Goal: Information Seeking & Learning: Learn about a topic

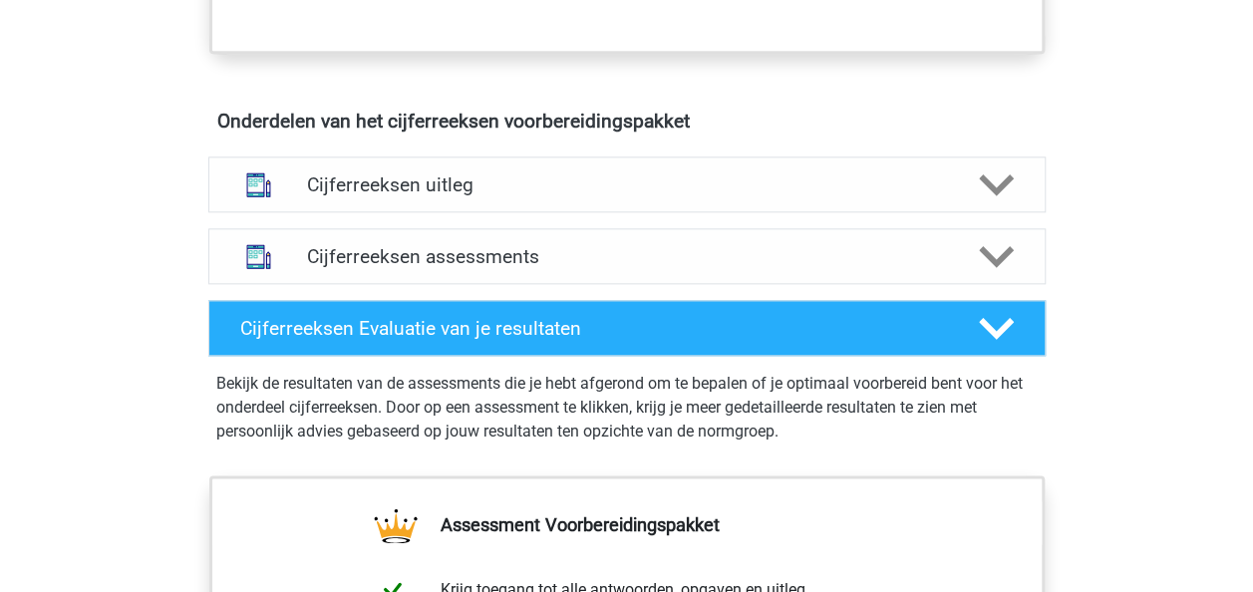
scroll to position [1099, 0]
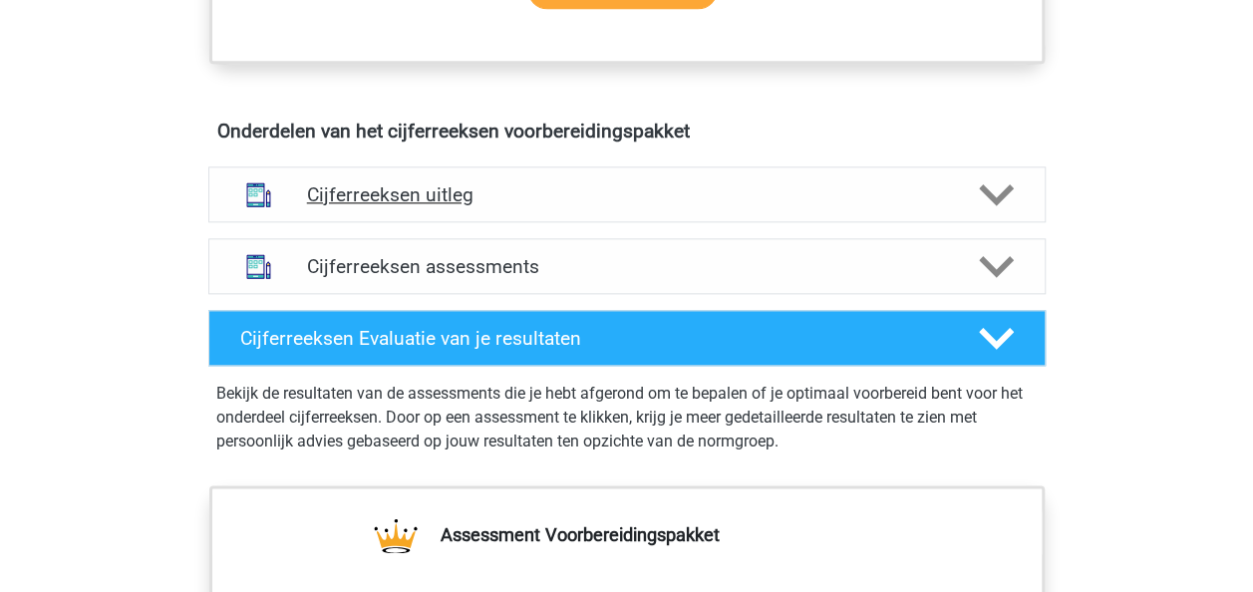
click at [996, 204] on icon at bounding box center [996, 194] width 35 height 35
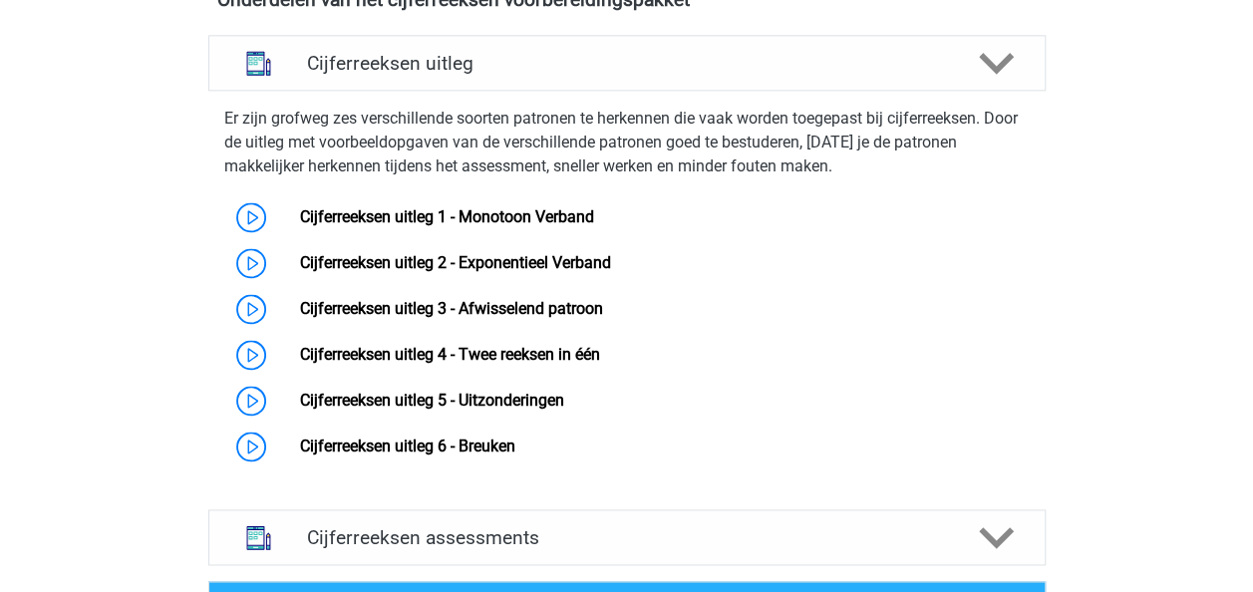
scroll to position [1238, 0]
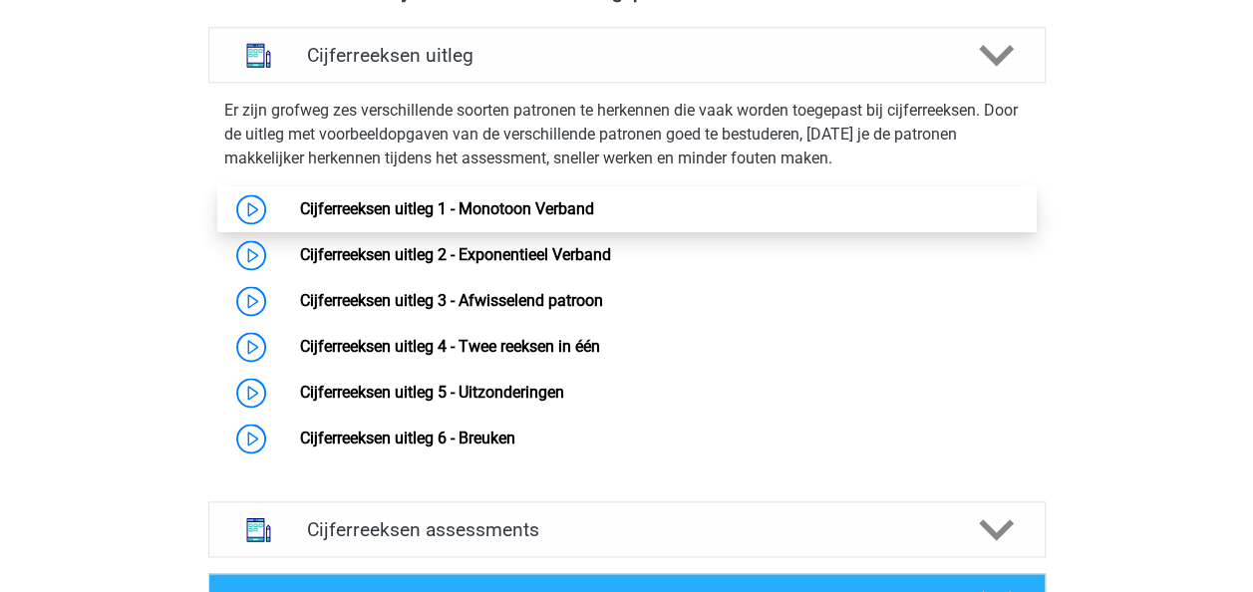
click at [551, 218] on link "Cijferreeksen uitleg 1 - Monotoon Verband" at bounding box center [447, 208] width 294 height 19
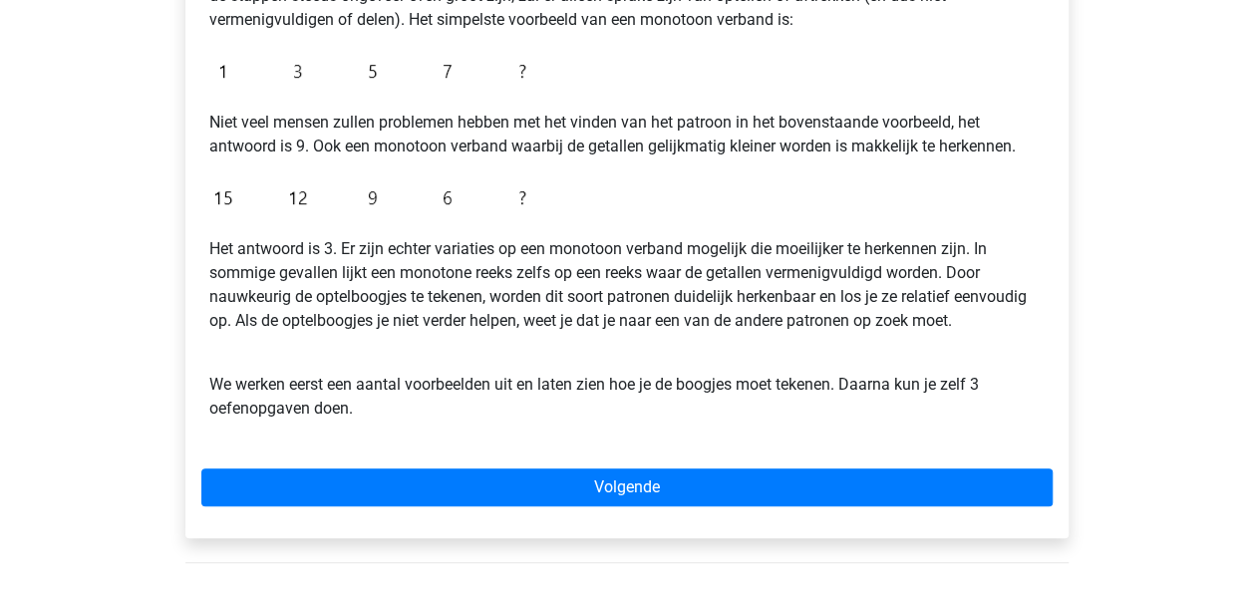
scroll to position [459, 0]
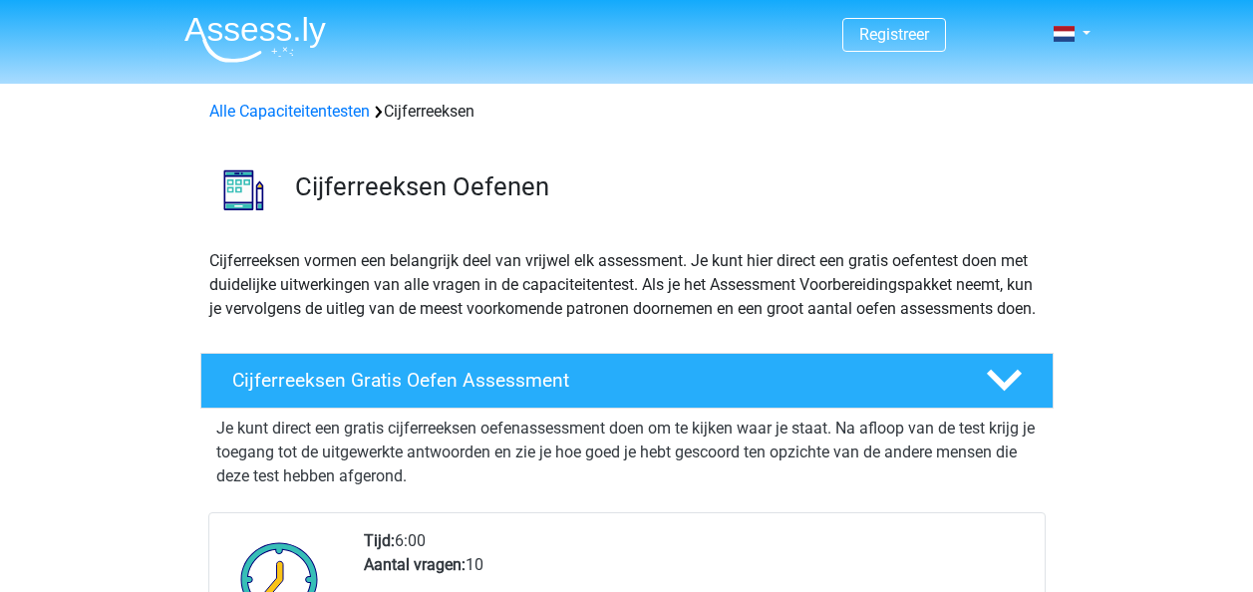
scroll to position [1238, 0]
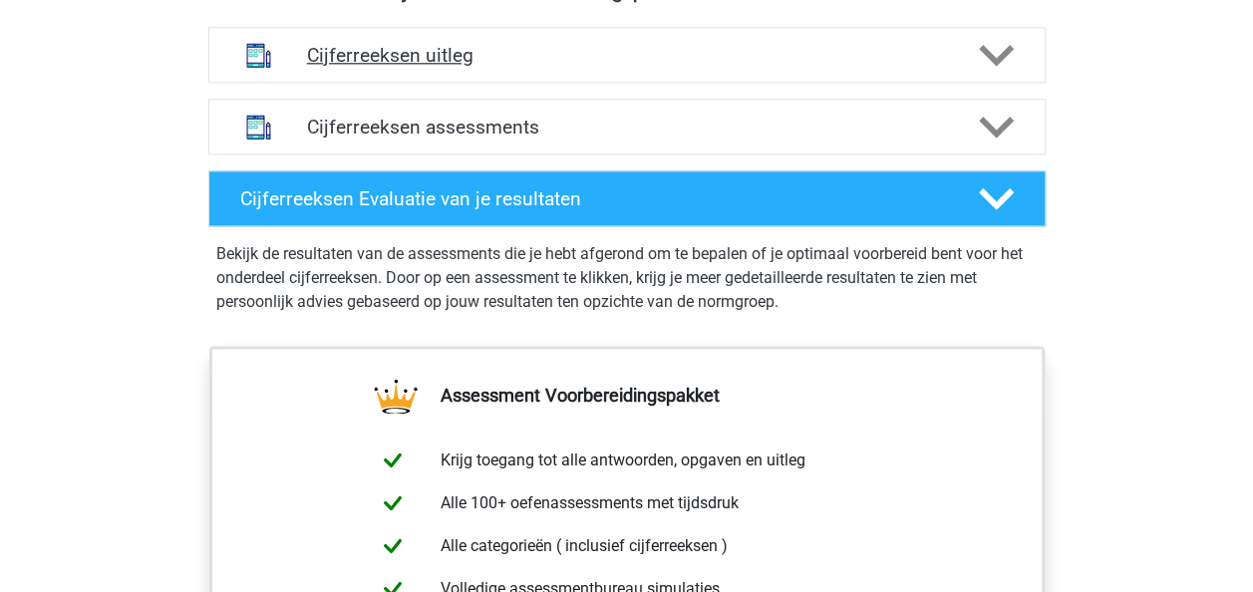
click at [907, 67] on h4 "Cijferreeksen uitleg" at bounding box center [627, 55] width 640 height 23
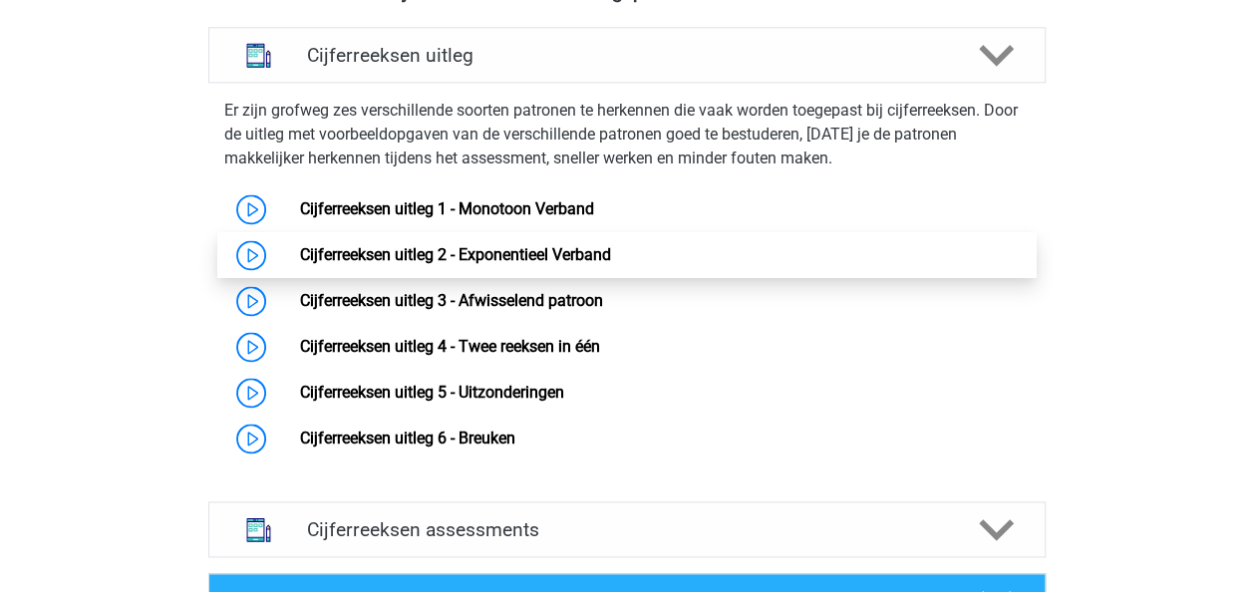
click at [555, 264] on link "Cijferreeksen uitleg 2 - Exponentieel Verband" at bounding box center [455, 254] width 311 height 19
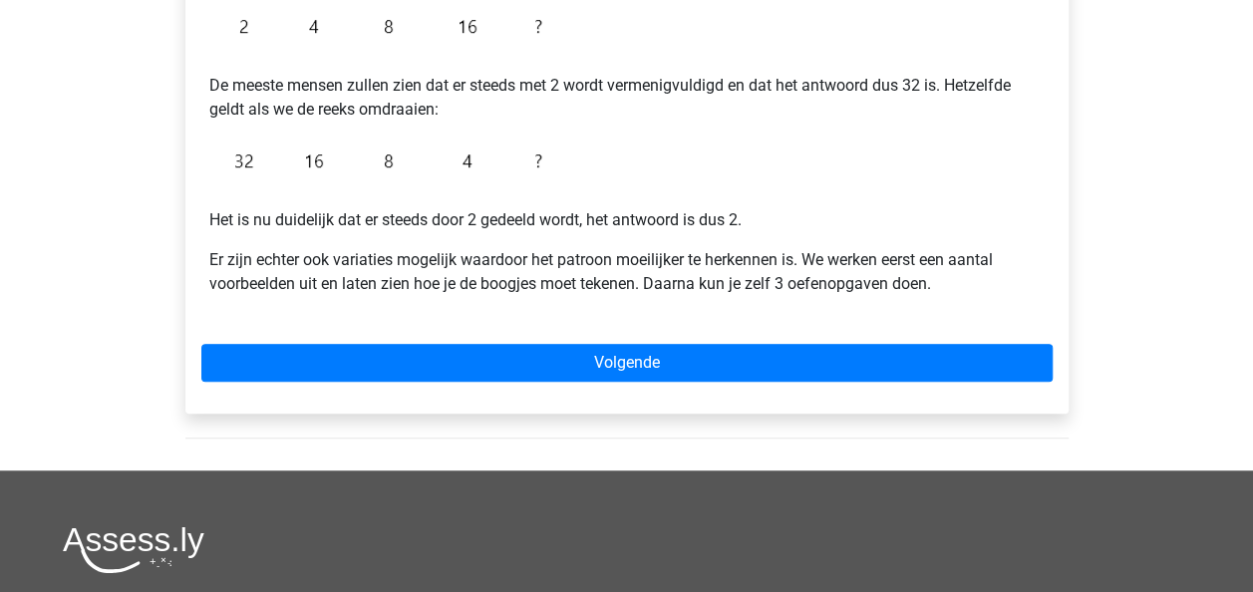
scroll to position [500, 0]
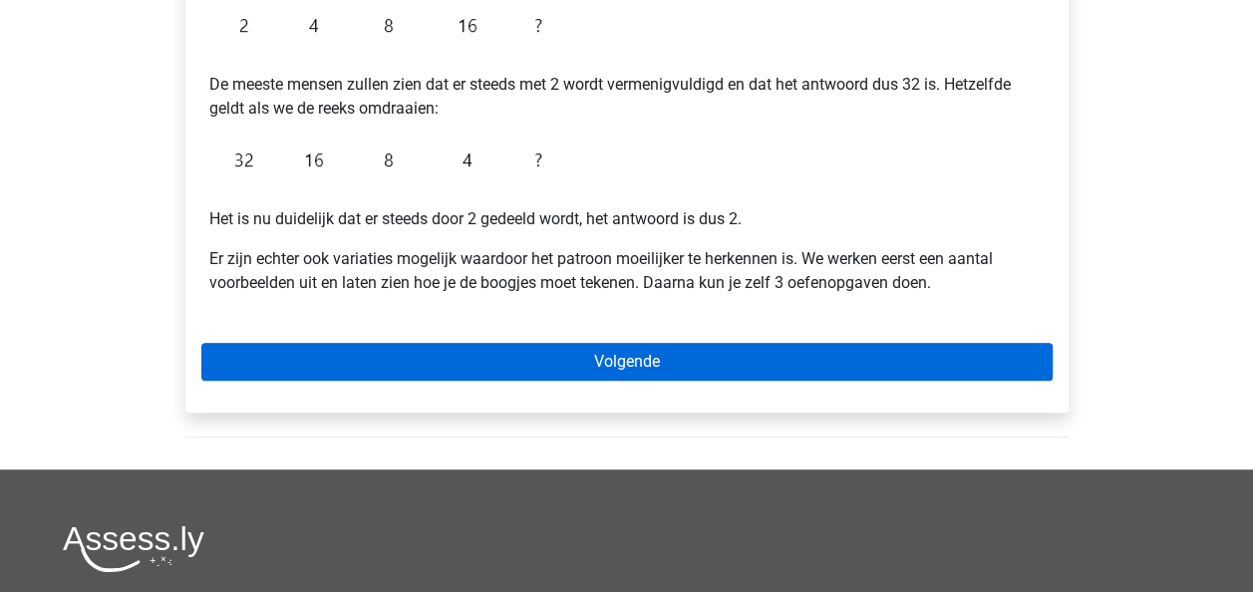
click at [358, 360] on link "Volgende" at bounding box center [626, 362] width 851 height 38
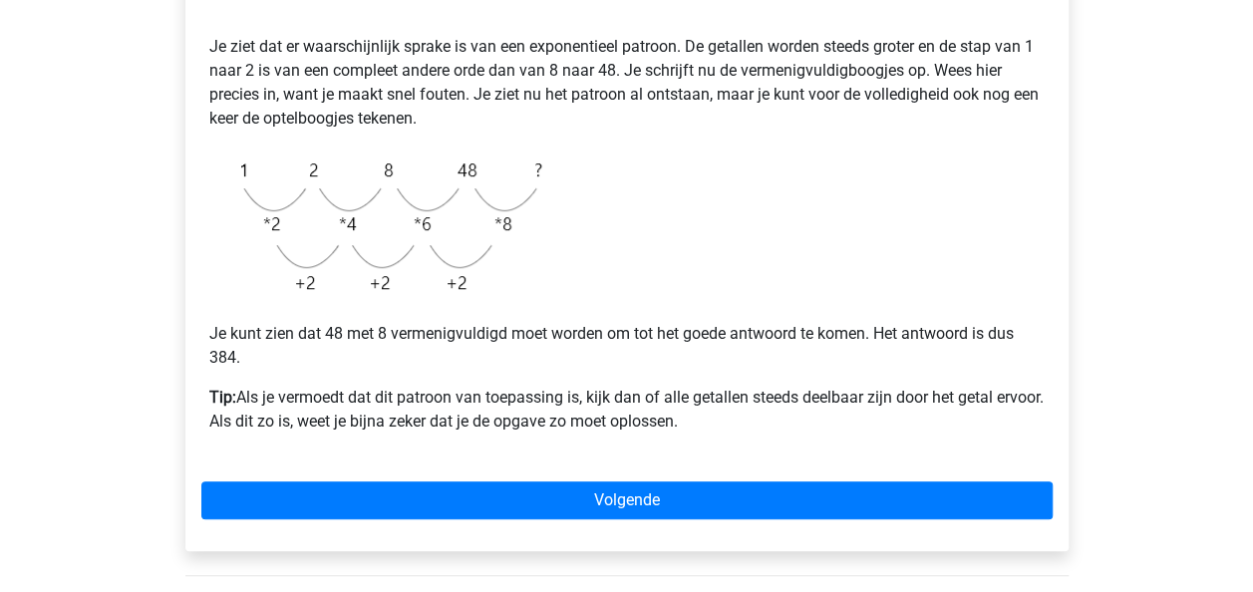
scroll to position [444, 0]
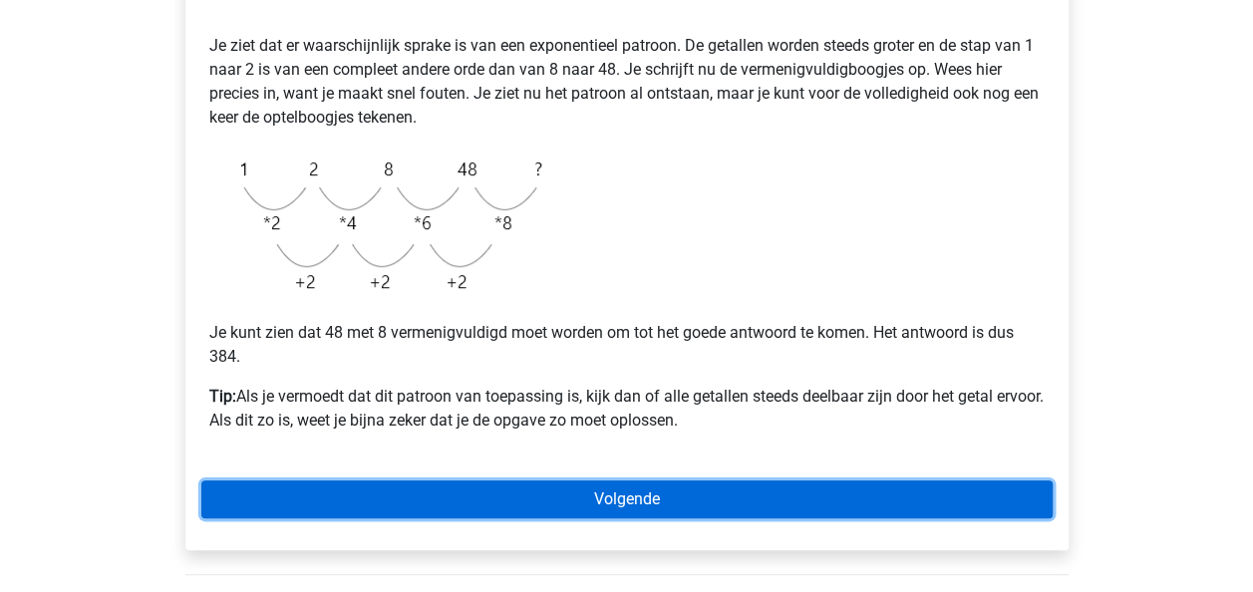
click at [793, 506] on link "Volgende" at bounding box center [626, 500] width 851 height 38
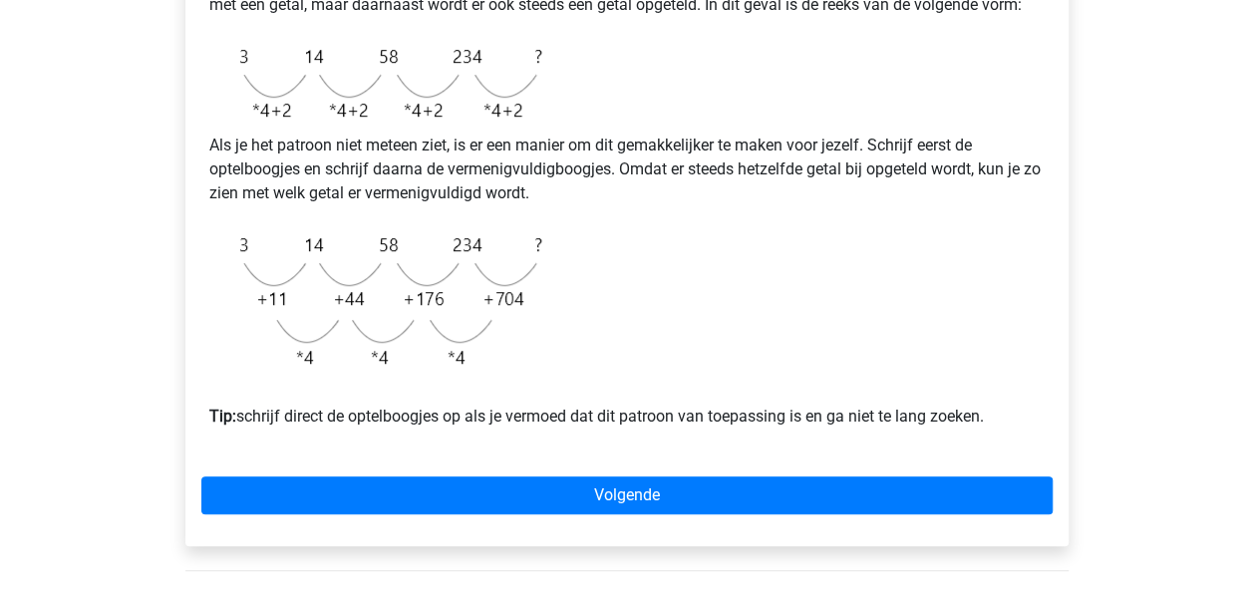
scroll to position [534, 0]
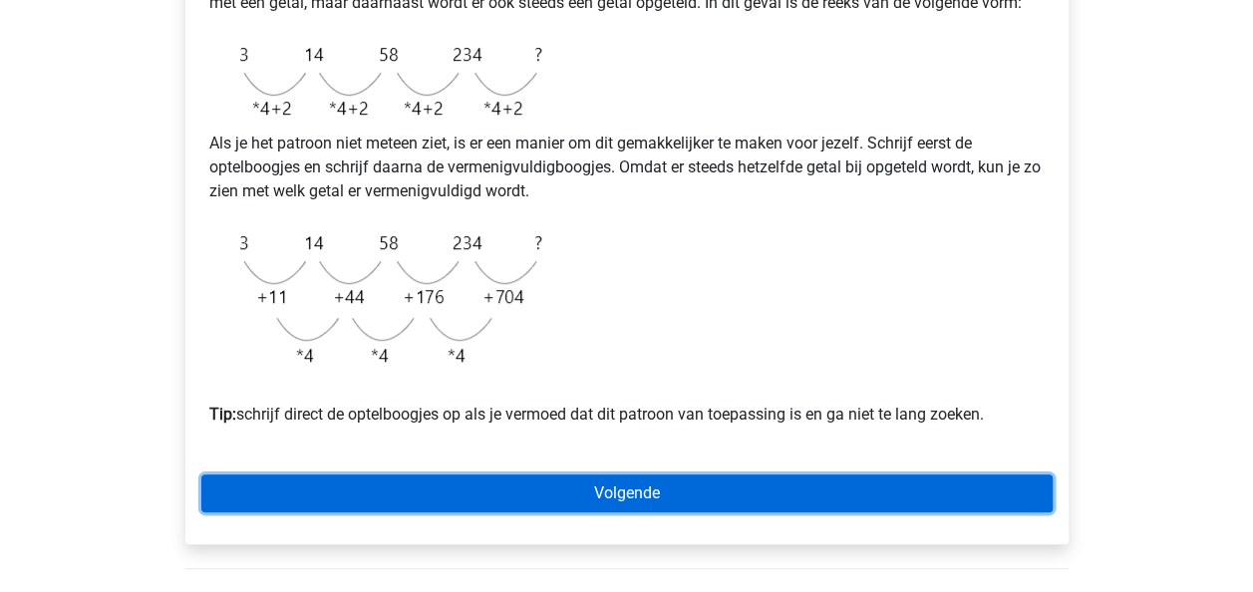
click at [746, 506] on link "Volgende" at bounding box center [626, 494] width 851 height 38
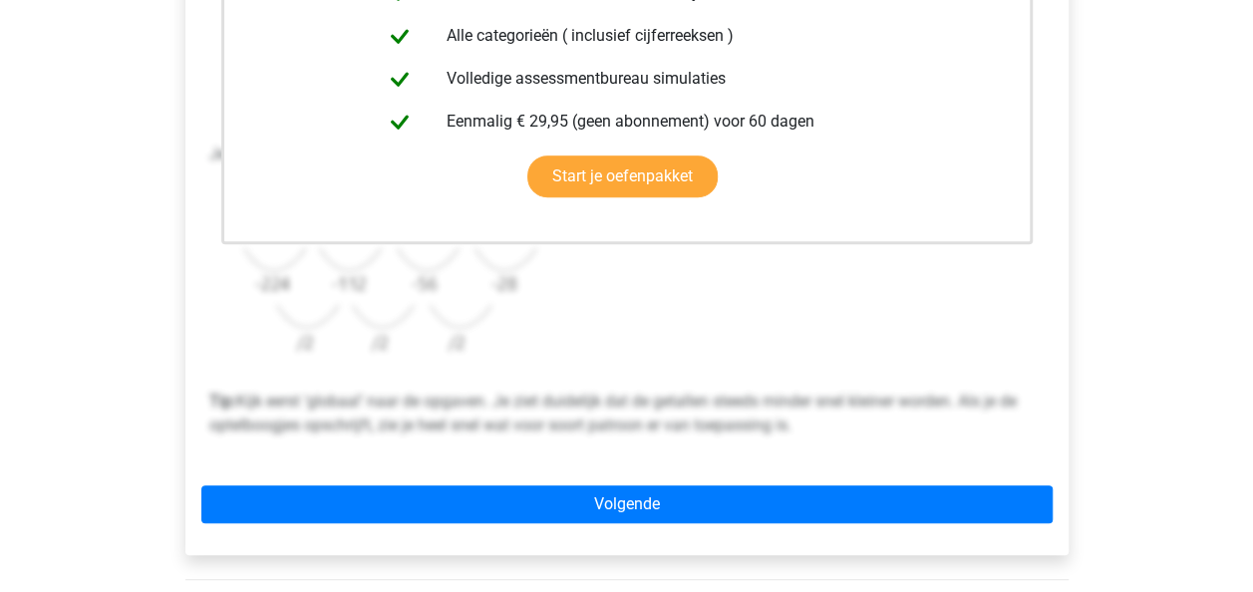
scroll to position [563, 0]
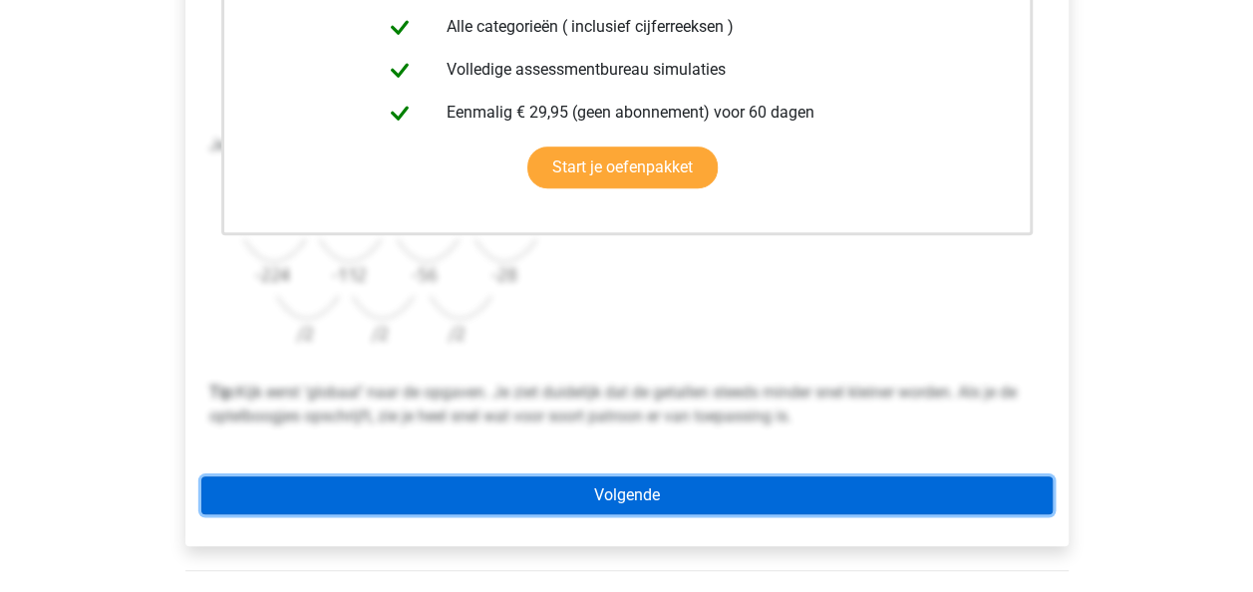
click at [767, 512] on link "Volgende" at bounding box center [626, 496] width 851 height 38
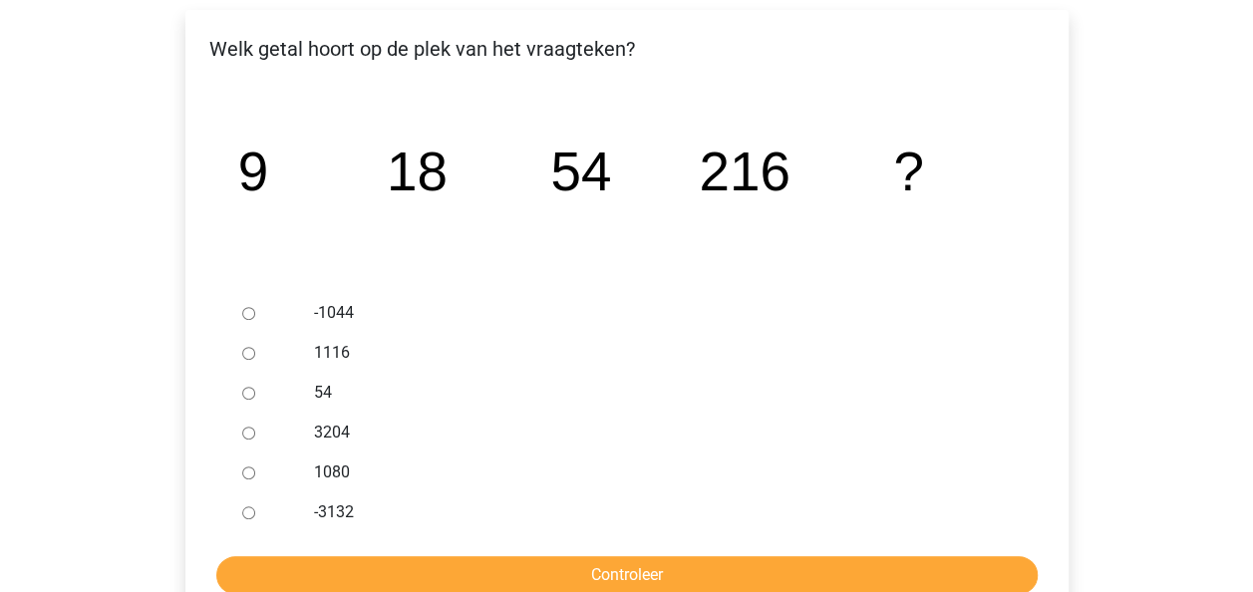
scroll to position [376, 0]
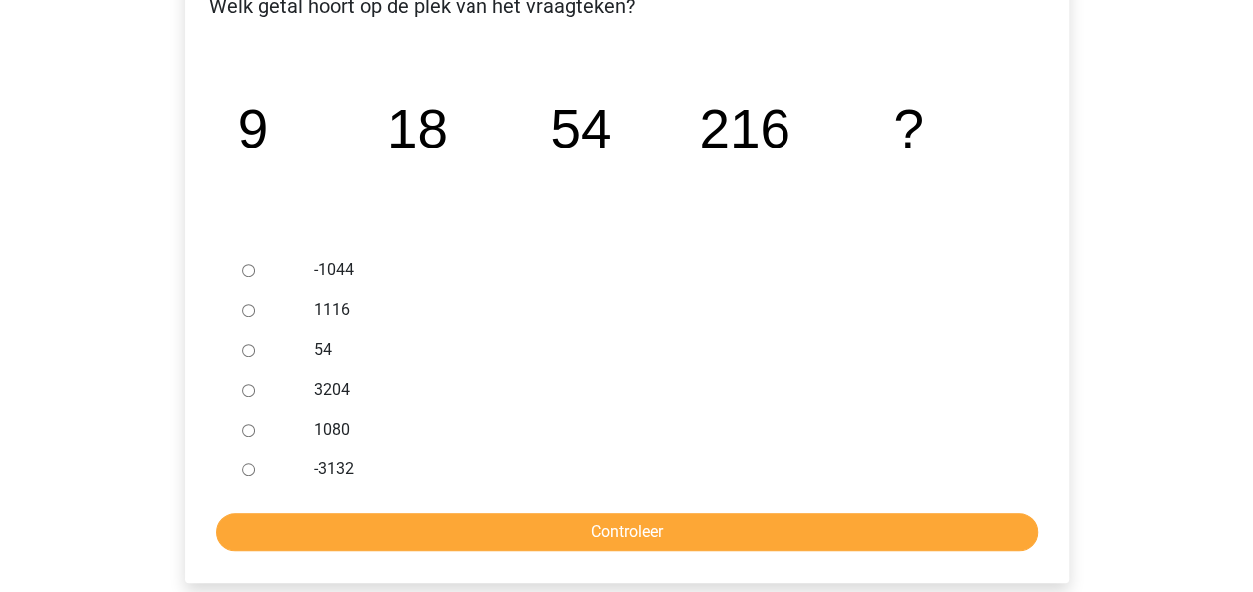
click at [317, 434] on label "1080" at bounding box center [659, 430] width 690 height 24
click at [255, 434] on input "1080" at bounding box center [248, 430] width 13 height 13
radio input "true"
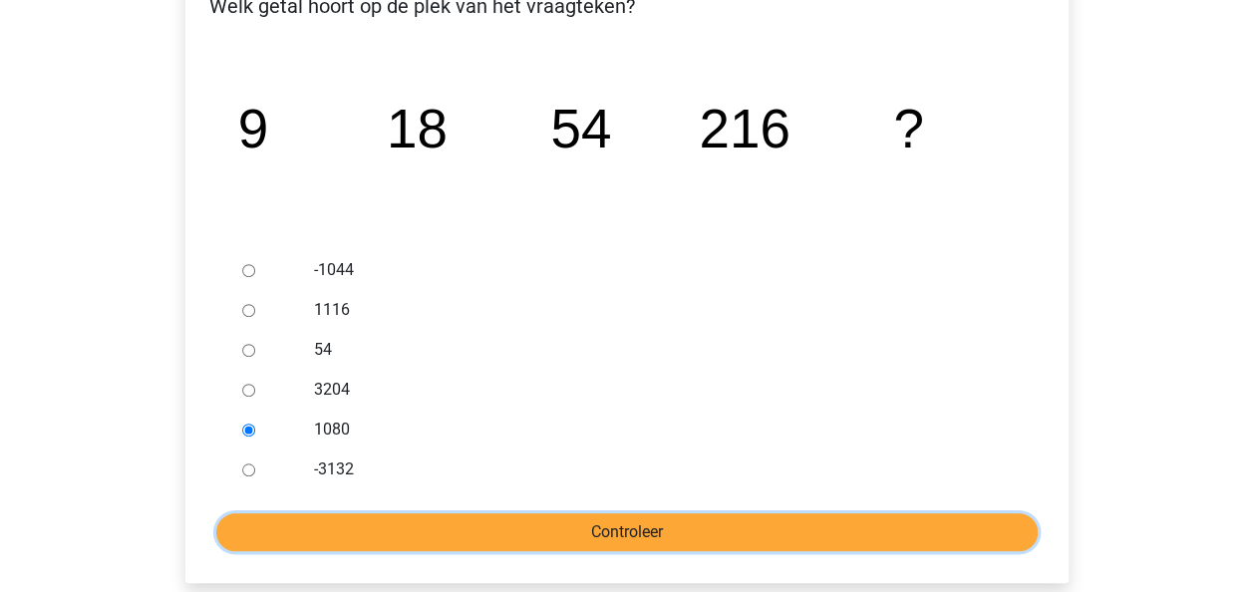
click at [470, 528] on input "Controleer" at bounding box center [627, 532] width 822 height 38
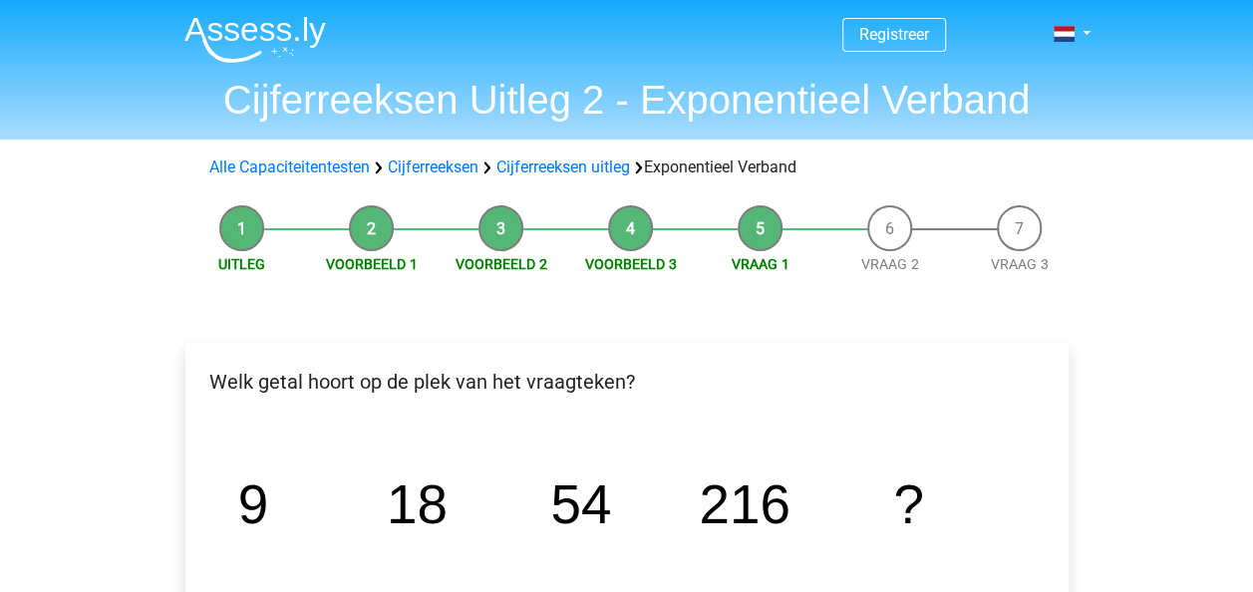
click at [657, 479] on icon "image/svg+xml 9 18 54 216 ?" at bounding box center [627, 523] width 820 height 205
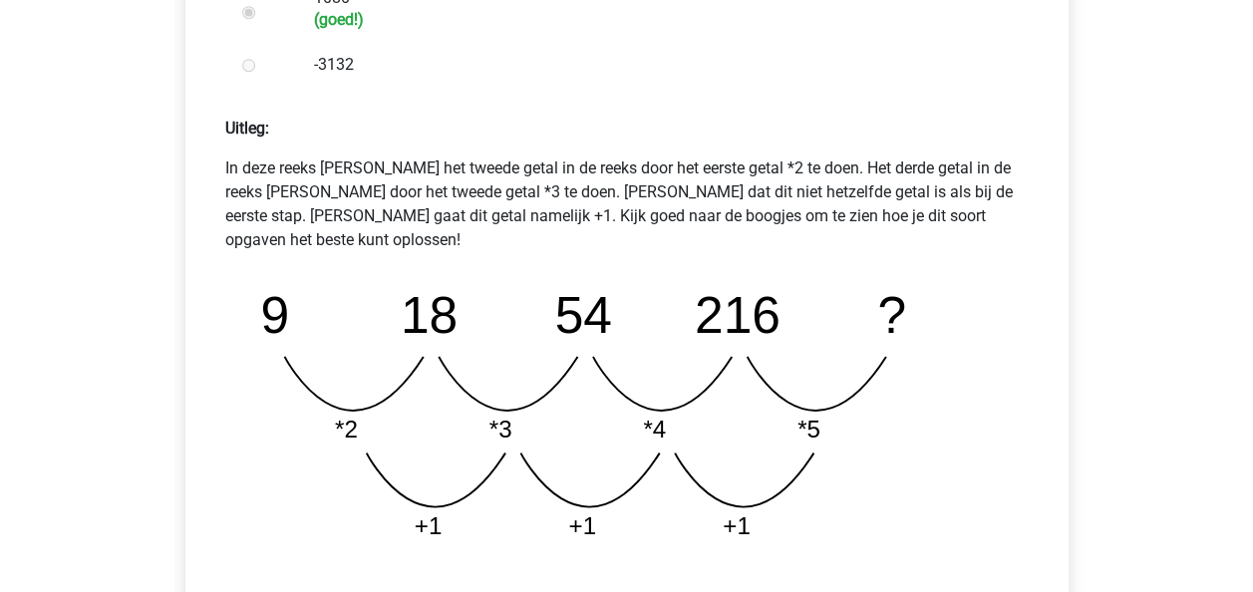
scroll to position [796, 0]
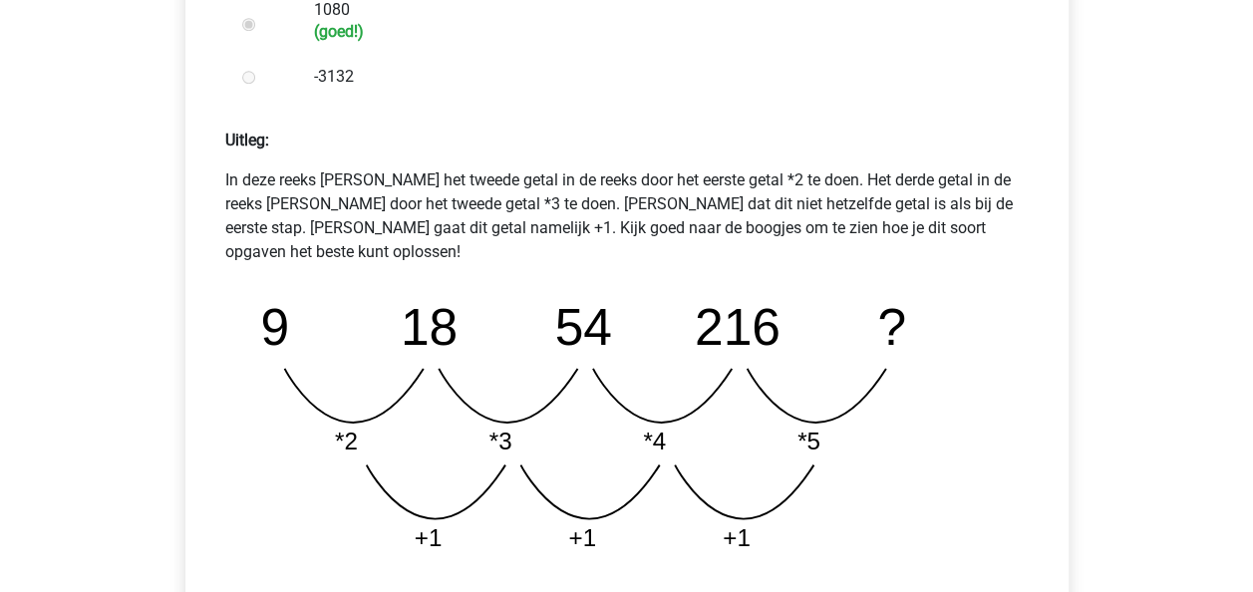
click at [884, 451] on icon "image/svg+xml 9 18 54 216 ? *2 *3 *4 *5 +1 +1 +1" at bounding box center [627, 424] width 772 height 289
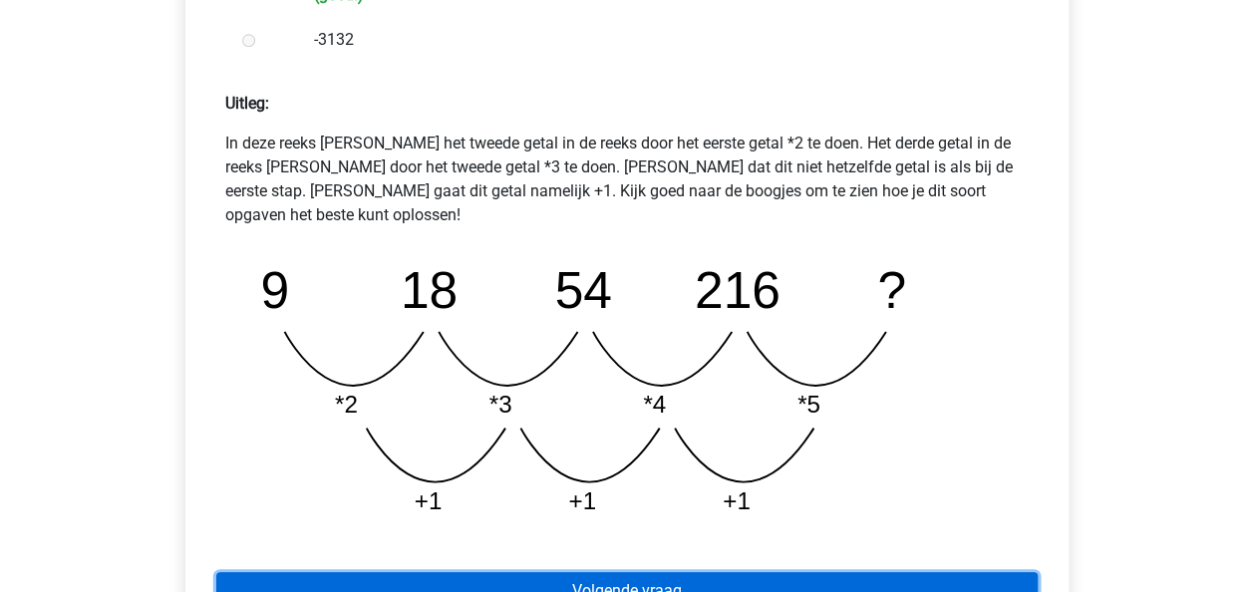
click at [722, 573] on link "Volgende vraag" at bounding box center [627, 591] width 822 height 38
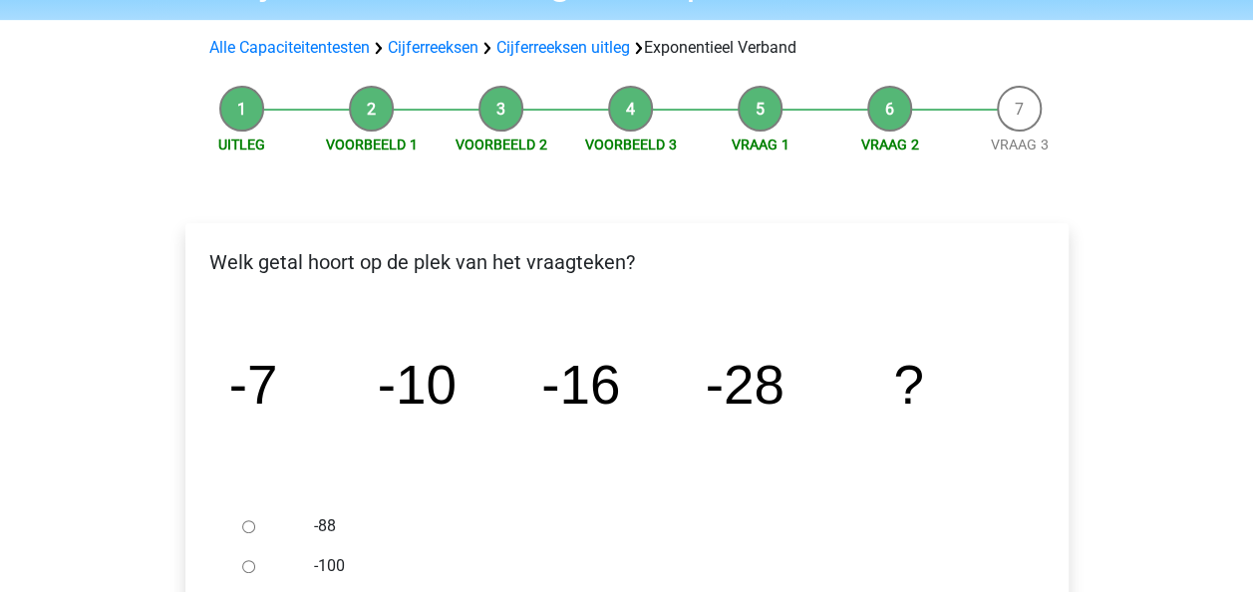
scroll to position [306, 0]
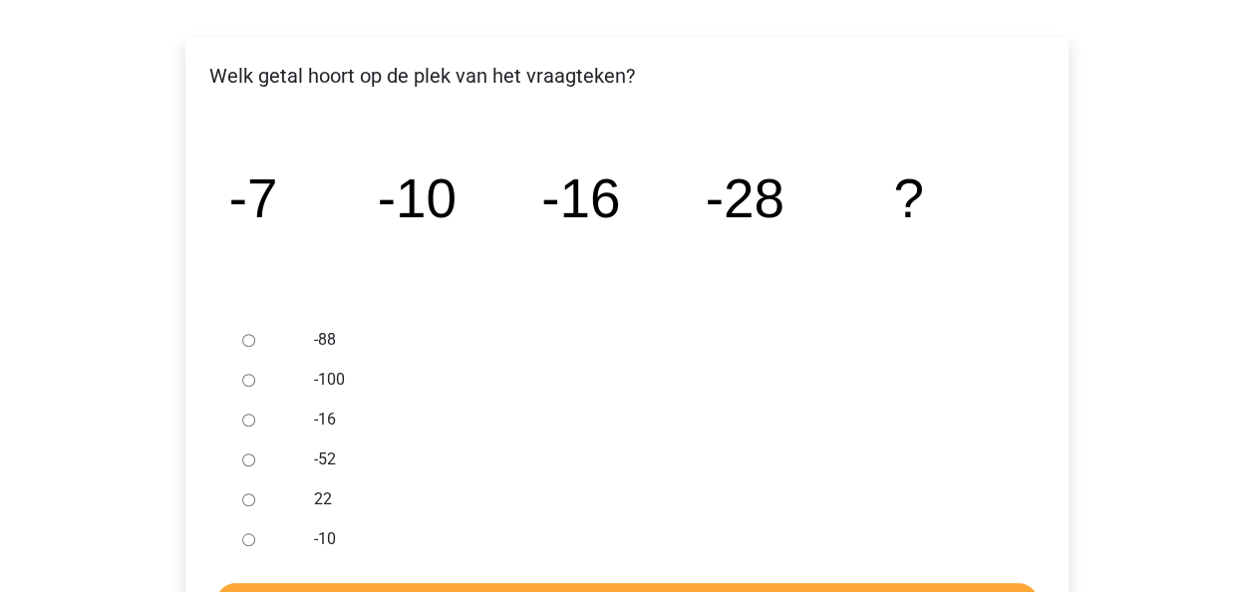
click at [247, 331] on div at bounding box center [267, 340] width 66 height 40
click at [248, 339] on input "-88" at bounding box center [248, 340] width 13 height 13
radio input "true"
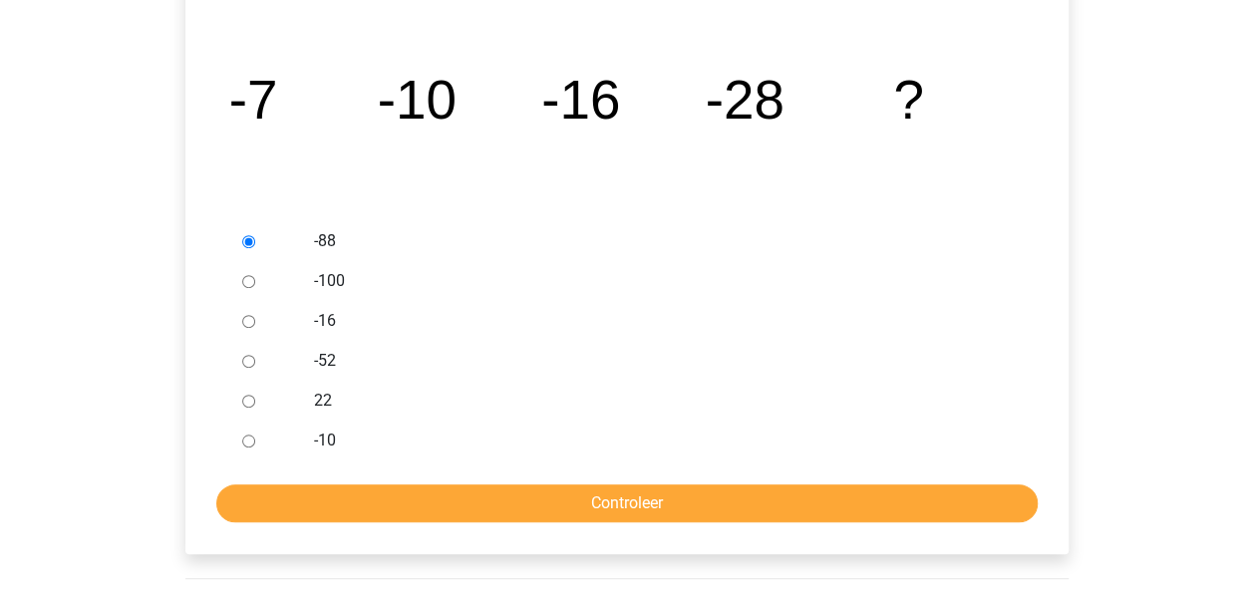
scroll to position [415, 0]
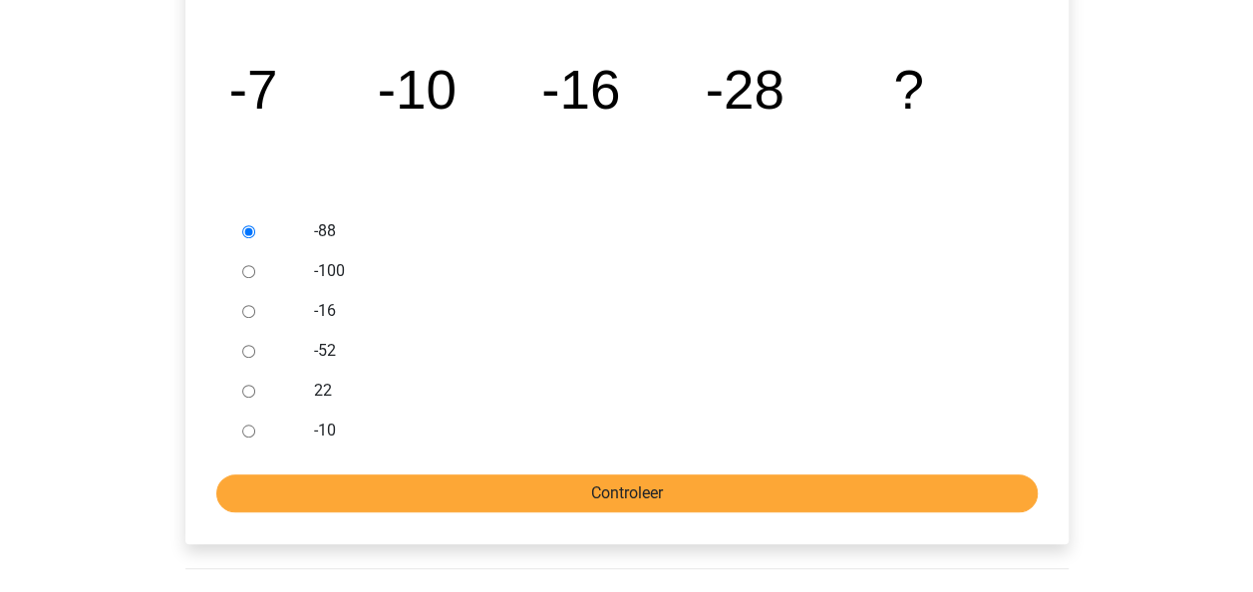
click at [714, 497] on input "Controleer" at bounding box center [627, 494] width 822 height 38
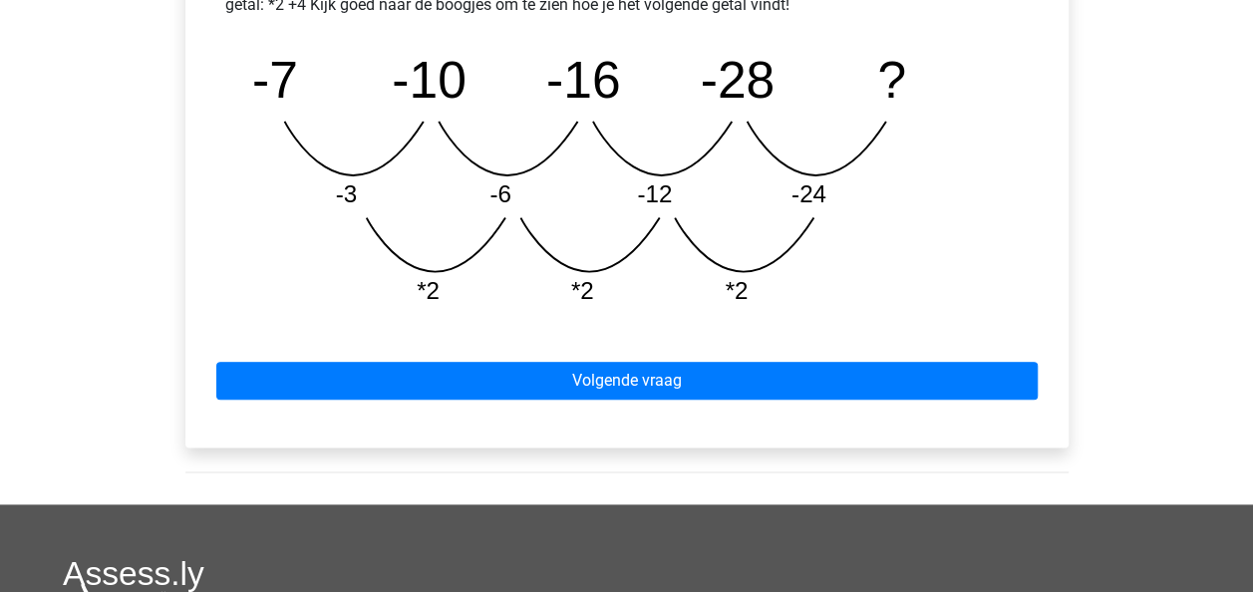
scroll to position [981, 0]
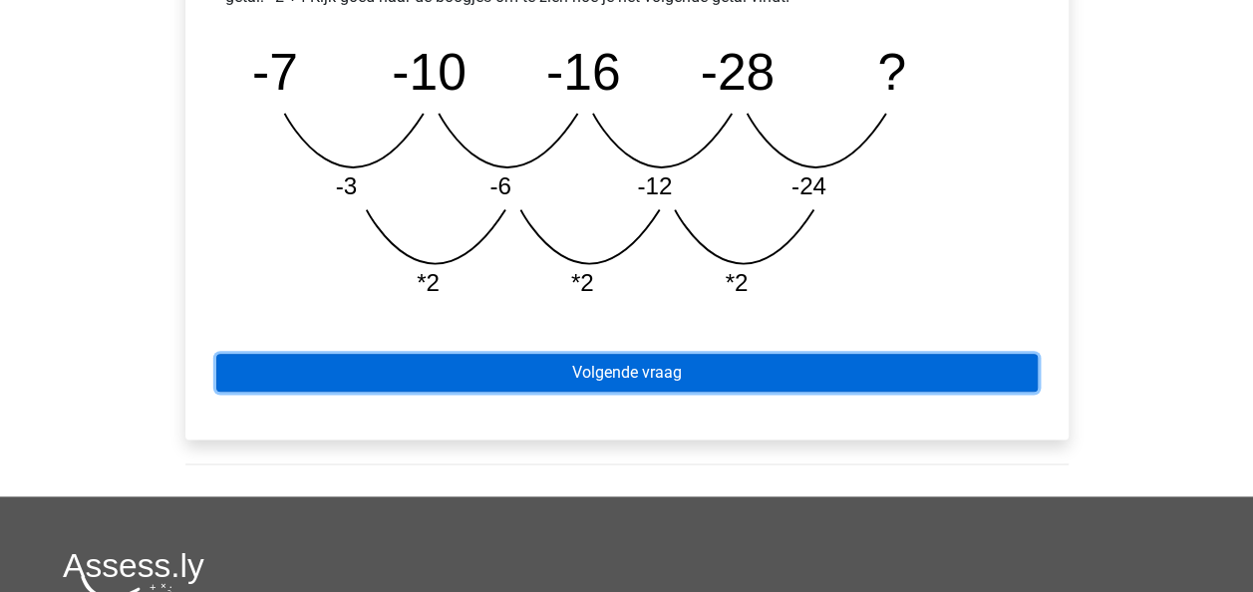
click at [903, 365] on link "Volgende vraag" at bounding box center [627, 373] width 822 height 38
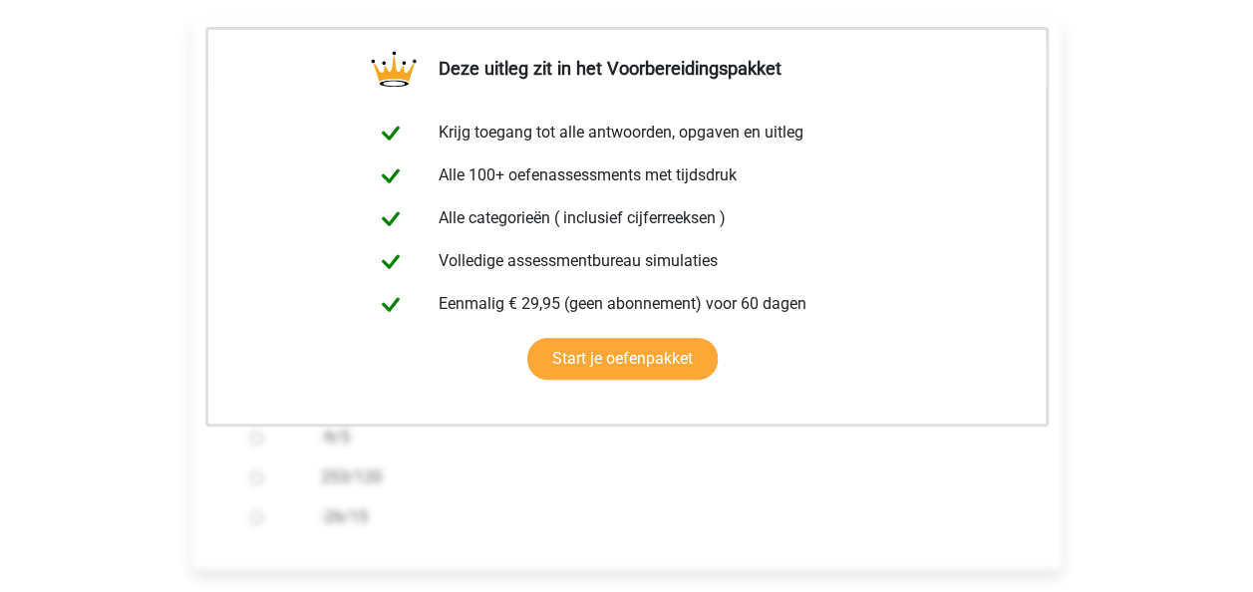
scroll to position [393, 0]
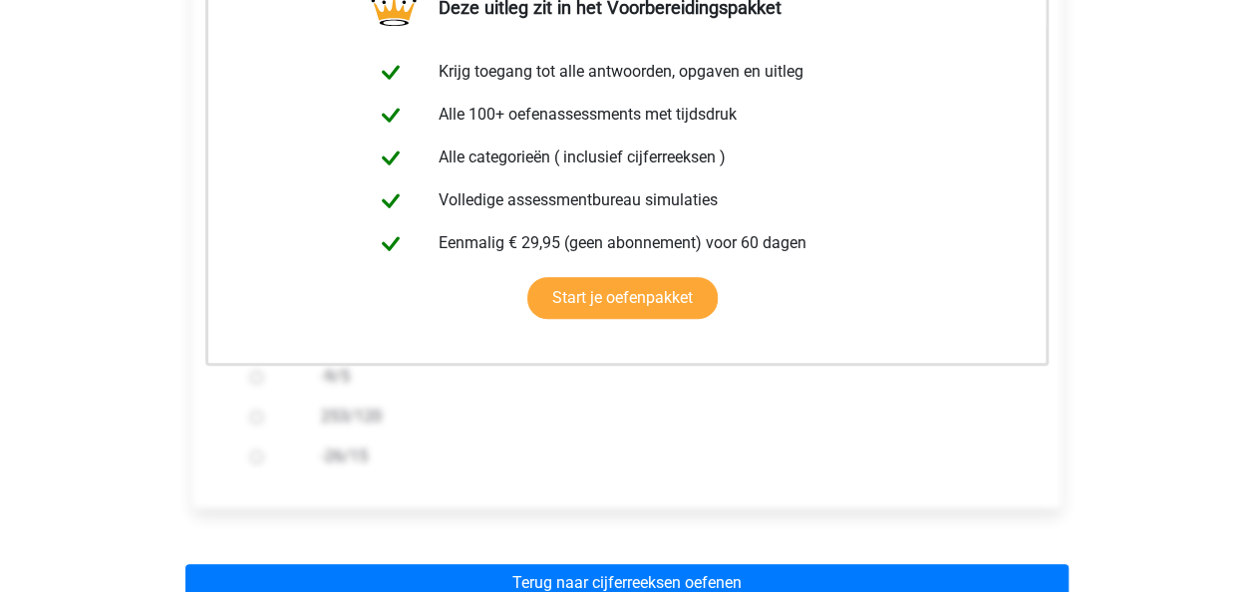
click at [624, 451] on label "-26/15" at bounding box center [659, 457] width 676 height 24
click at [263, 451] on input "-26/15" at bounding box center [256, 457] width 13 height 13
radio input "true"
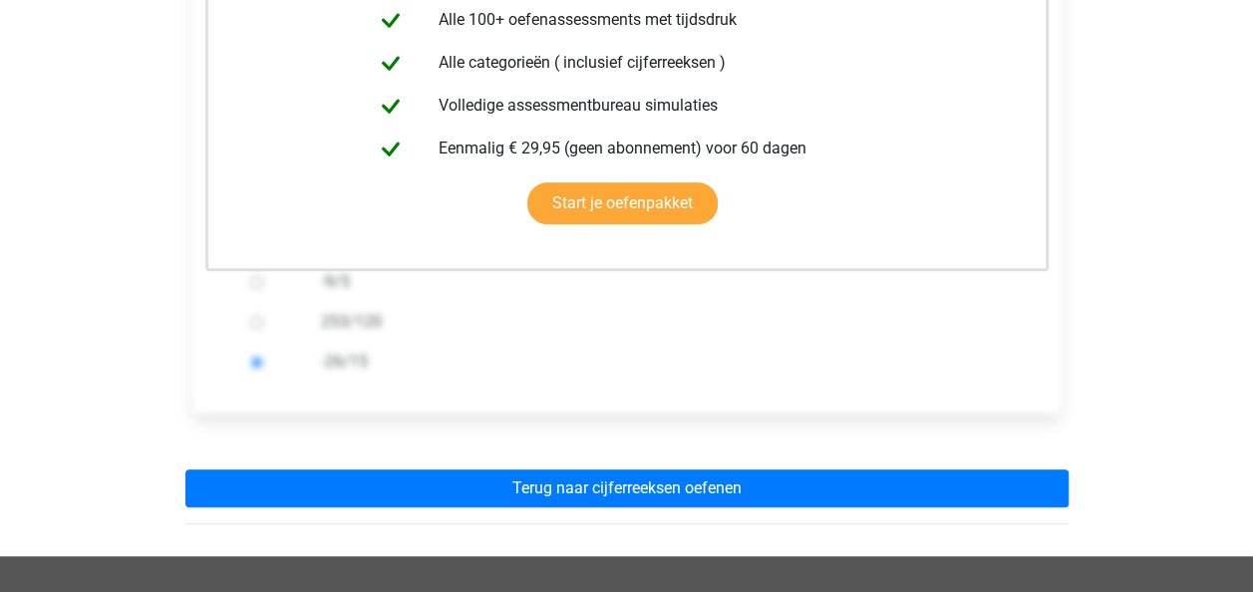
scroll to position [490, 0]
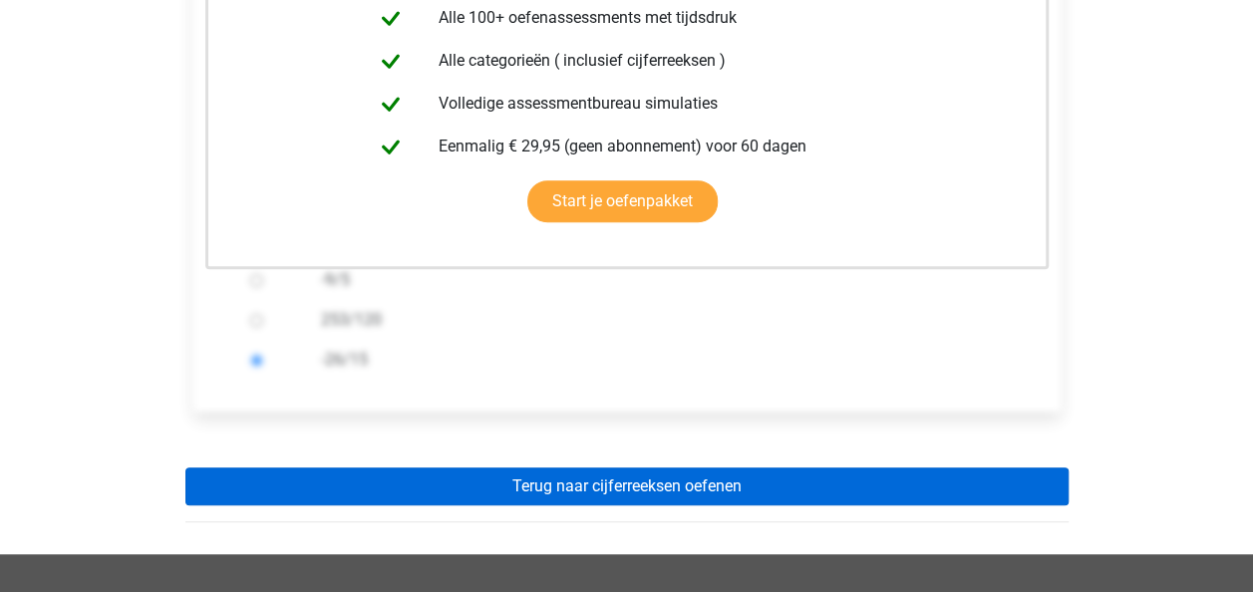
click at [714, 495] on link "Terug naar cijferreeksen oefenen" at bounding box center [626, 487] width 883 height 38
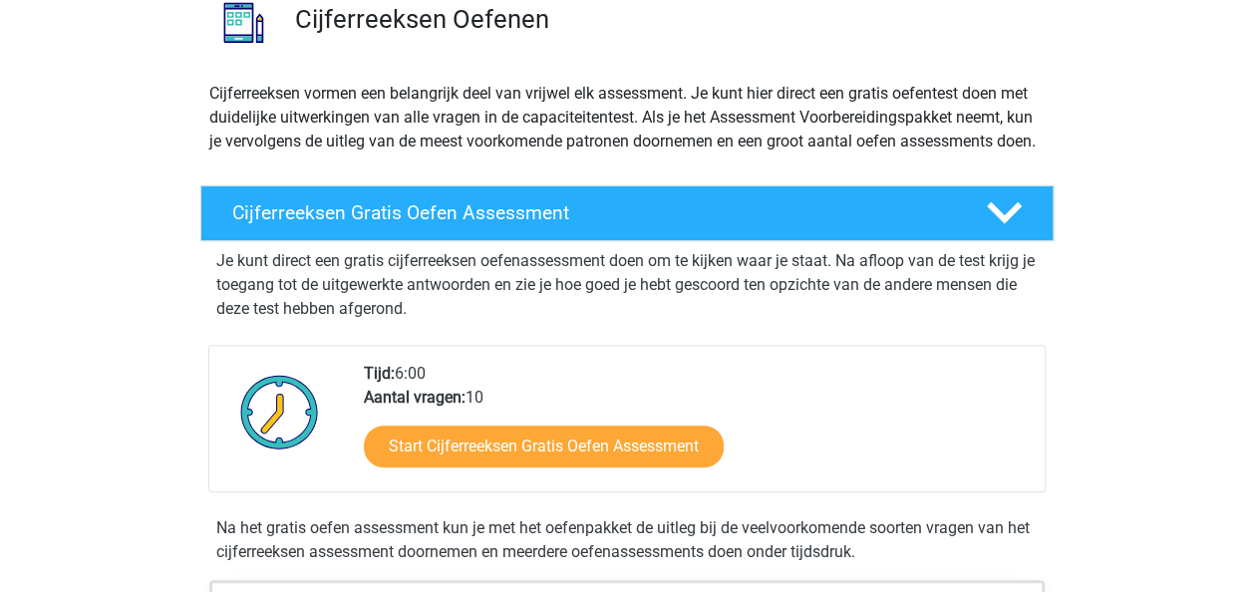
scroll to position [127, 0]
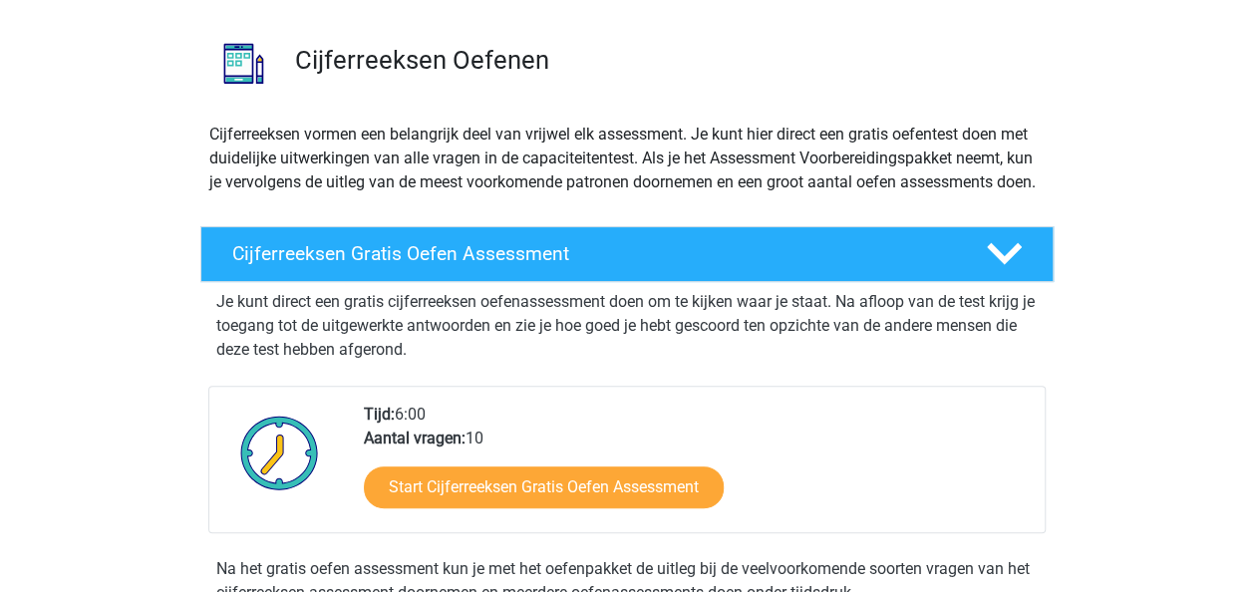
click at [903, 349] on p "Je kunt direct een gratis cijferreeksen oefenassessment doen om te kijken waar …" at bounding box center [627, 326] width 822 height 72
click at [1005, 265] on polygon at bounding box center [1004, 254] width 35 height 22
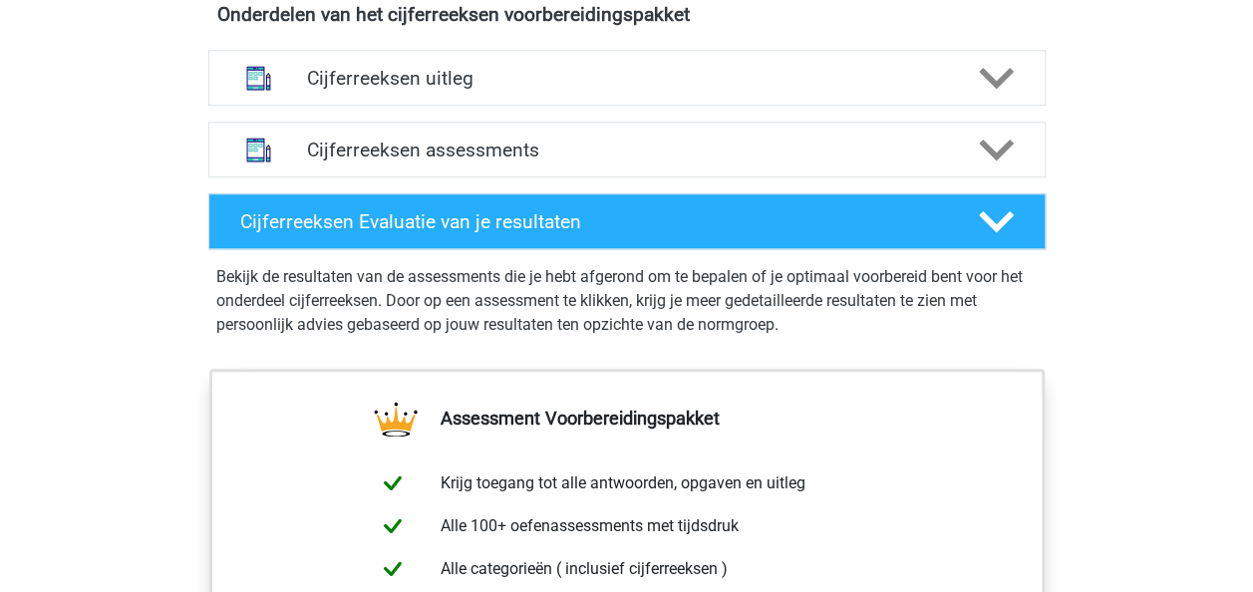
scroll to position [827, 0]
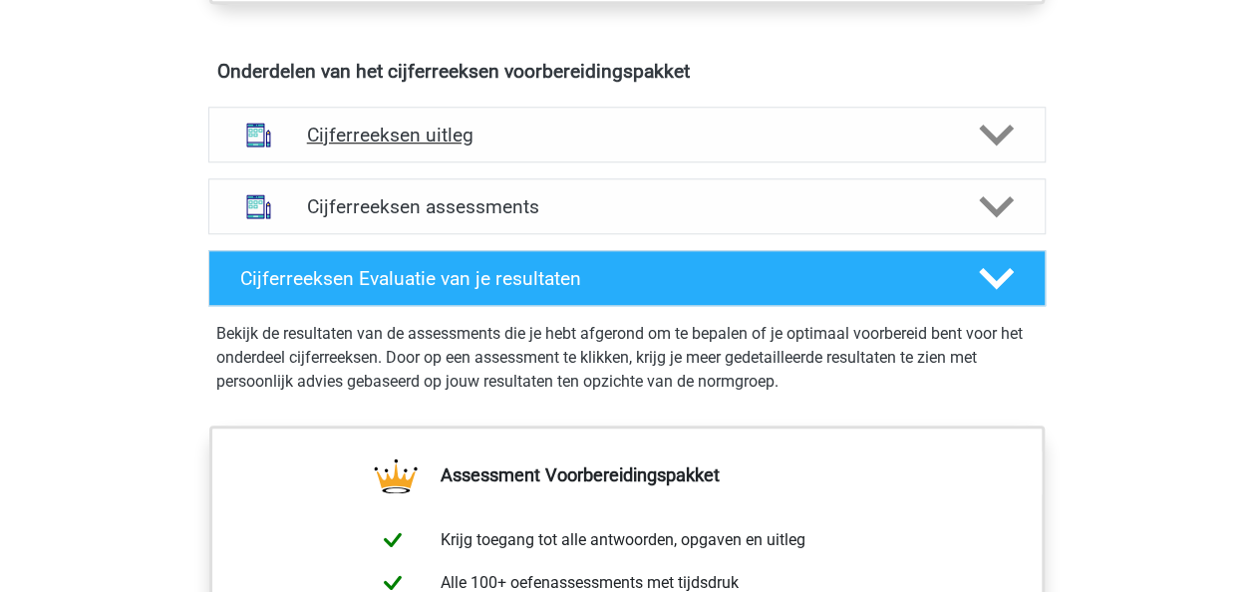
click at [989, 147] on polygon at bounding box center [996, 136] width 35 height 22
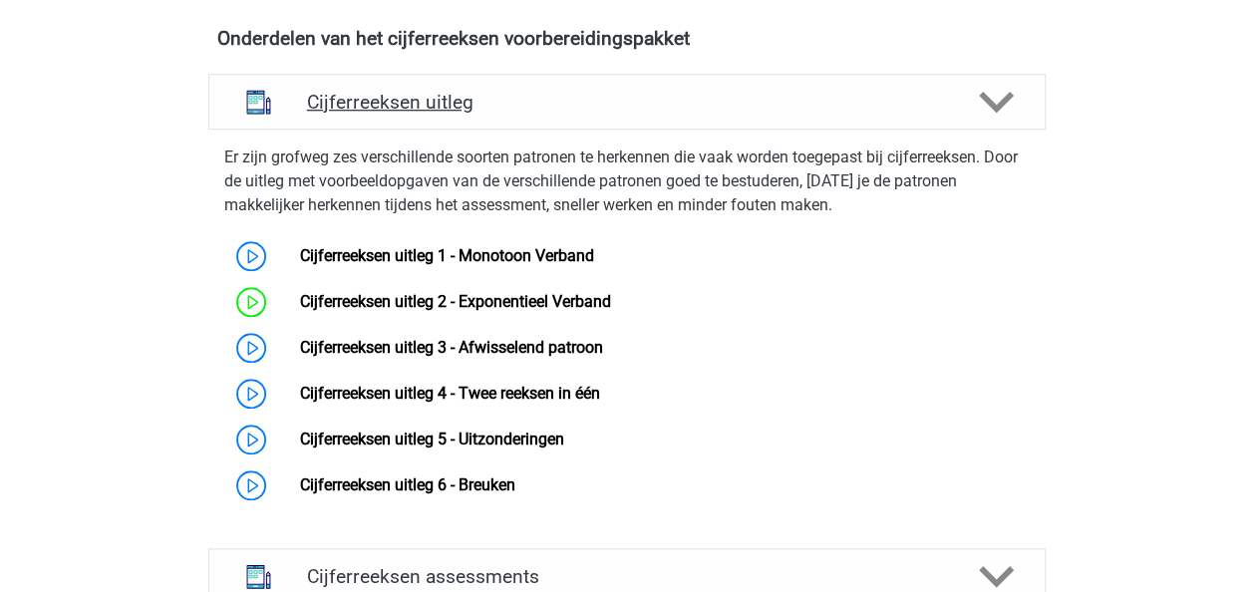
scroll to position [899, 0]
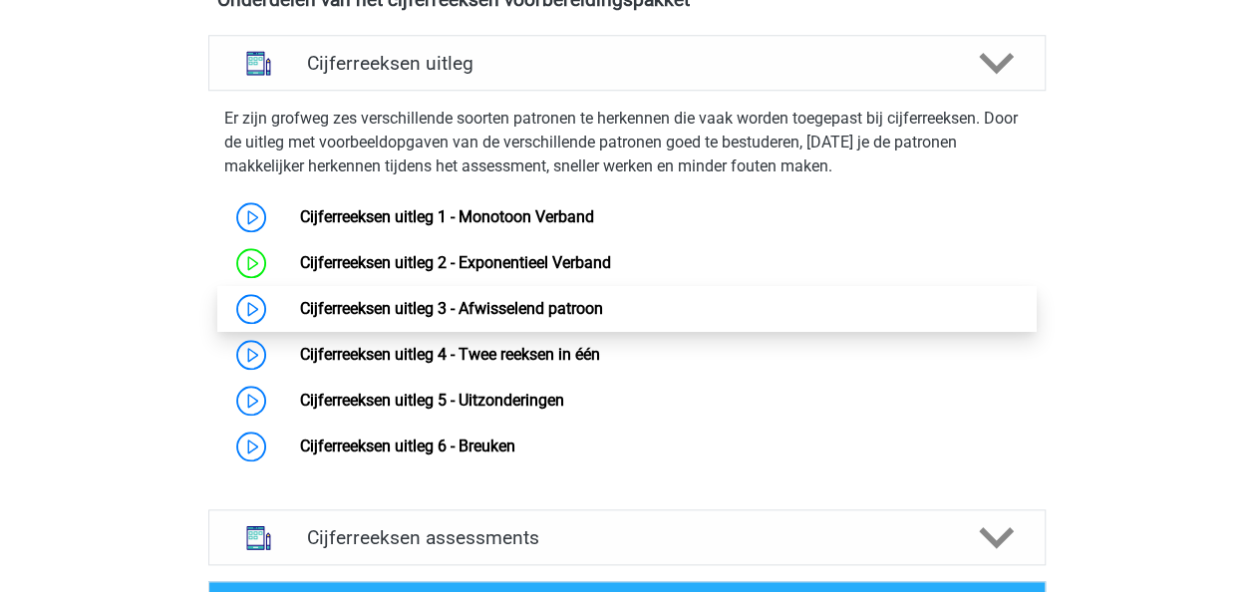
click at [581, 318] on link "Cijferreeksen uitleg 3 - Afwisselend patroon" at bounding box center [451, 308] width 303 height 19
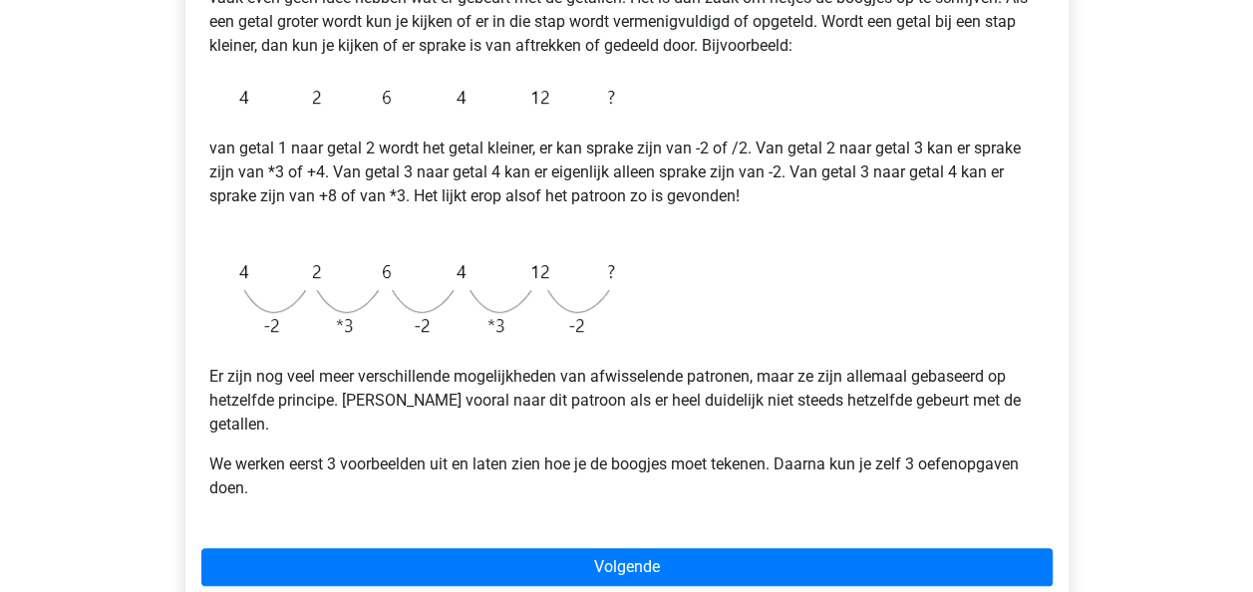
scroll to position [412, 0]
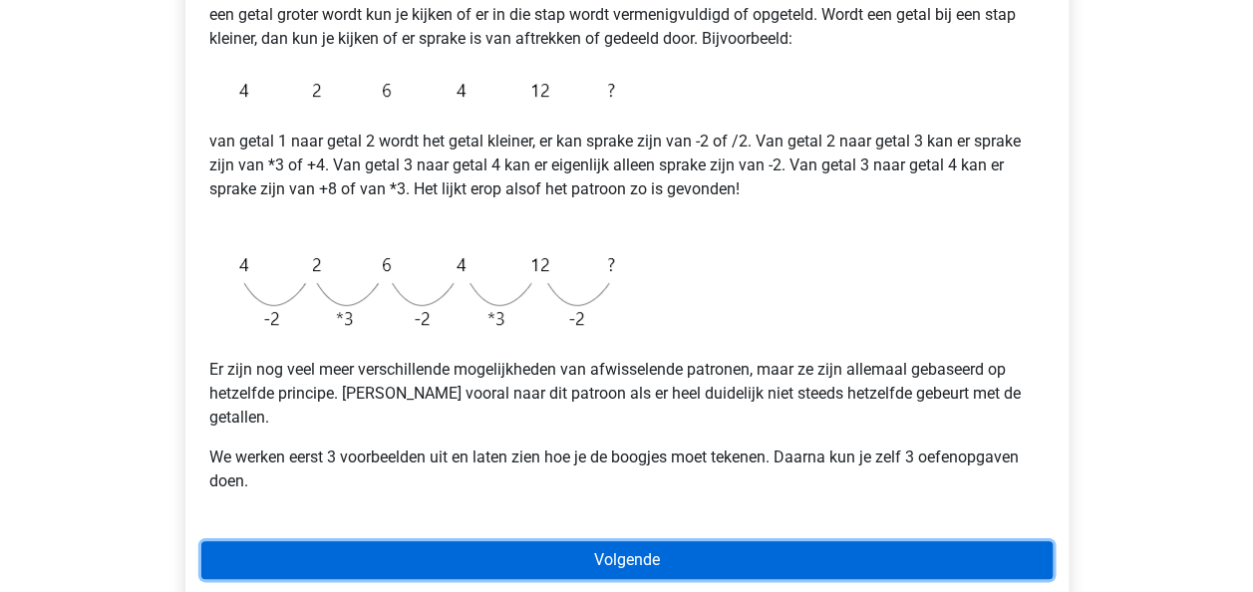
click at [735, 542] on link "Volgende" at bounding box center [626, 560] width 851 height 38
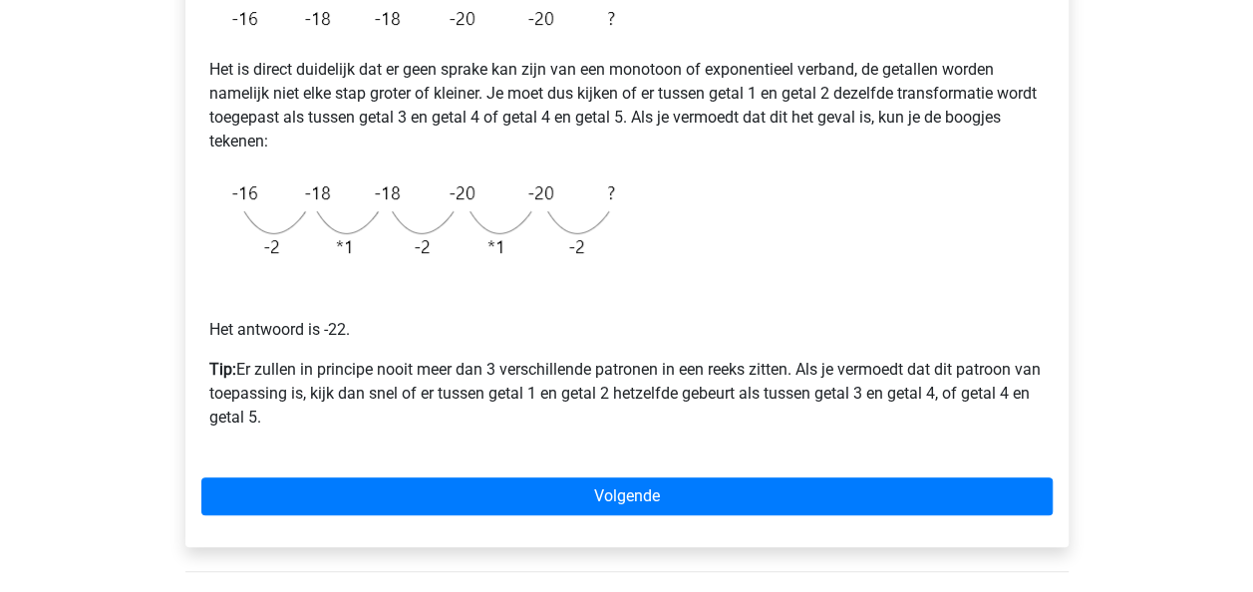
scroll to position [413, 0]
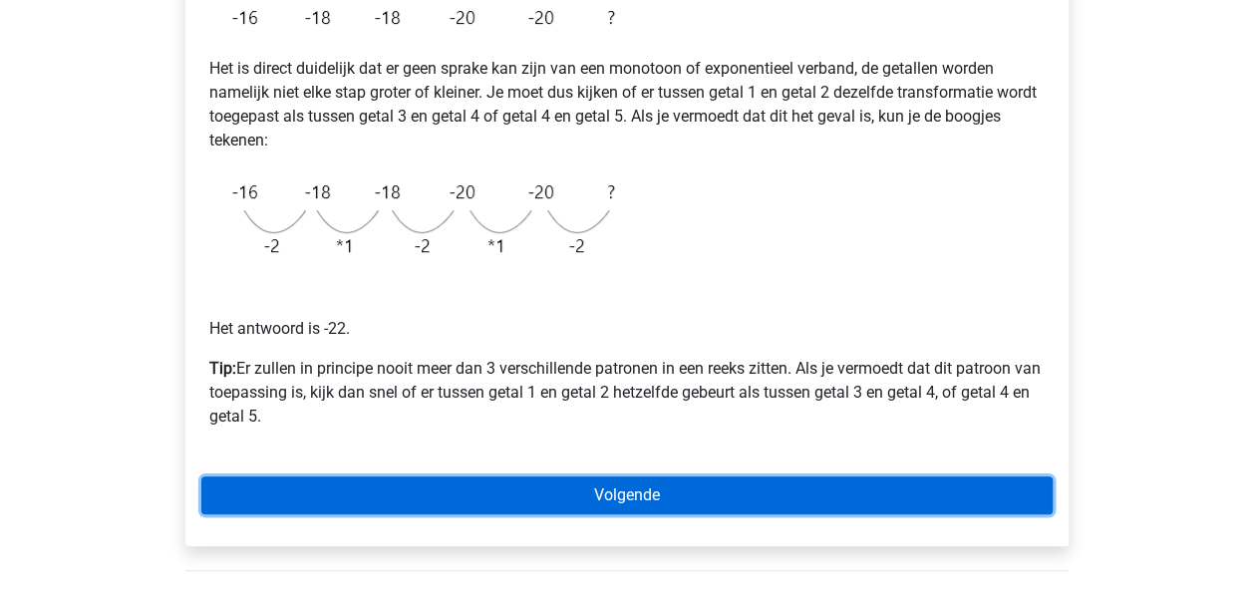
click at [835, 498] on link "Volgende" at bounding box center [626, 496] width 851 height 38
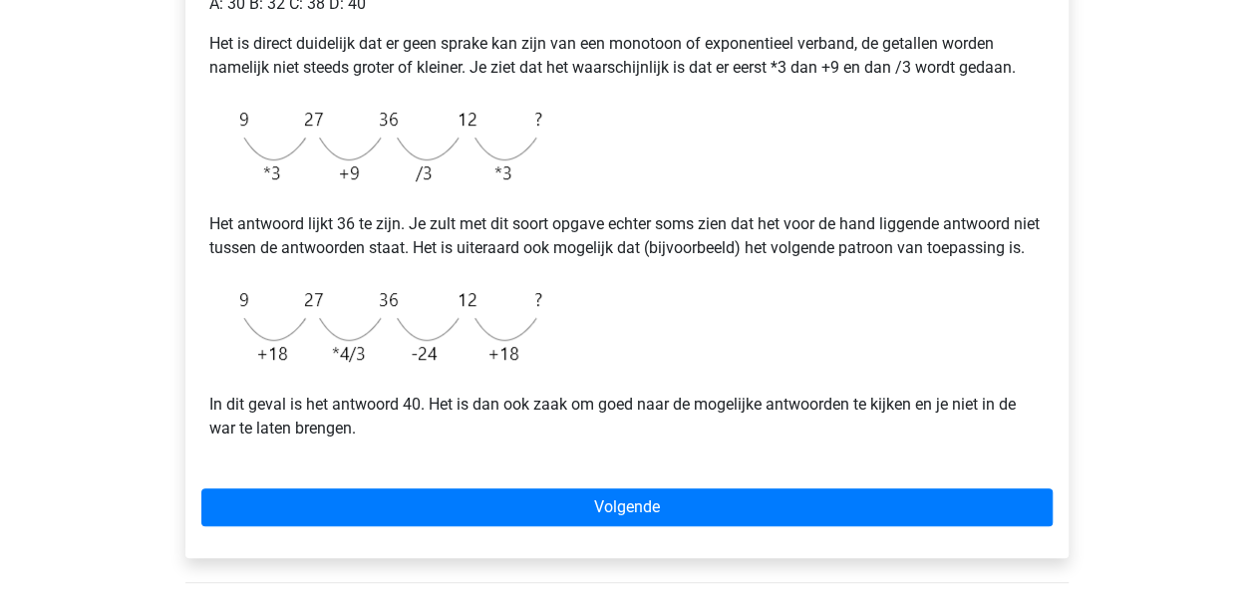
scroll to position [479, 0]
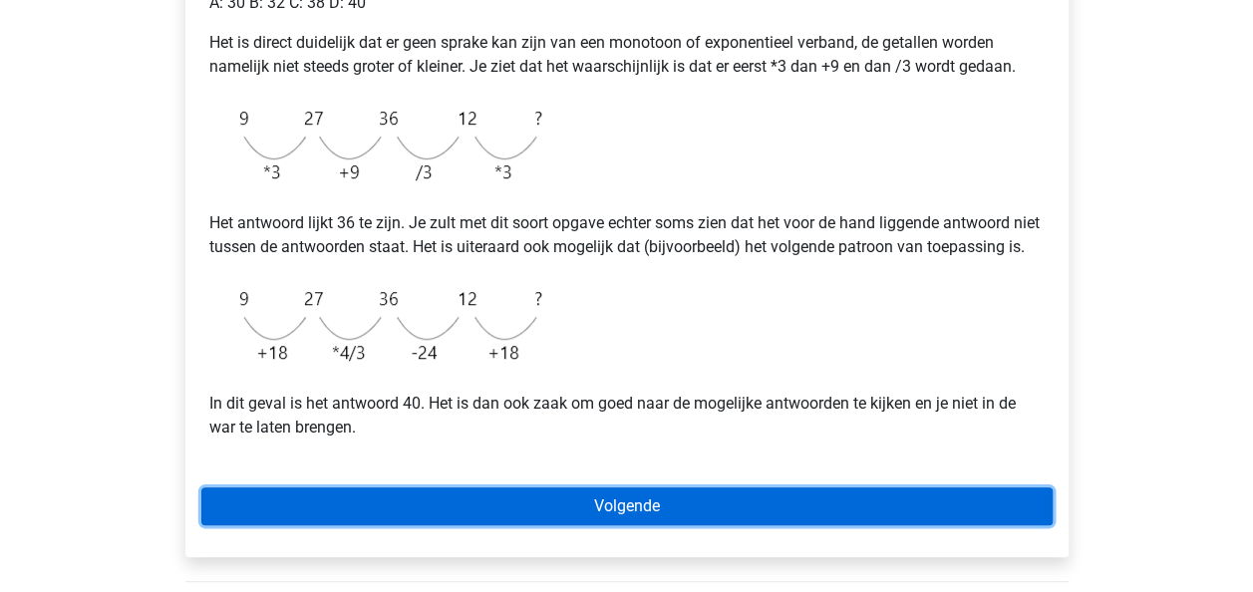
click at [652, 525] on link "Volgende" at bounding box center [626, 507] width 851 height 38
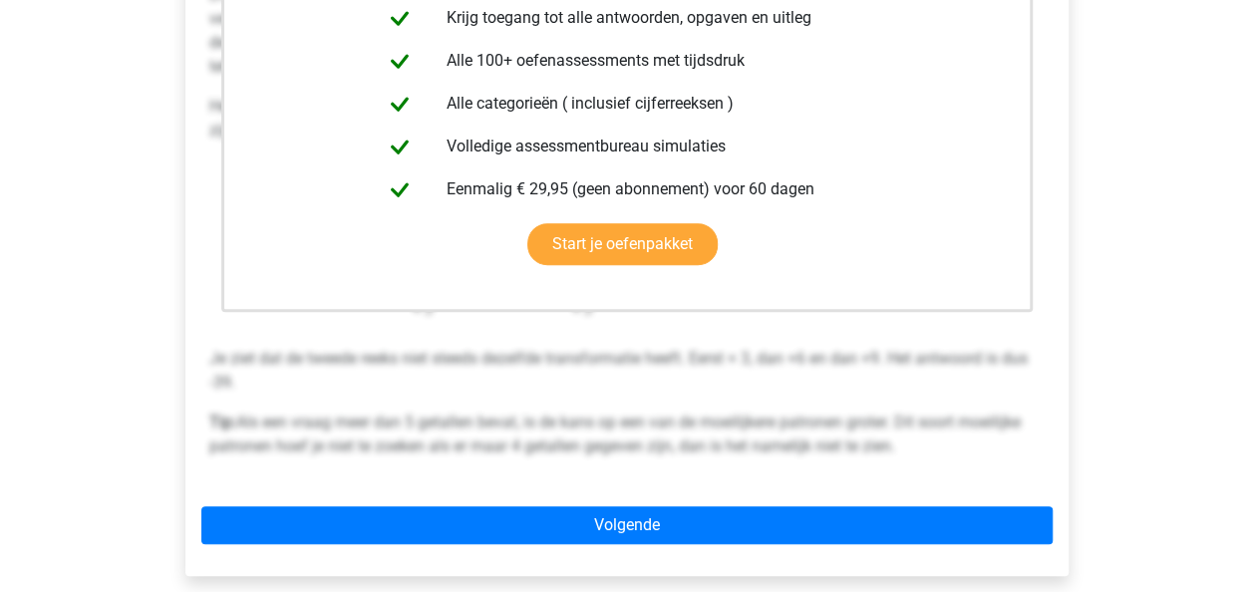
scroll to position [534, 0]
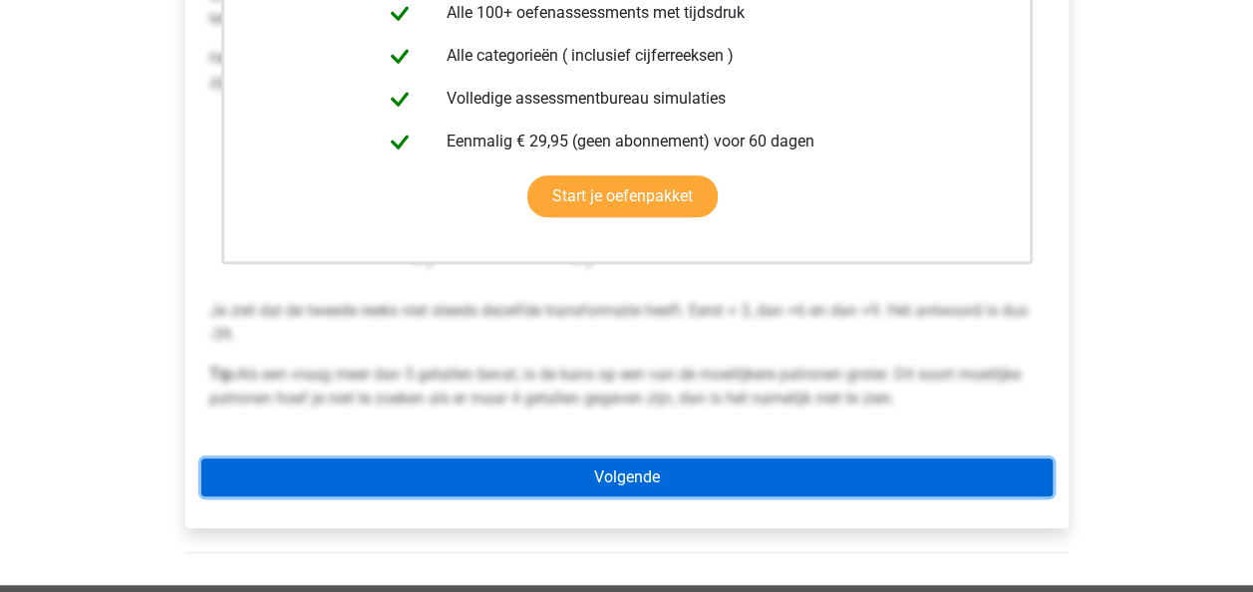
click at [669, 470] on link "Volgende" at bounding box center [626, 478] width 851 height 38
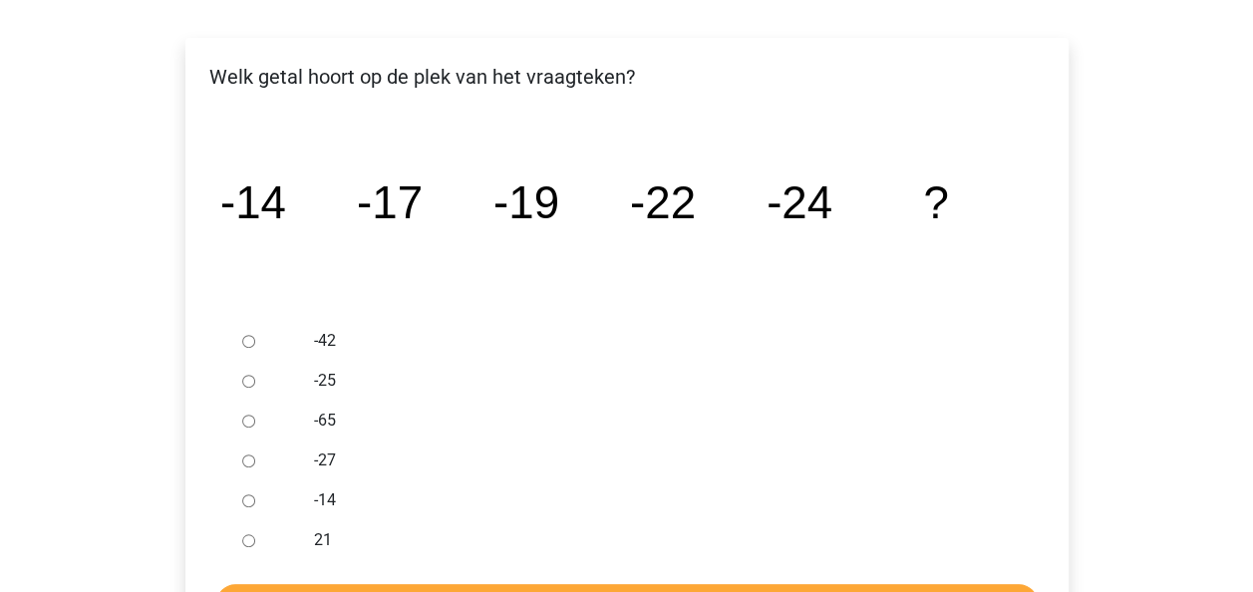
scroll to position [307, 0]
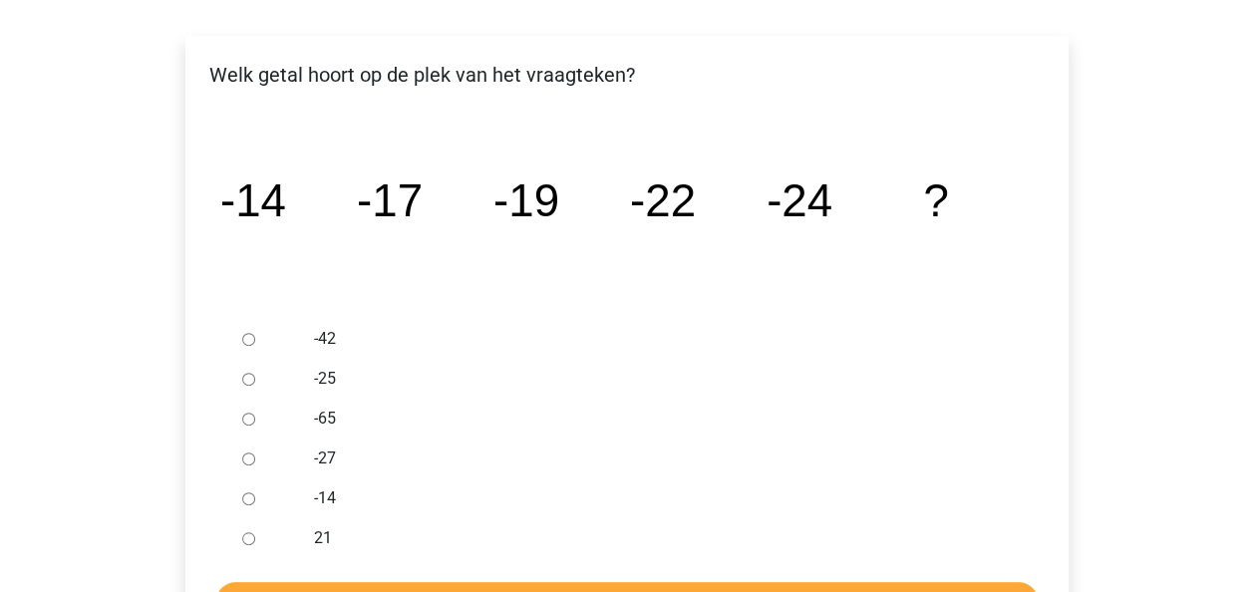
click at [227, 447] on ul "-42 -25 -65 -27 -14 21" at bounding box center [626, 438] width 851 height 239
click at [260, 453] on div at bounding box center [267, 459] width 66 height 40
click at [248, 459] on input "-27" at bounding box center [248, 459] width 13 height 13
radio input "true"
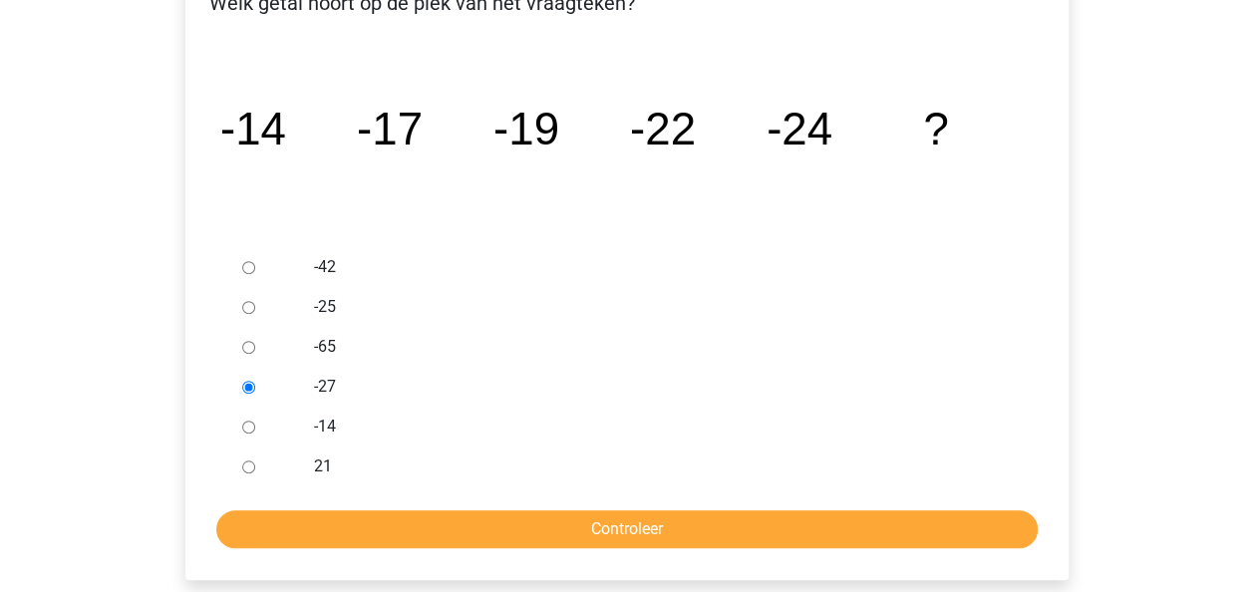
scroll to position [380, 0]
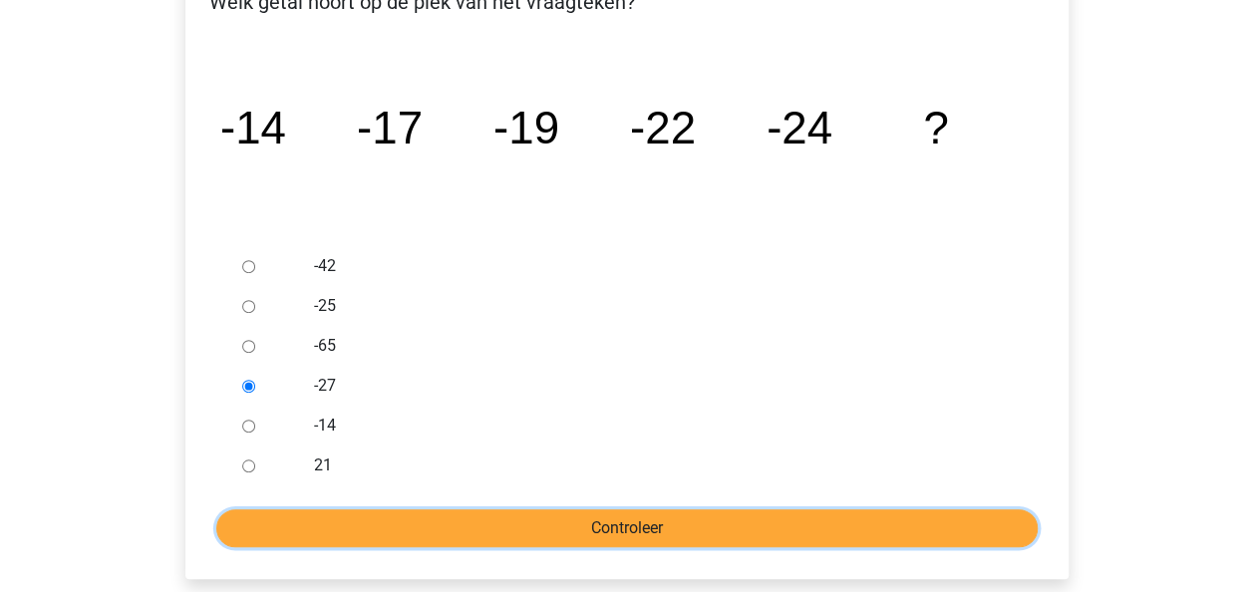
click at [742, 536] on input "Controleer" at bounding box center [627, 528] width 822 height 38
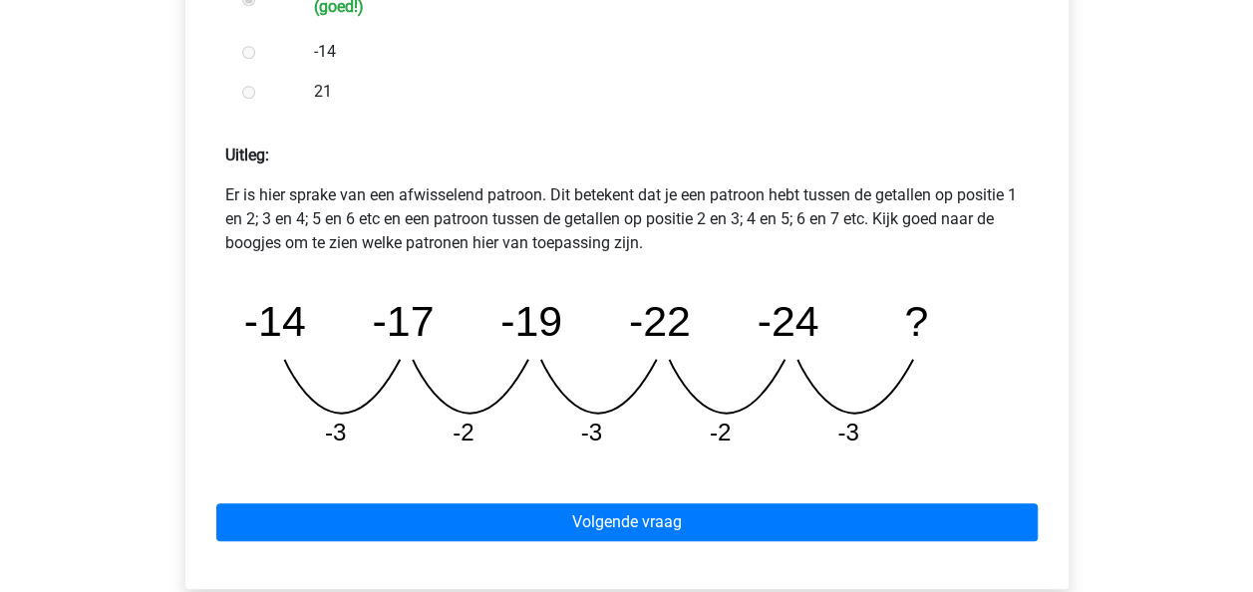
scroll to position [788, 0]
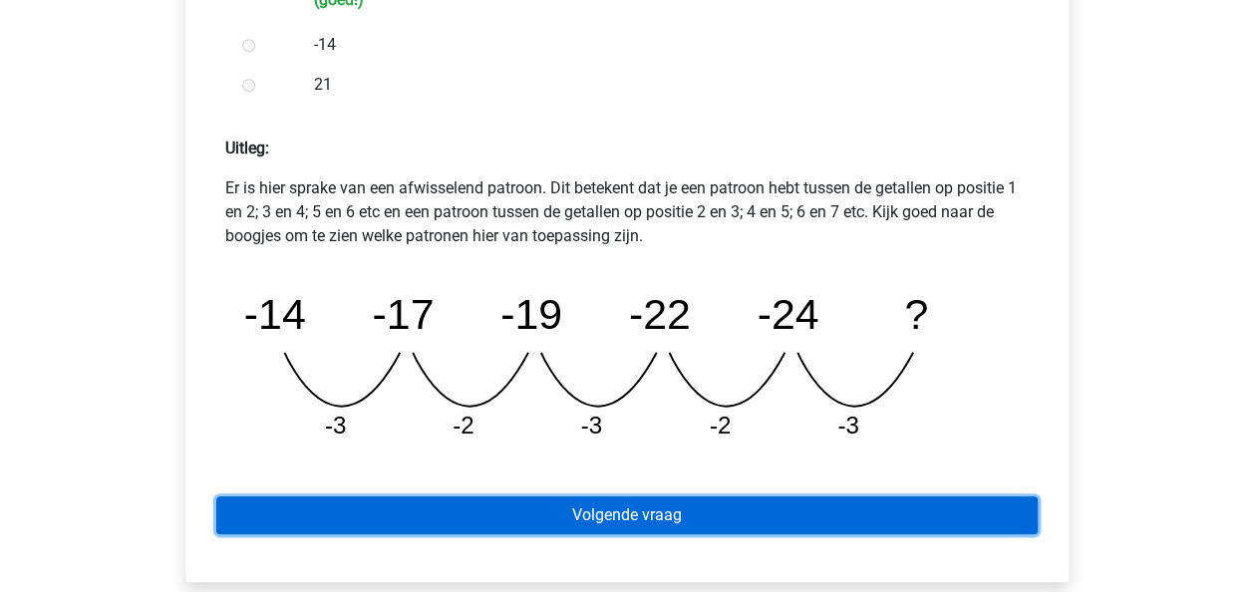
click at [855, 516] on link "Volgende vraag" at bounding box center [627, 515] width 822 height 38
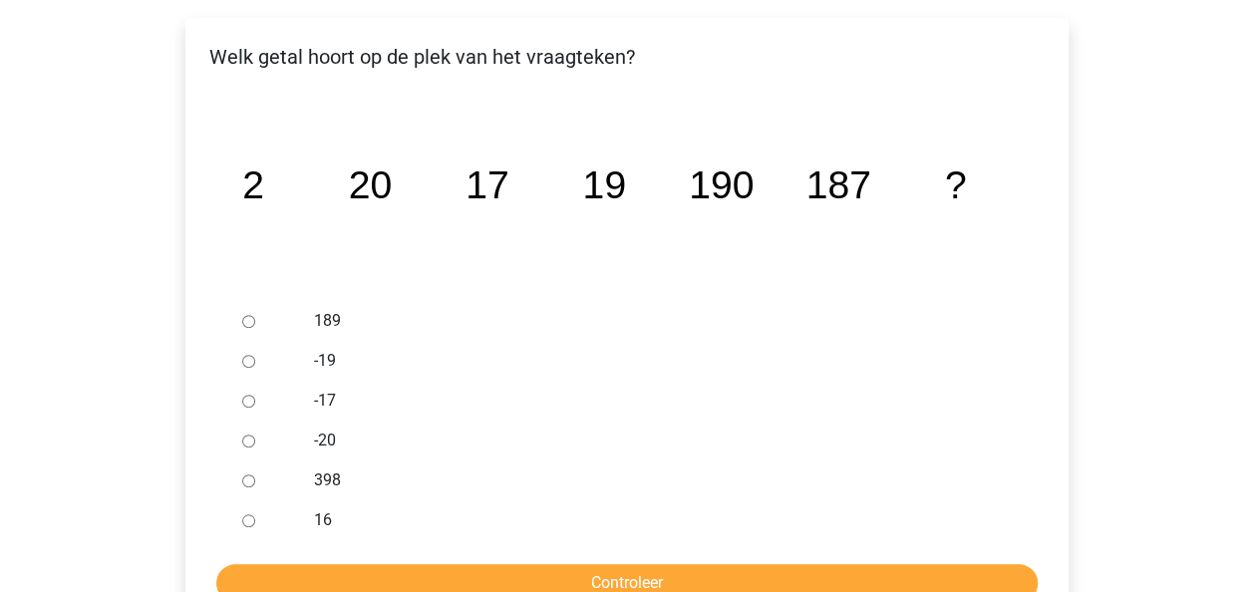
scroll to position [323, 0]
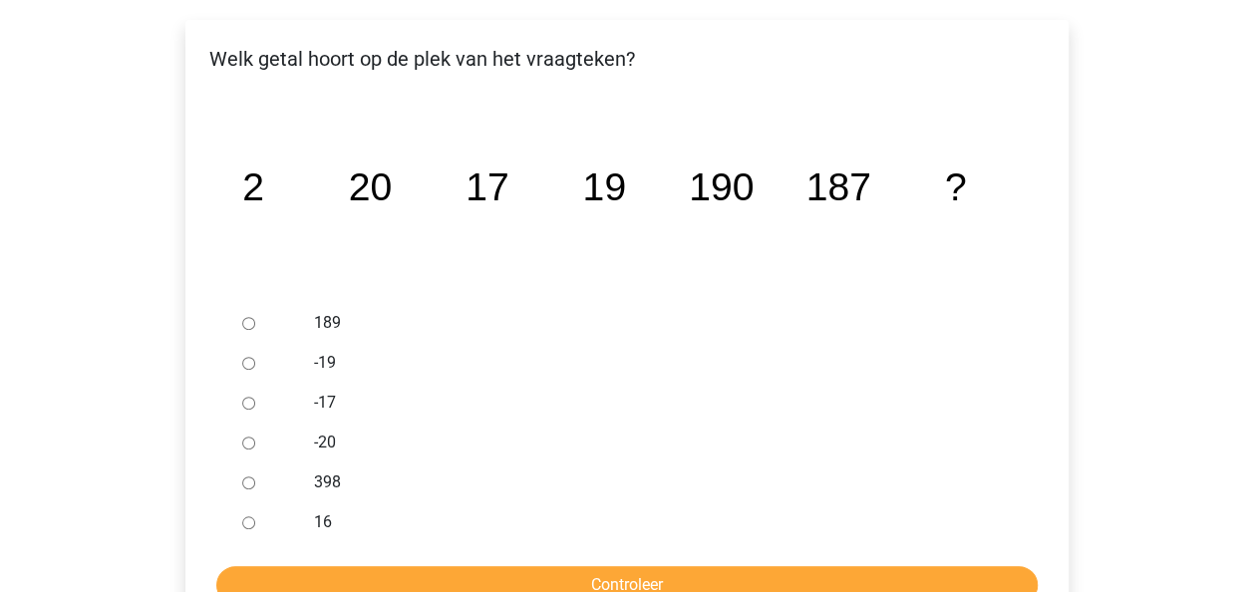
click at [253, 319] on input "189" at bounding box center [248, 323] width 13 height 13
radio input "true"
click at [373, 570] on input "Controleer" at bounding box center [627, 585] width 822 height 38
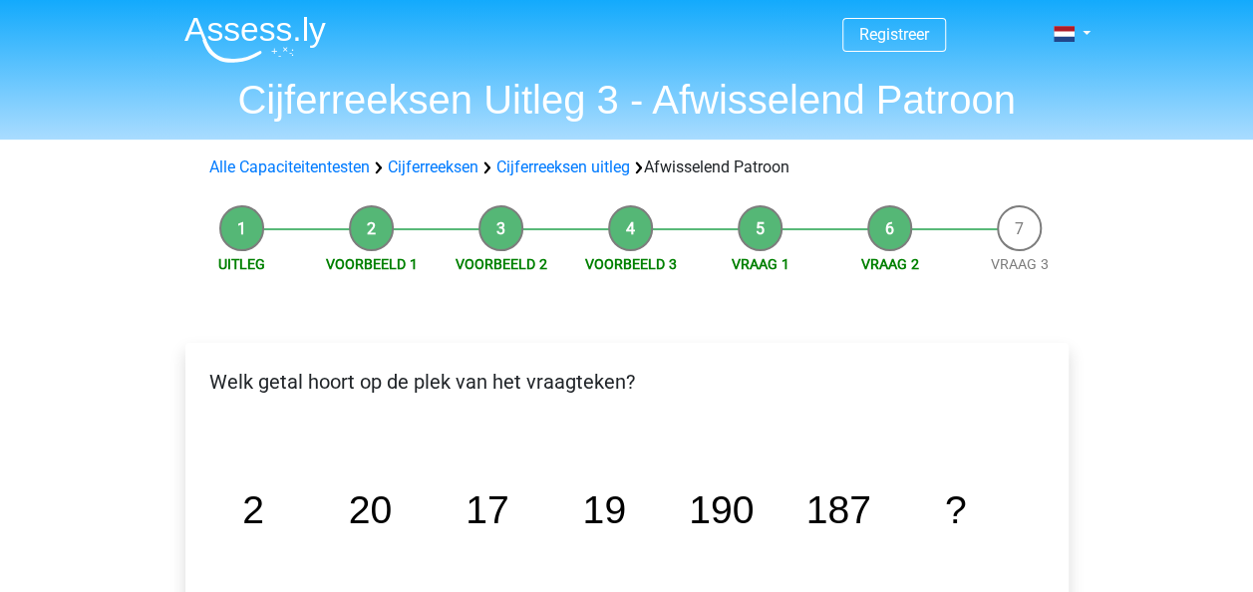
drag, startPoint x: 1252, startPoint y: 164, endPoint x: 1255, endPoint y: 173, distance: 10.4
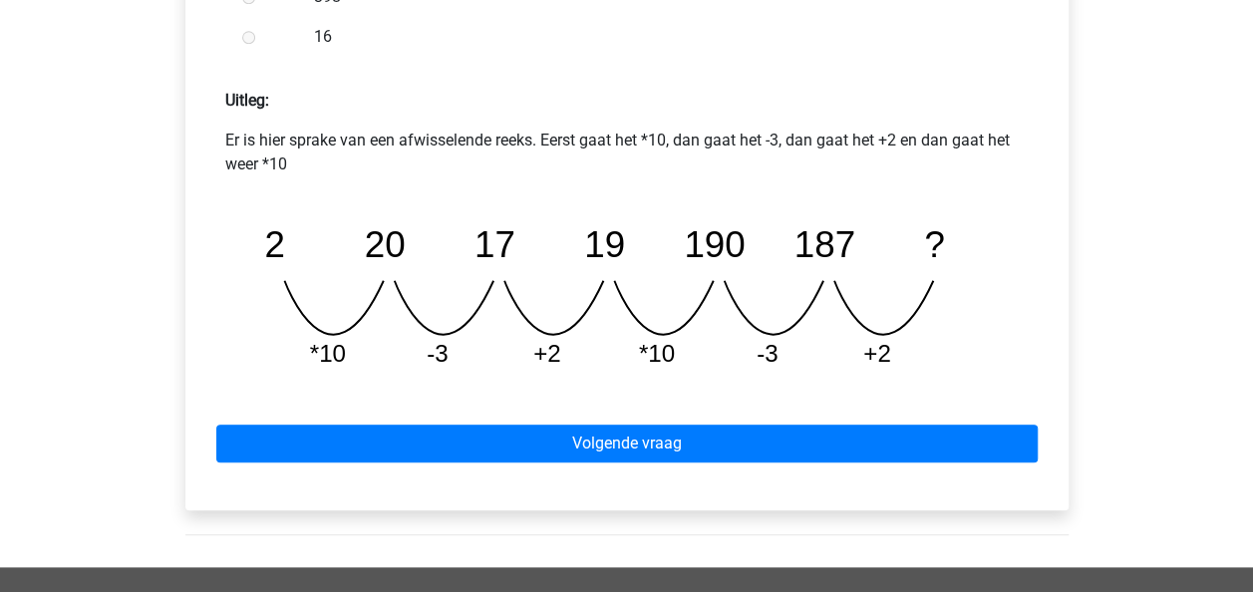
scroll to position [845, 0]
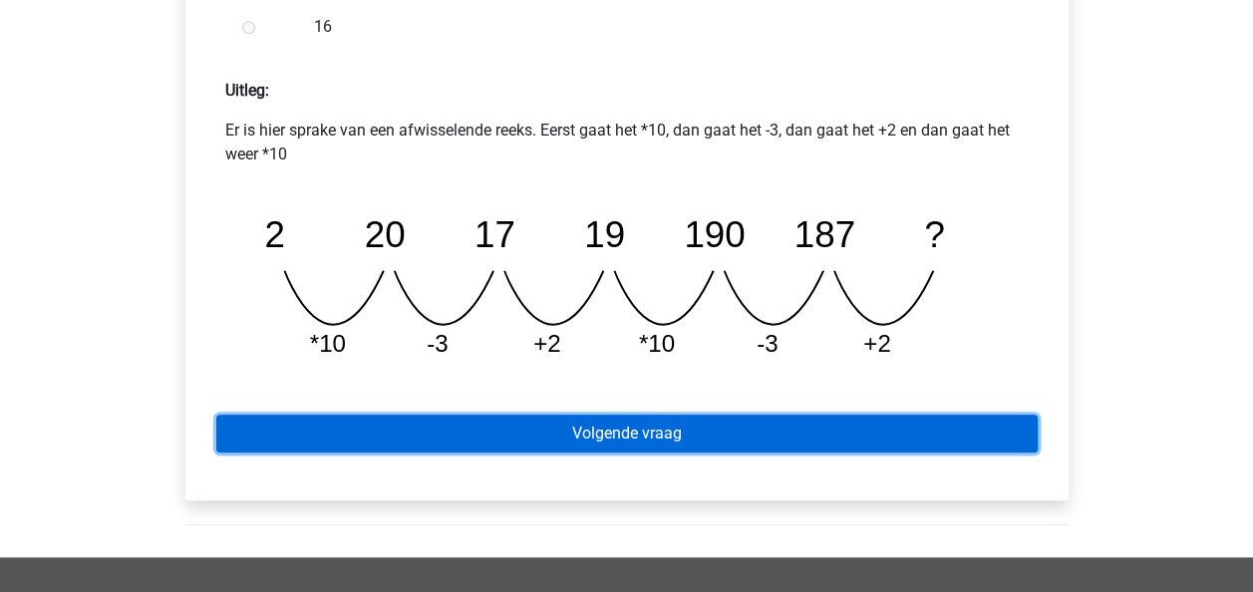
click at [907, 431] on link "Volgende vraag" at bounding box center [627, 434] width 822 height 38
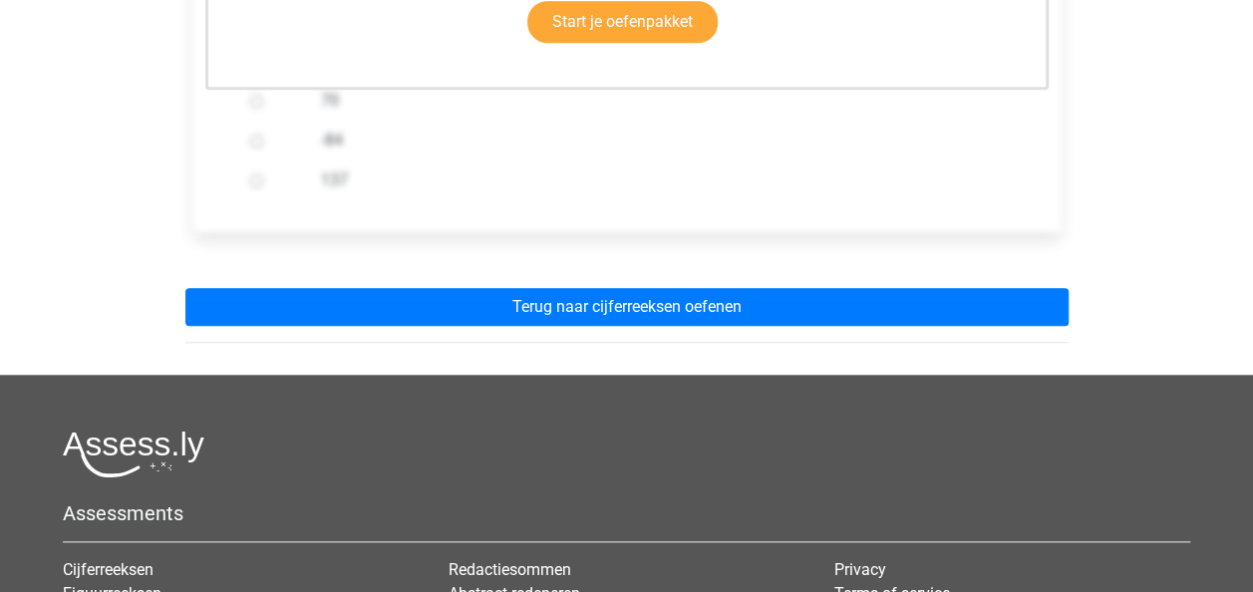
scroll to position [715, 0]
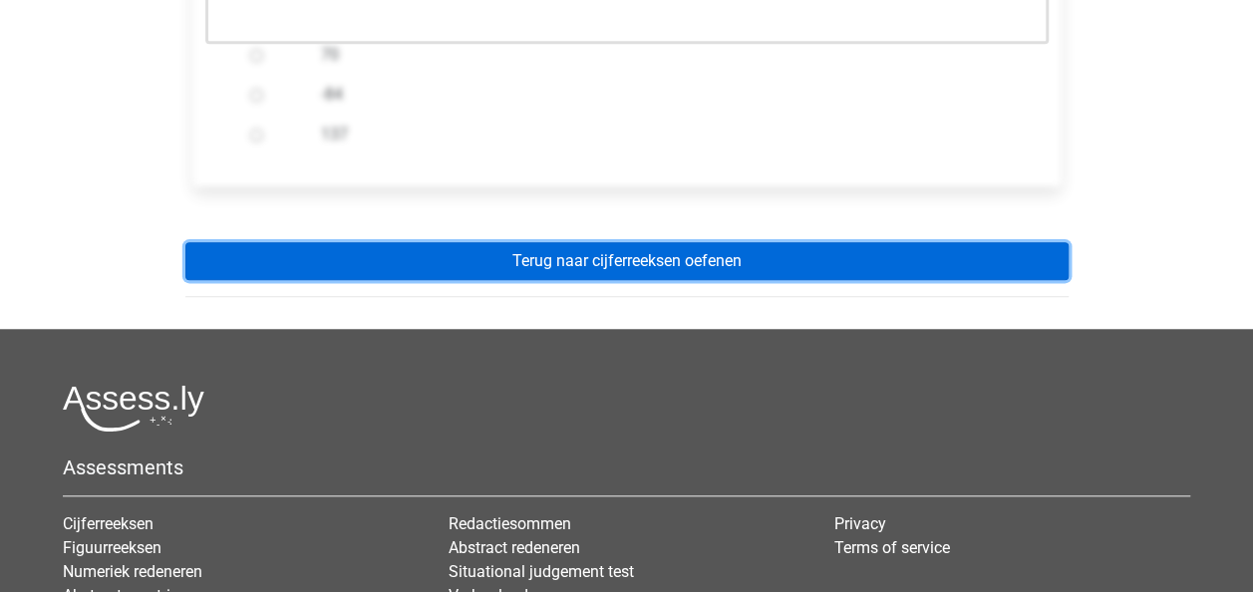
click at [705, 252] on link "Terug naar cijferreeksen oefenen" at bounding box center [626, 261] width 883 height 38
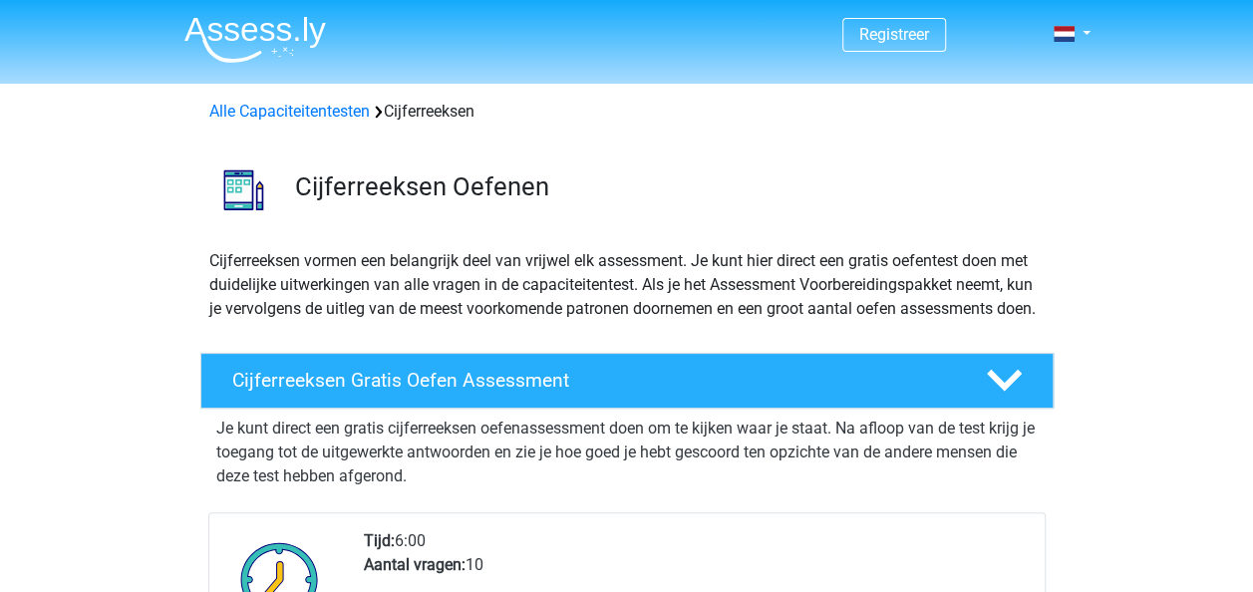
scroll to position [44, 0]
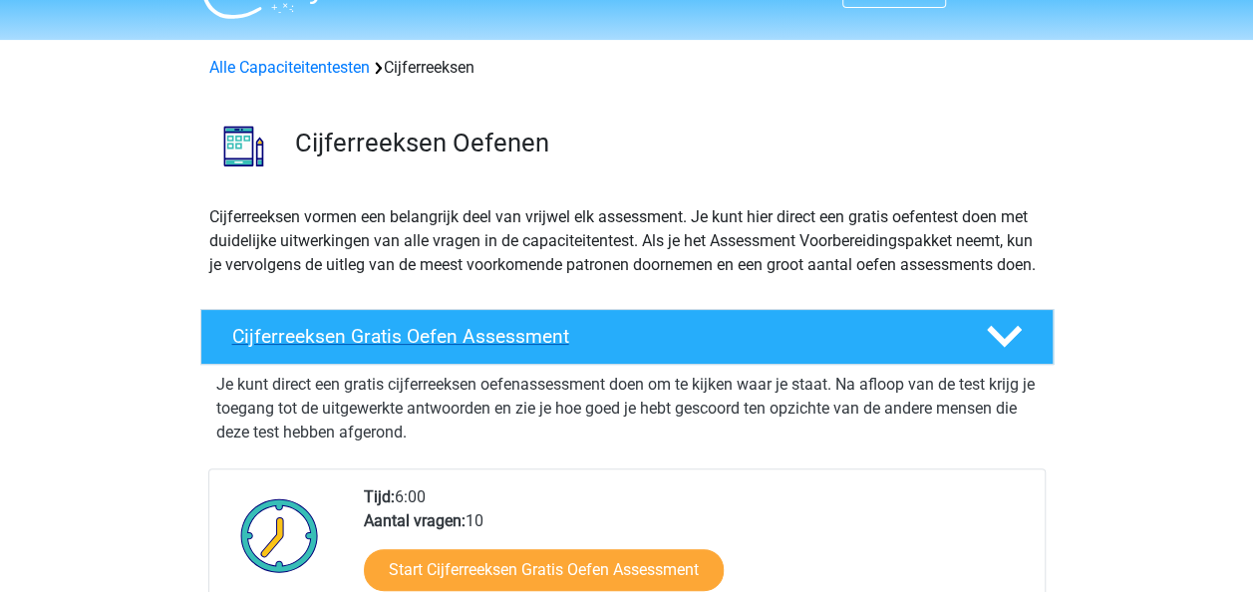
click at [919, 348] on h4 "Cijferreeksen Gratis Oefen Assessment" at bounding box center [593, 336] width 722 height 23
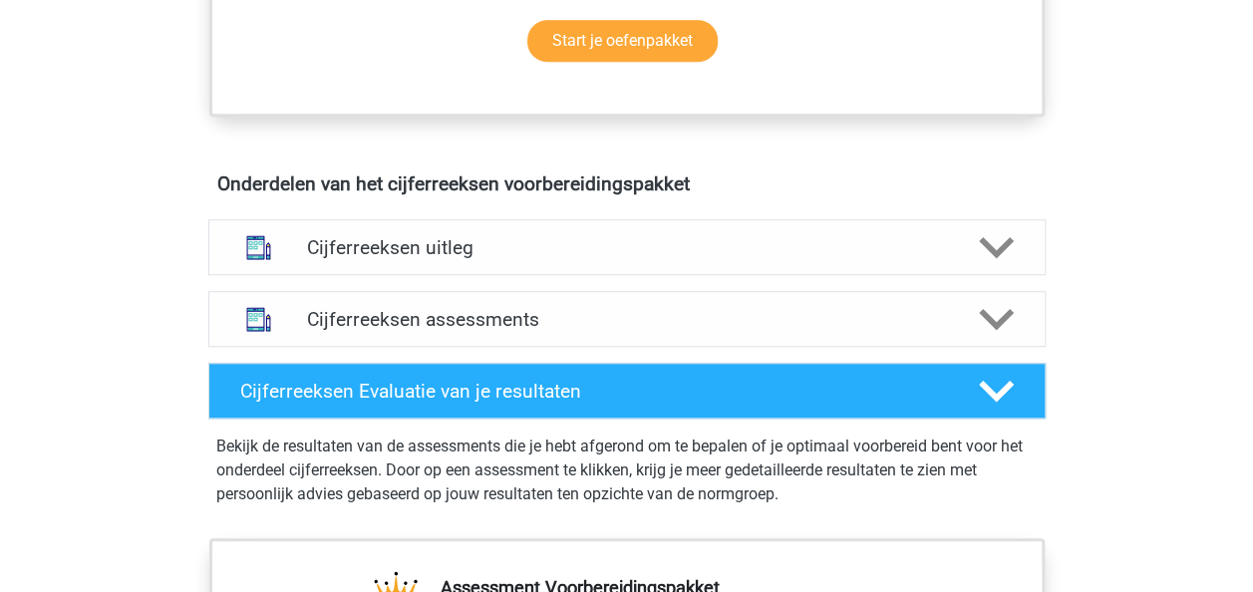
scroll to position [720, 0]
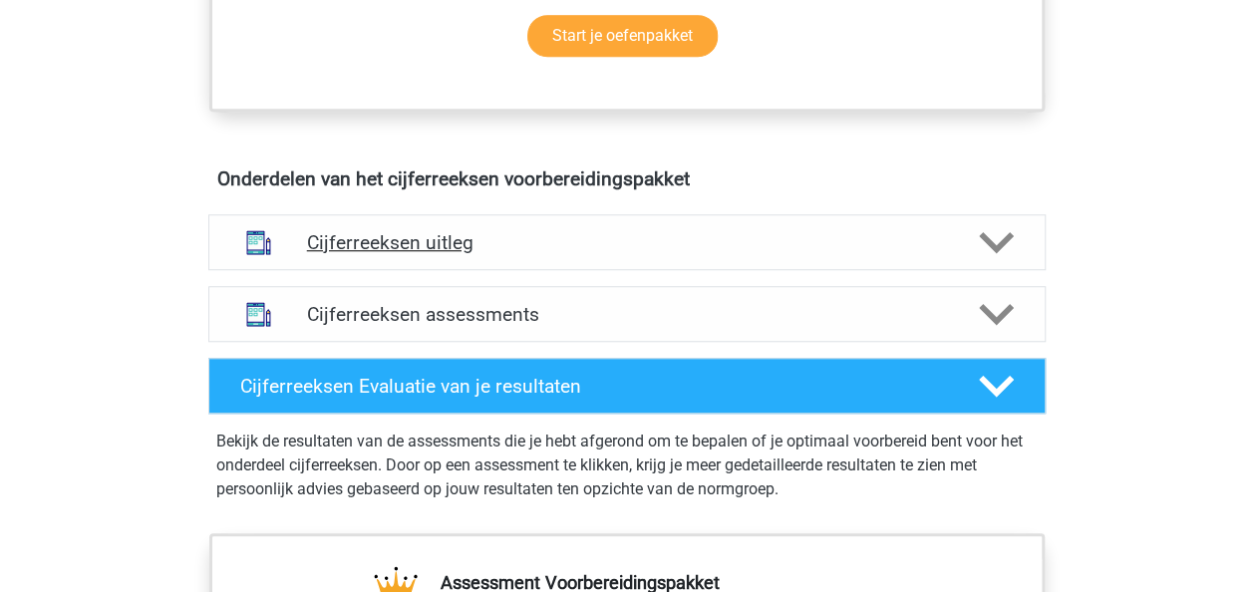
click at [984, 254] on polygon at bounding box center [996, 243] width 35 height 22
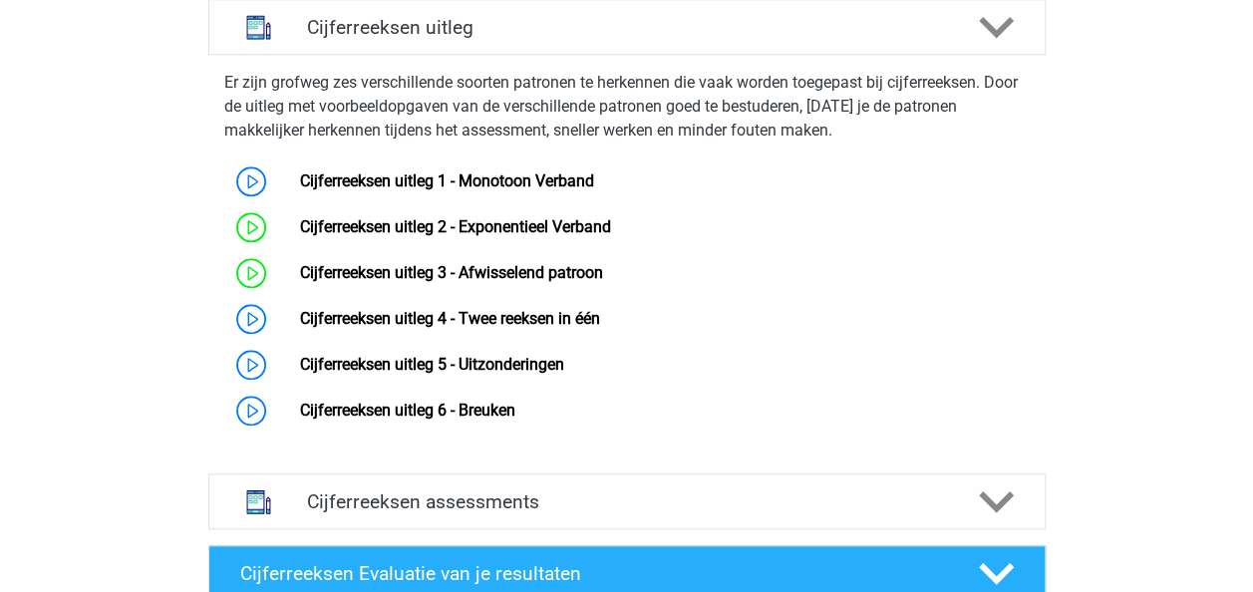
scroll to position [947, 0]
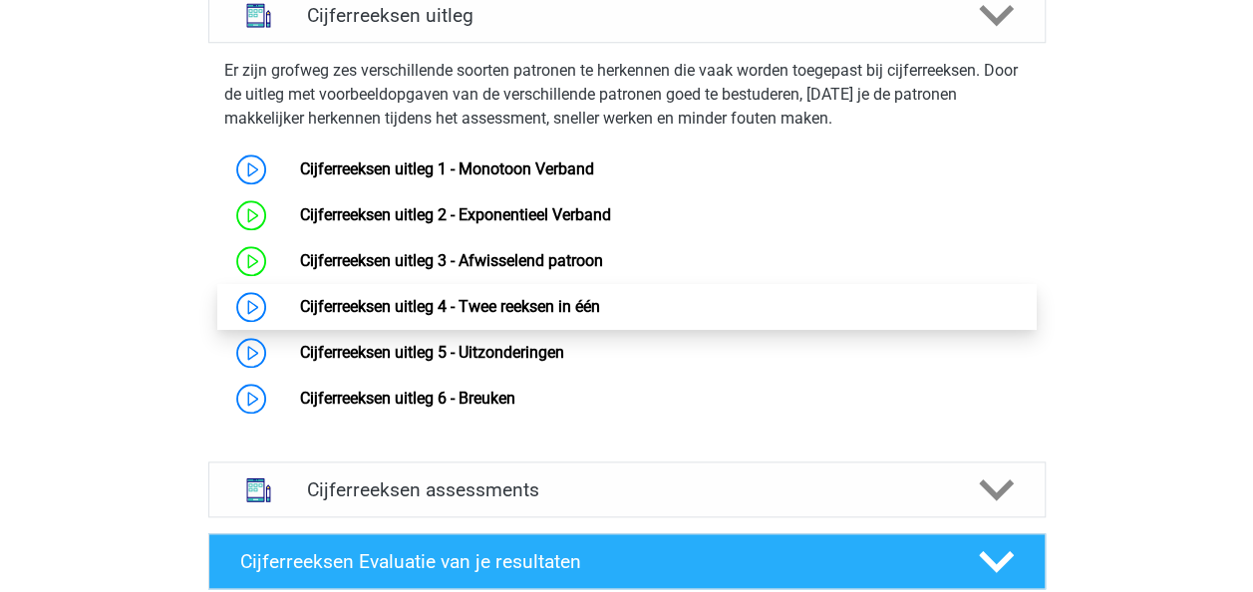
click at [556, 316] on link "Cijferreeksen uitleg 4 - Twee reeksen in één" at bounding box center [450, 306] width 300 height 19
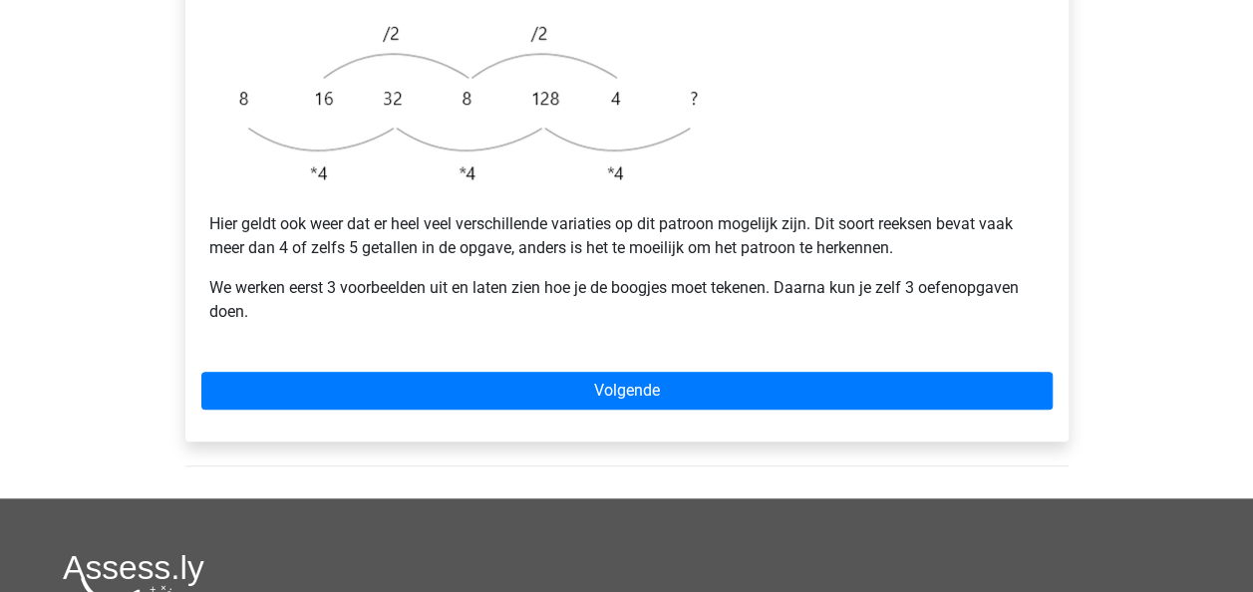
scroll to position [660, 0]
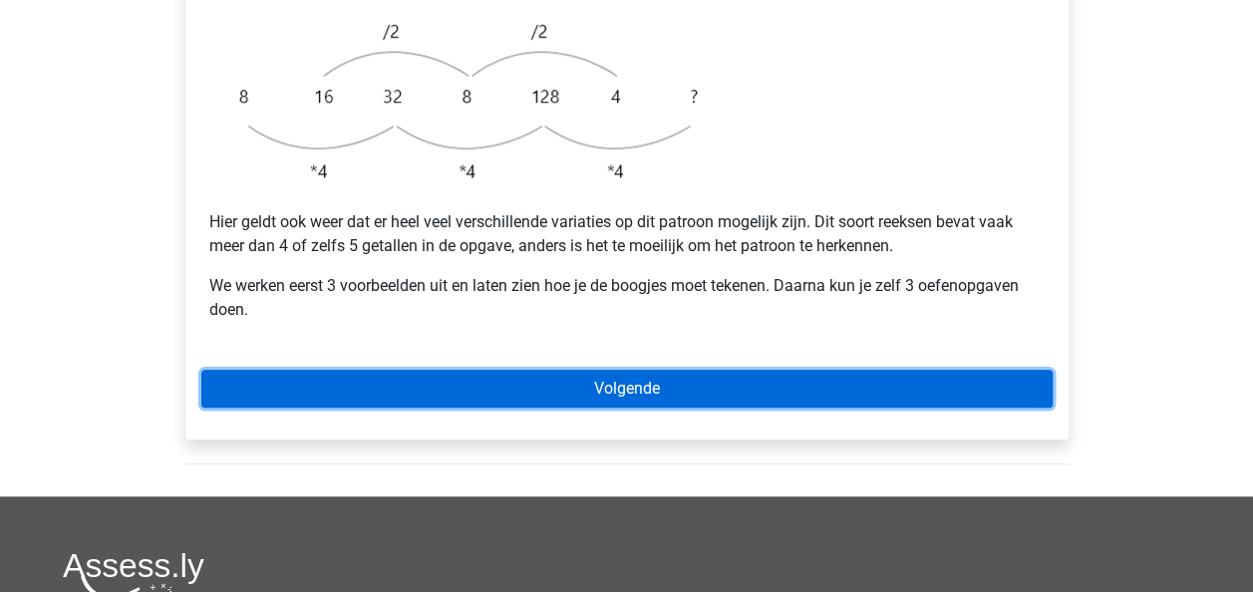
click at [837, 370] on link "Volgende" at bounding box center [626, 389] width 851 height 38
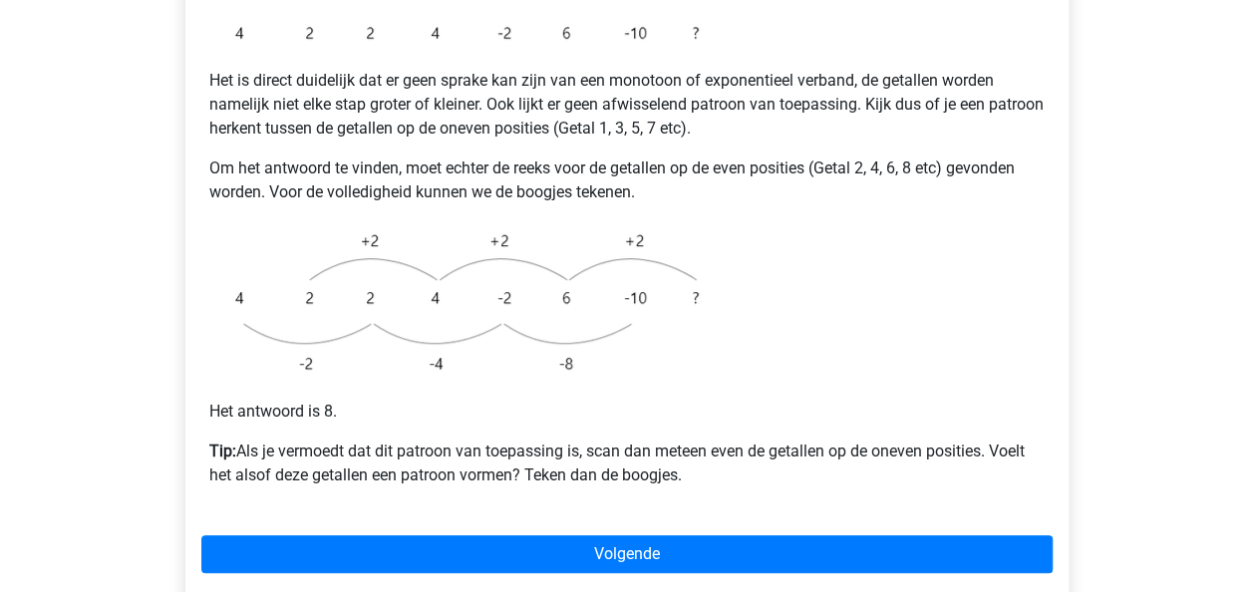
scroll to position [443, 0]
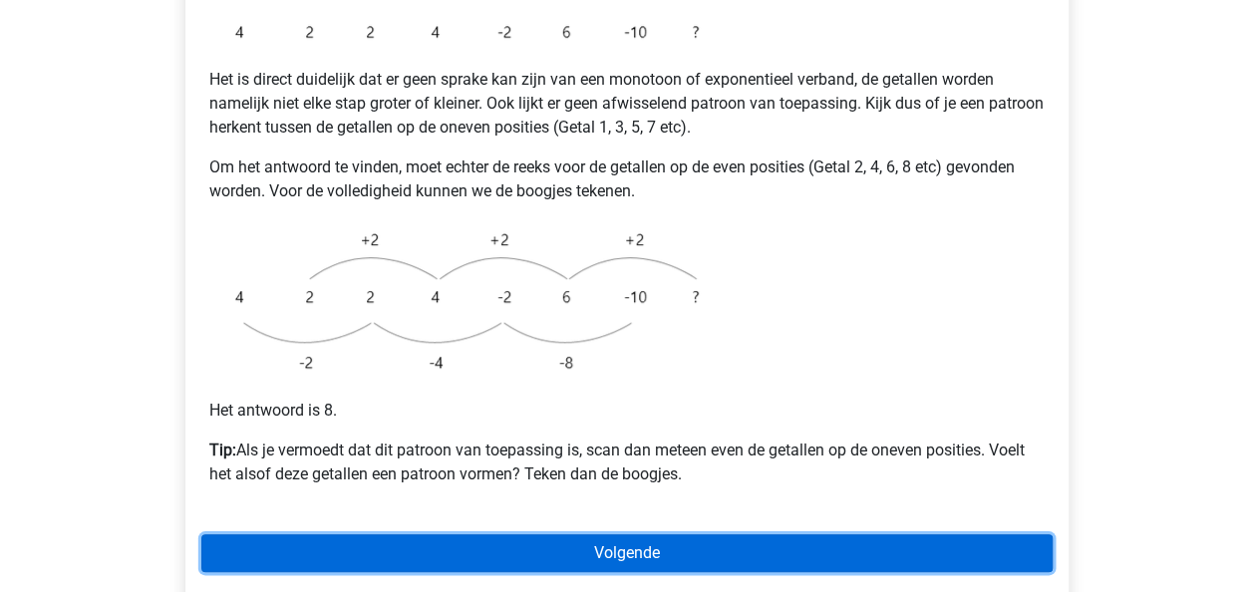
click at [698, 534] on link "Volgende" at bounding box center [626, 553] width 851 height 38
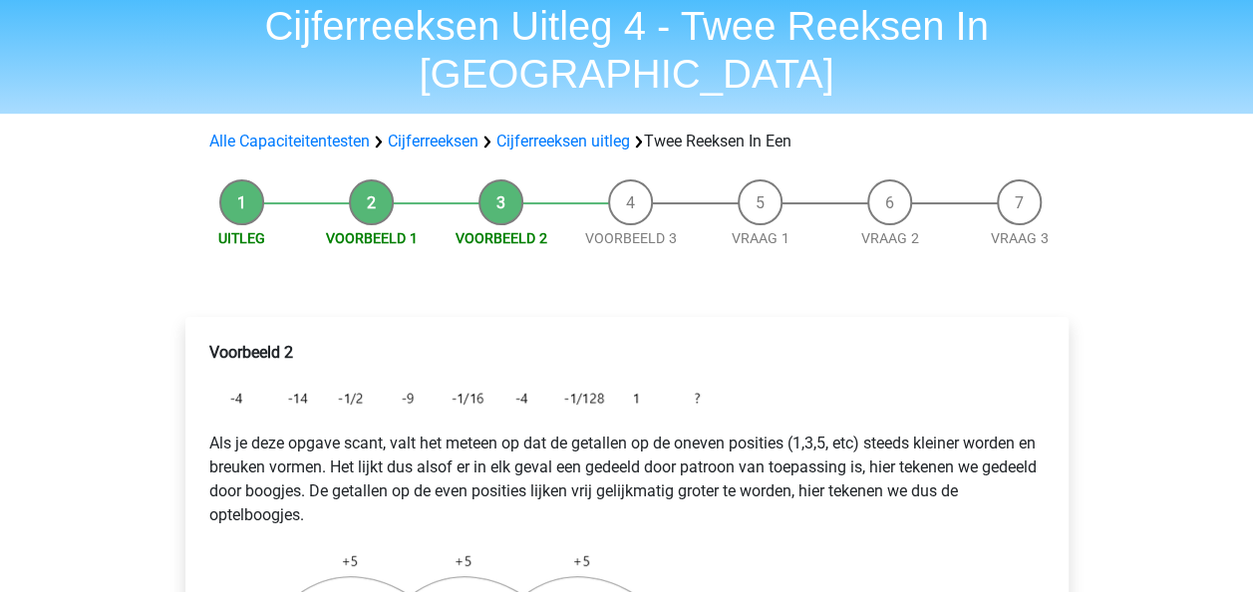
scroll to position [68, 0]
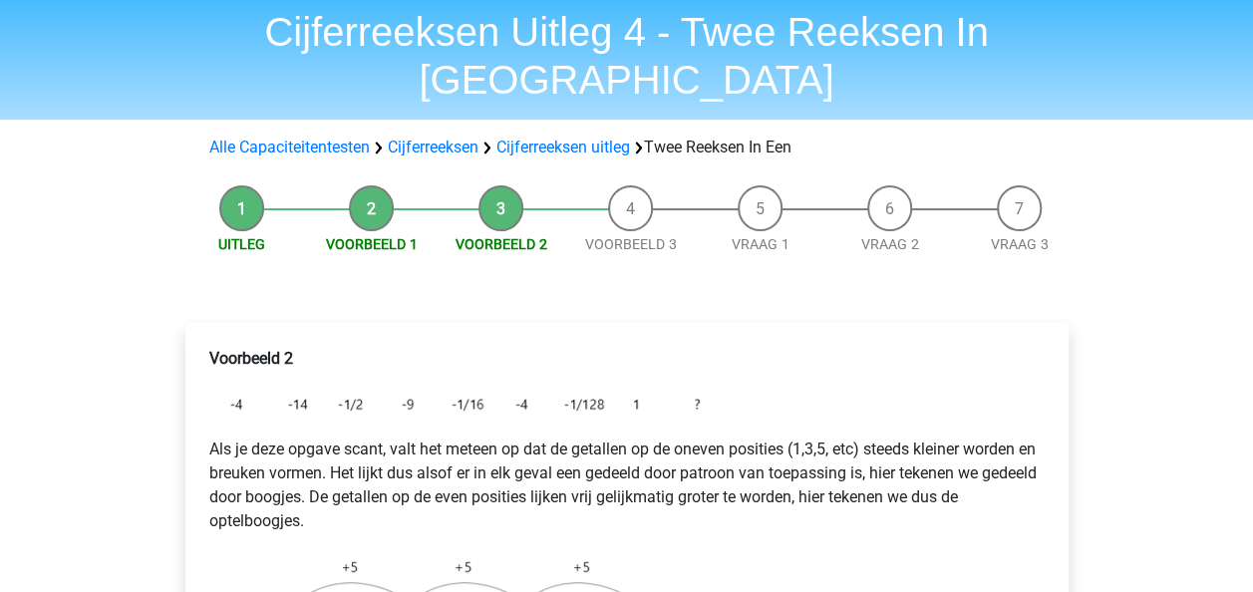
click at [971, 487] on div "Voorbeeld 2 Als je deze opgave scant, valt het meteen op dat de getallen op de …" at bounding box center [626, 567] width 851 height 457
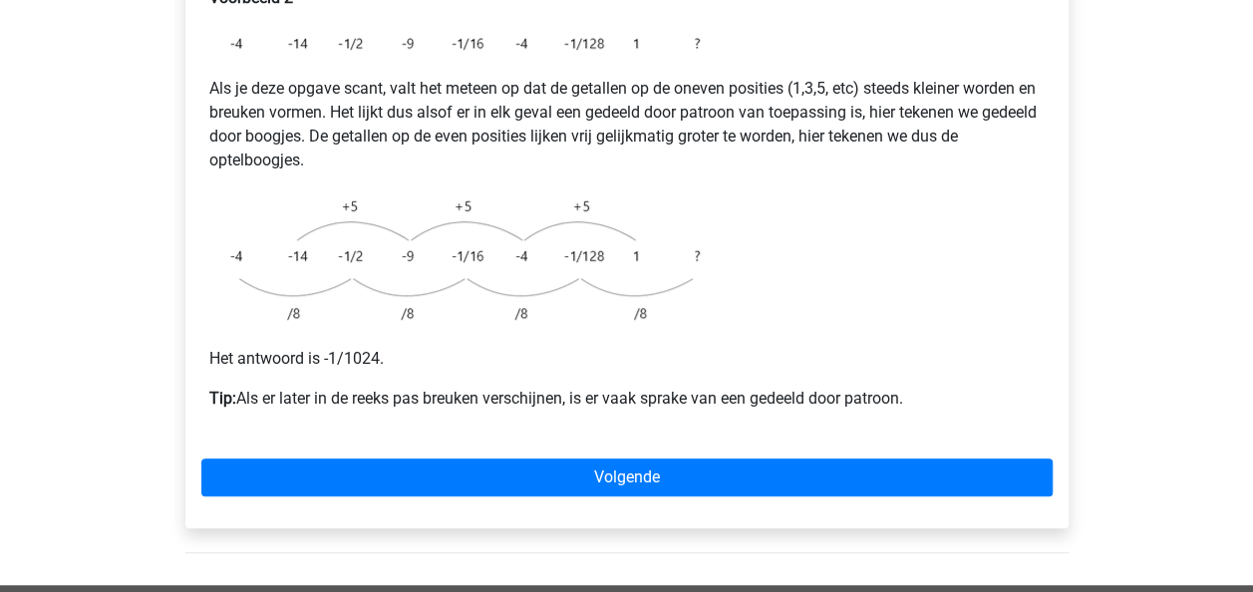
scroll to position [431, 0]
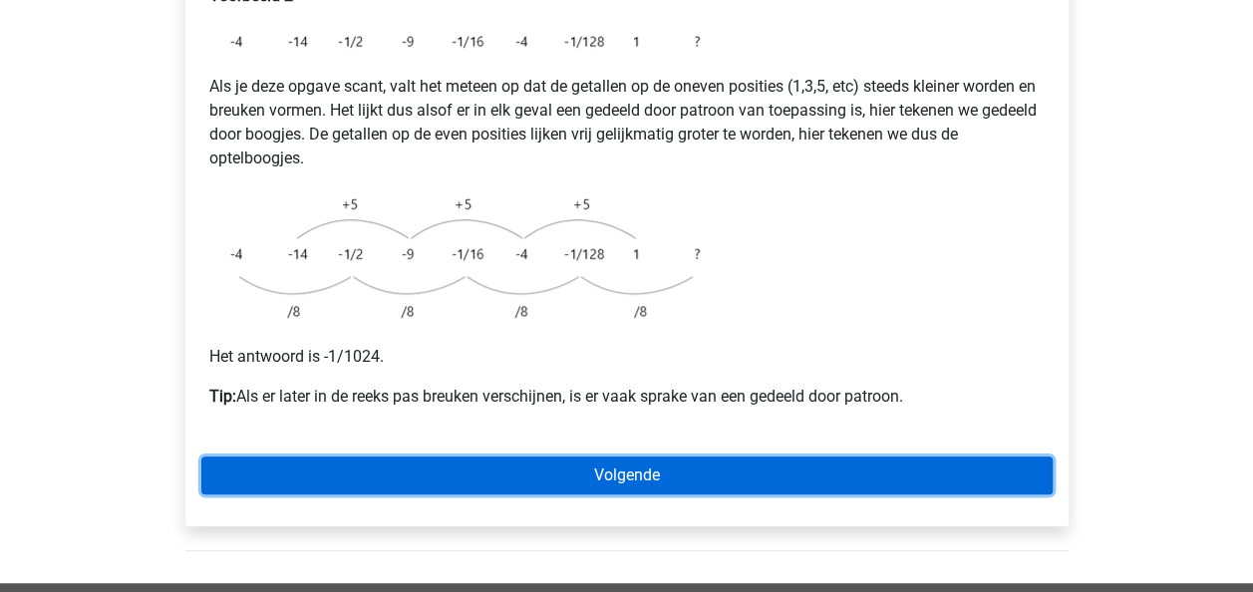
click at [865, 457] on link "Volgende" at bounding box center [626, 476] width 851 height 38
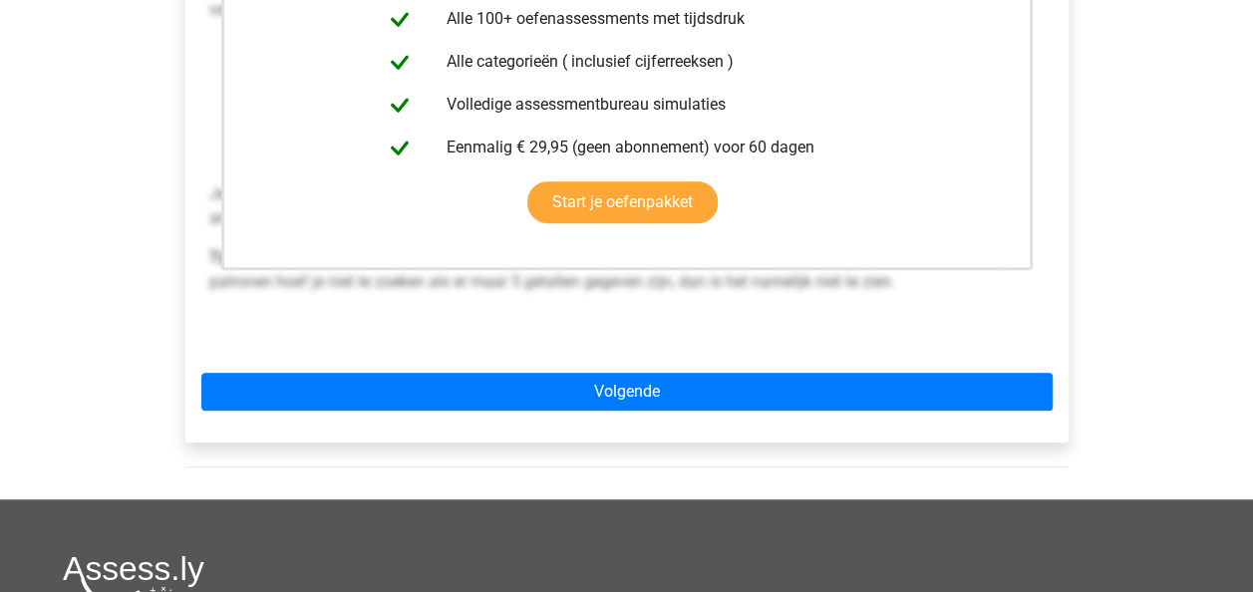
scroll to position [577, 0]
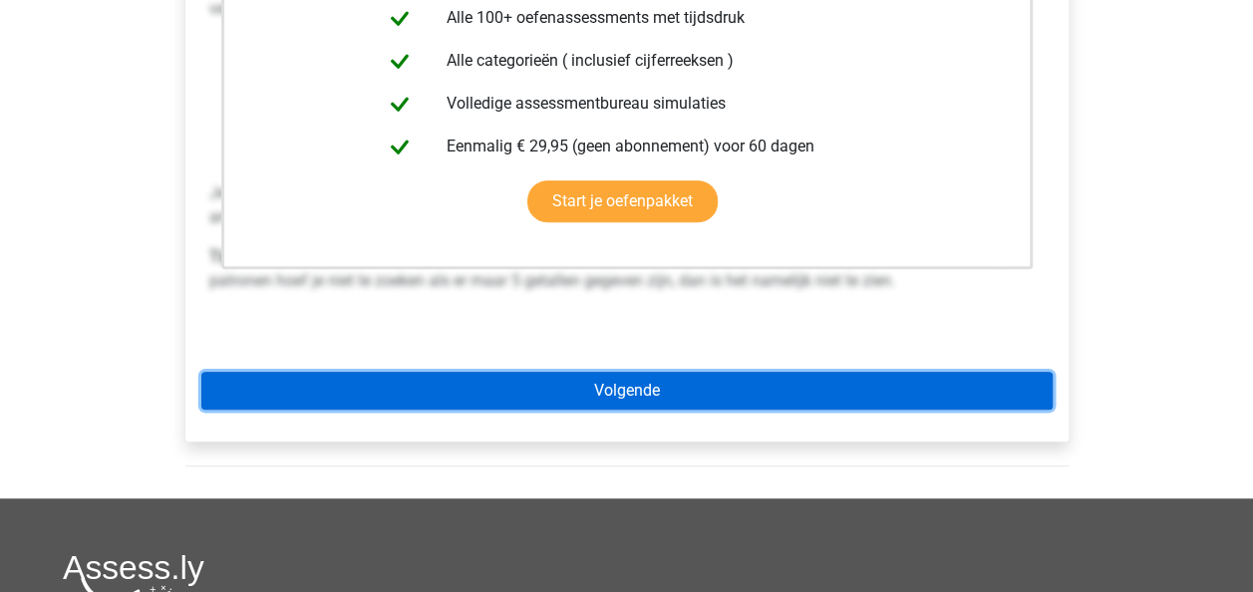
click at [691, 372] on link "Volgende" at bounding box center [626, 391] width 851 height 38
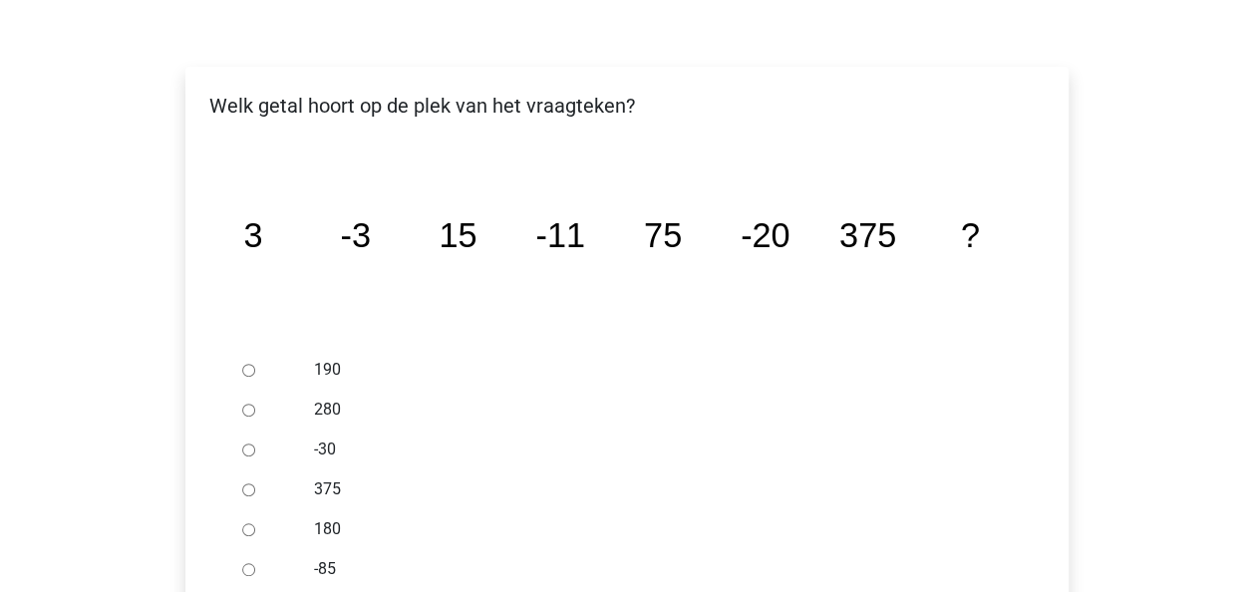
scroll to position [345, 0]
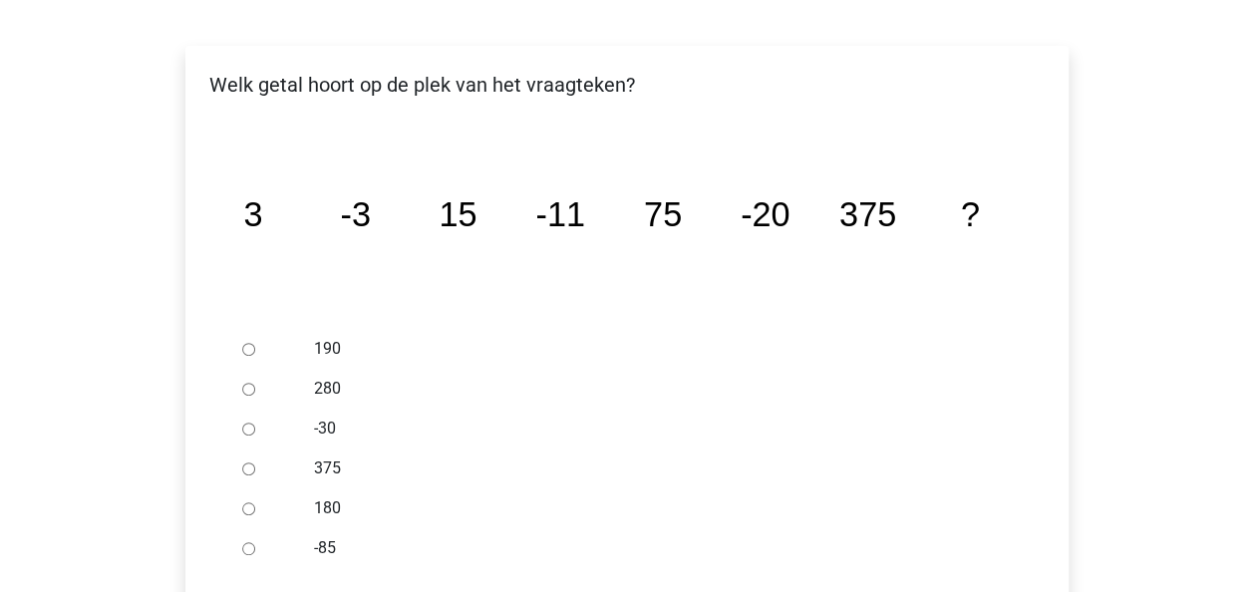
click at [749, 536] on label "-85" at bounding box center [659, 548] width 690 height 24
click at [255, 542] on input "-85" at bounding box center [248, 548] width 13 height 13
radio input "true"
click at [293, 409] on div at bounding box center [267, 429] width 66 height 40
click at [245, 423] on input "-30" at bounding box center [248, 429] width 13 height 13
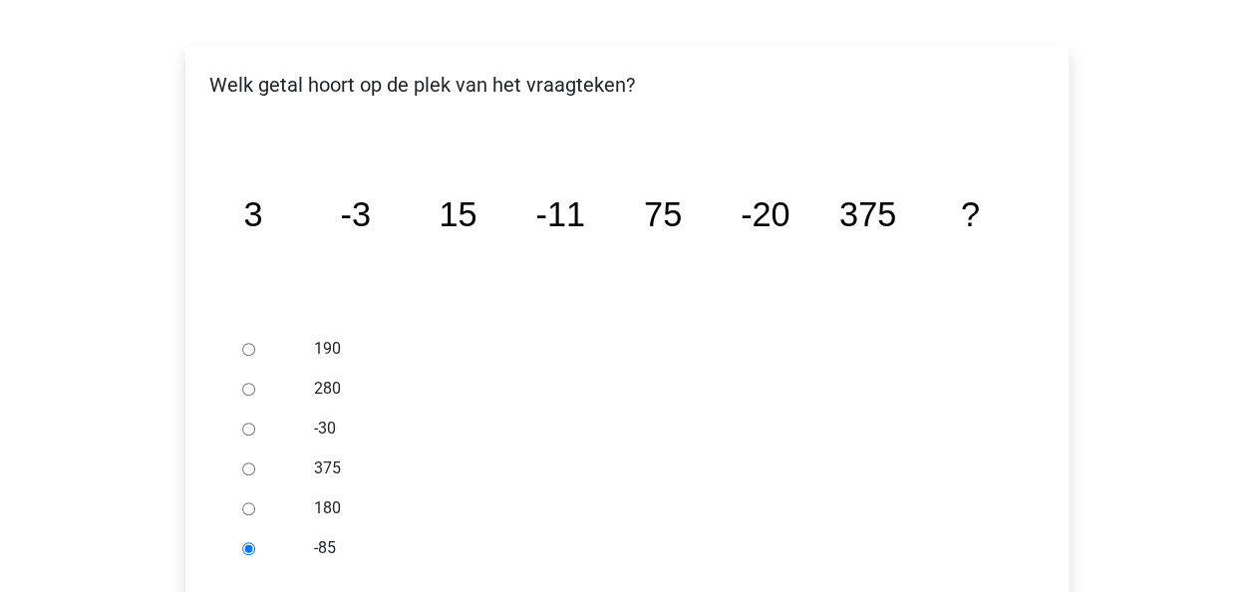
radio input "true"
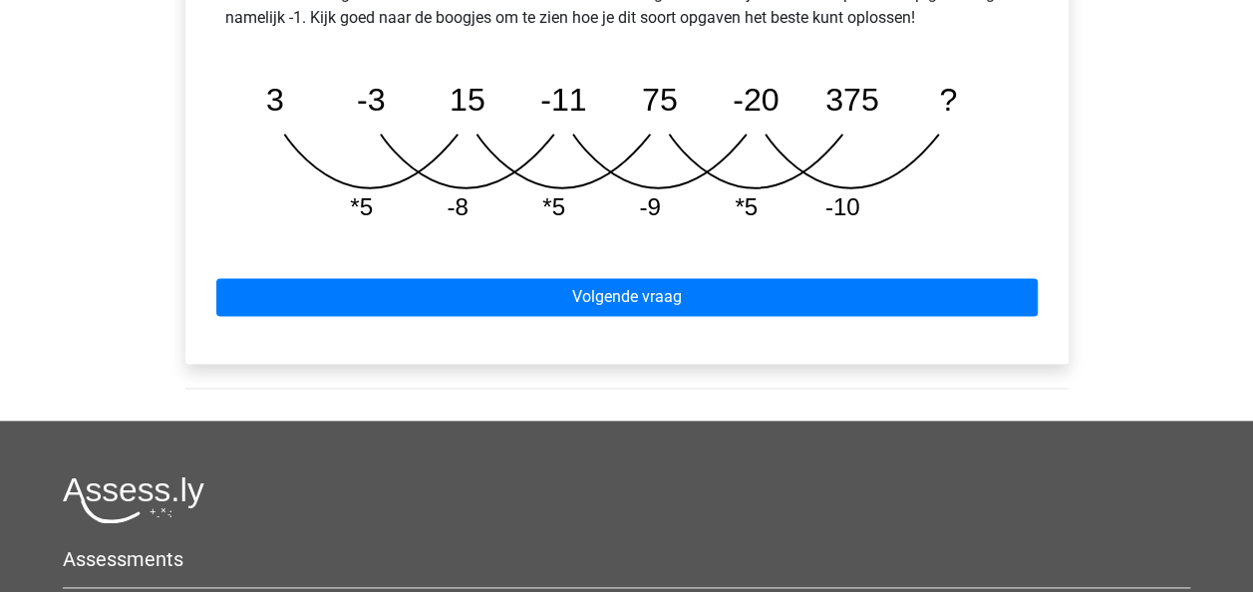
scroll to position [1180, 0]
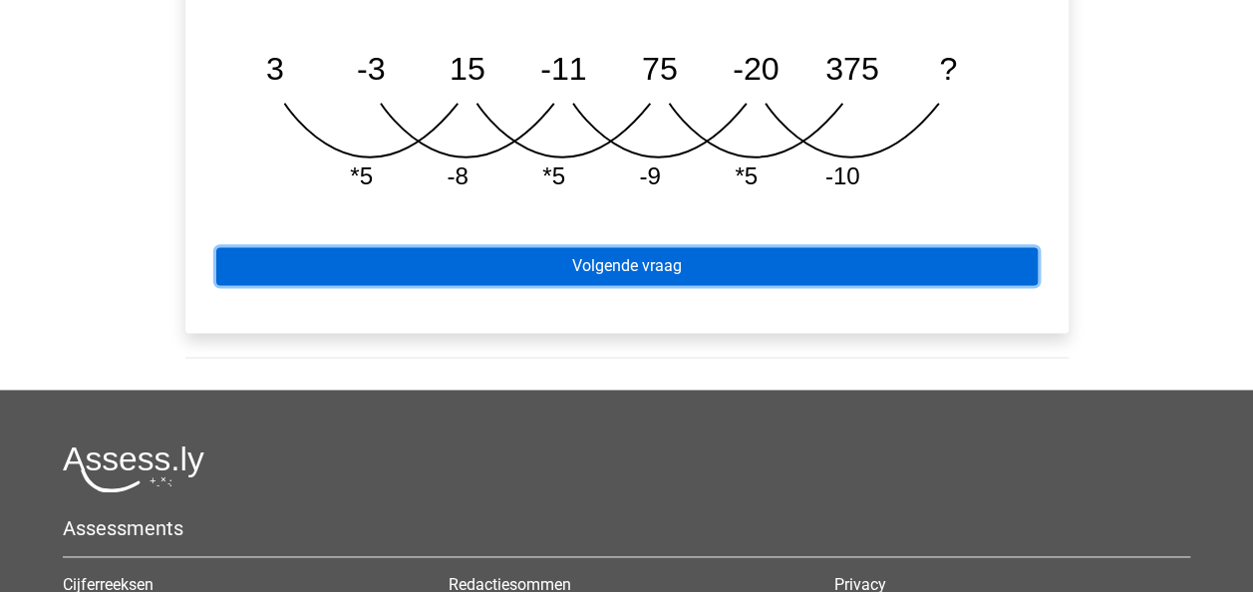
click at [906, 247] on link "Volgende vraag" at bounding box center [627, 266] width 822 height 38
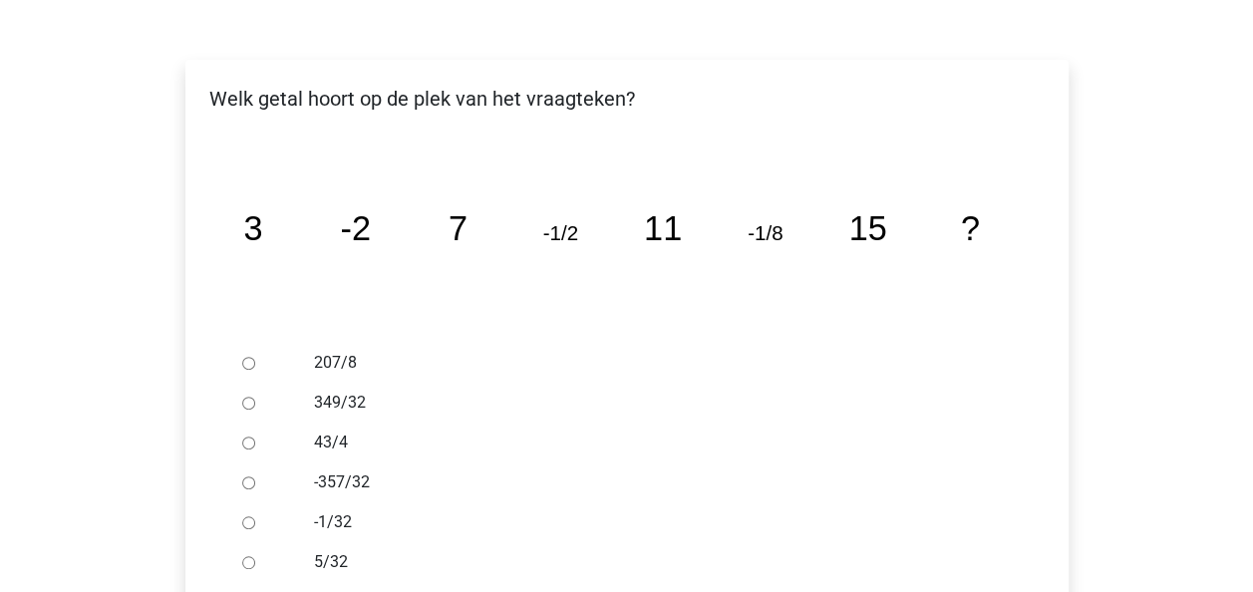
scroll to position [337, 0]
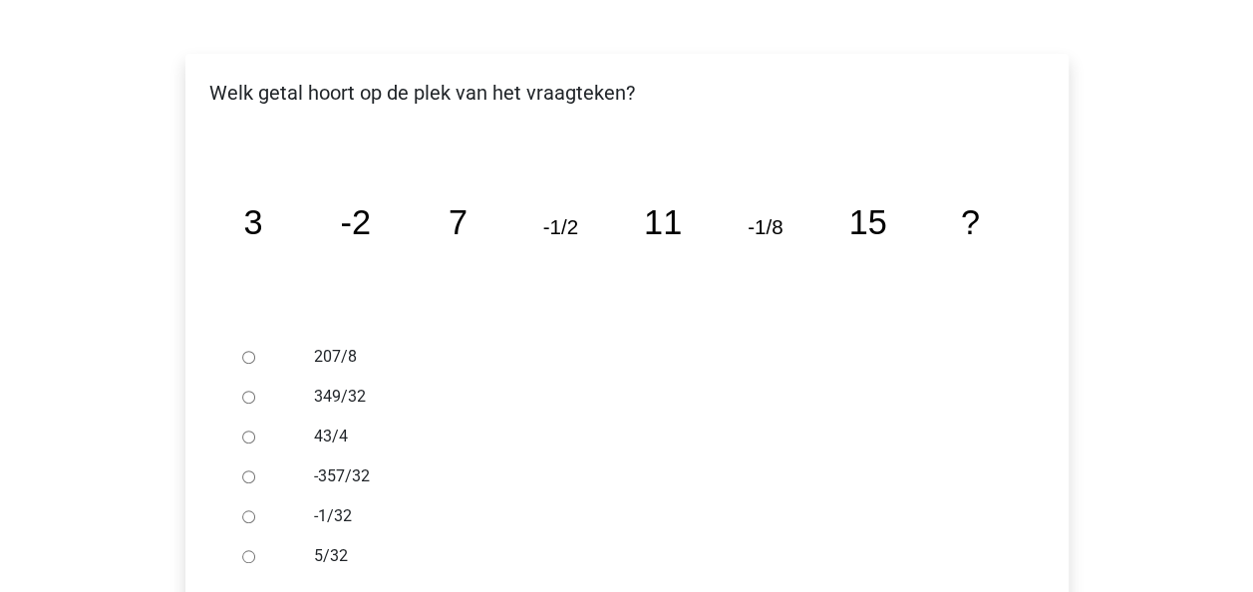
click at [325, 504] on label "-1/32" at bounding box center [659, 516] width 690 height 24
click at [255, 510] on input "-1/32" at bounding box center [248, 516] width 13 height 13
radio input "true"
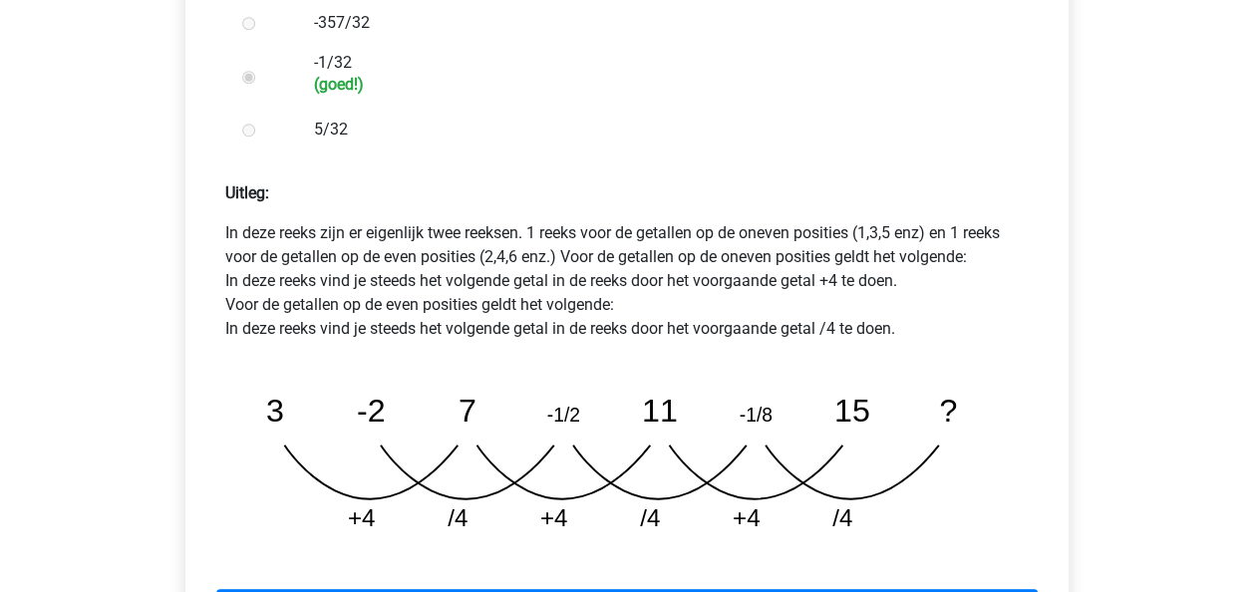
scroll to position [788, 0]
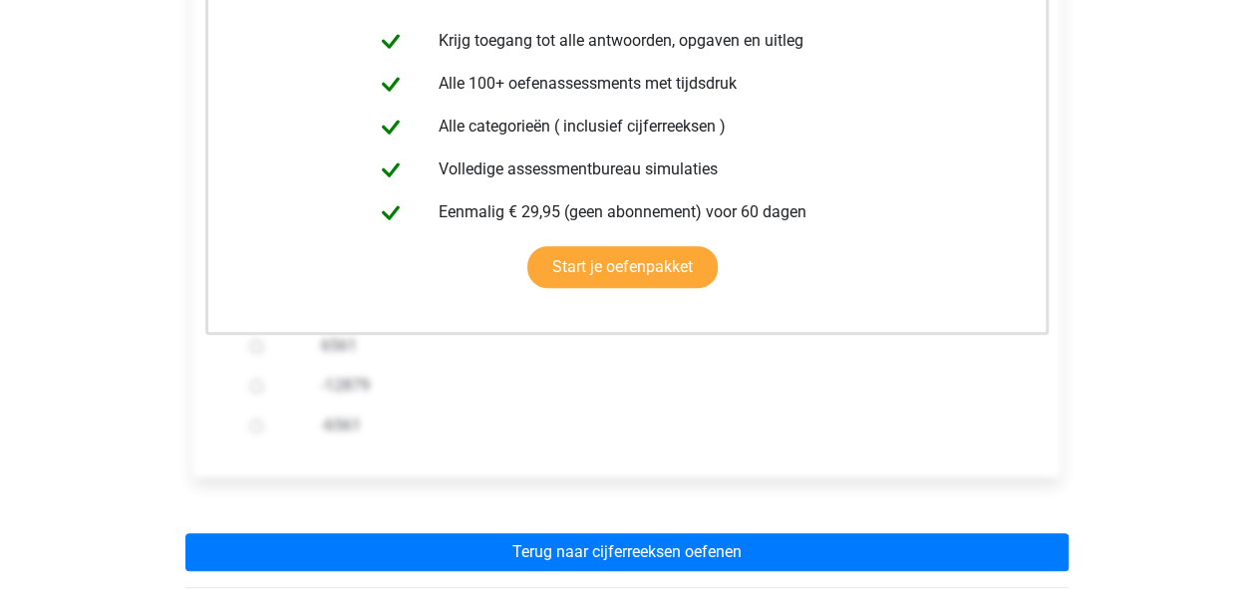
scroll to position [473, 0]
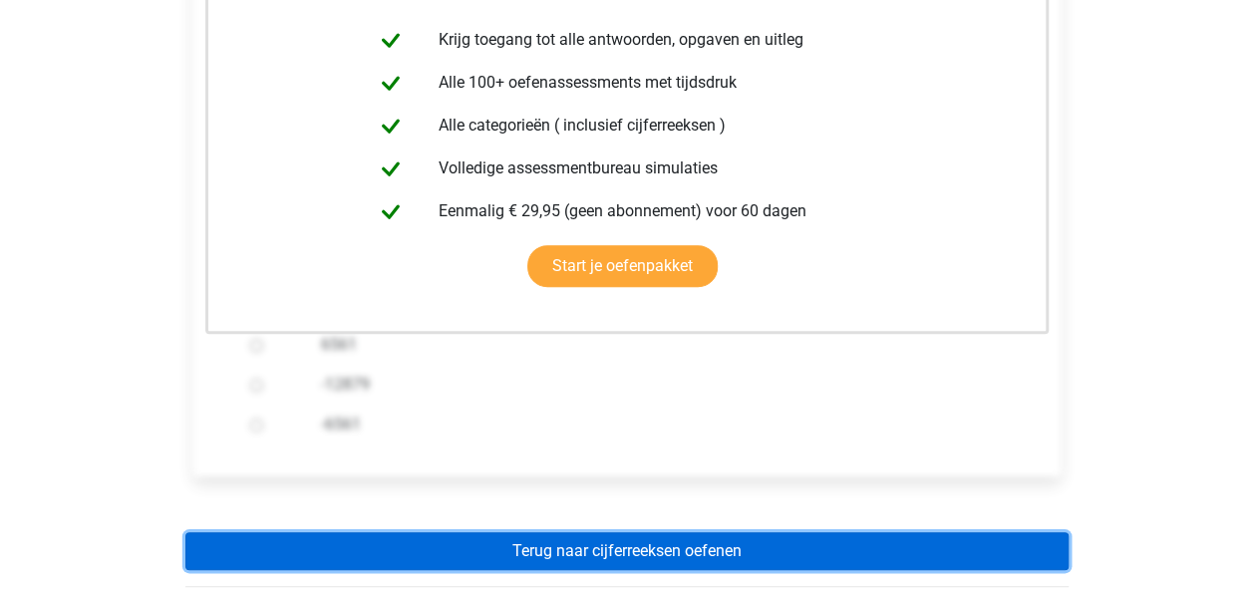
click at [726, 532] on link "Terug naar cijferreeksen oefenen" at bounding box center [626, 551] width 883 height 38
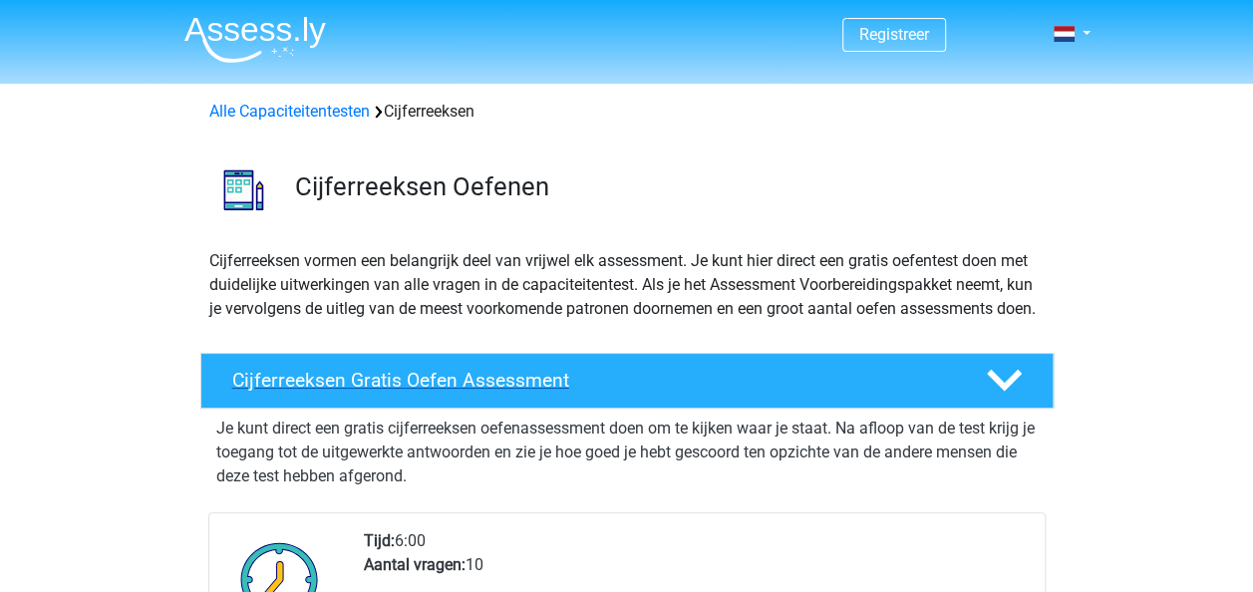
click at [850, 409] on div "Cijferreeksen Gratis Oefen Assessment" at bounding box center [626, 381] width 853 height 56
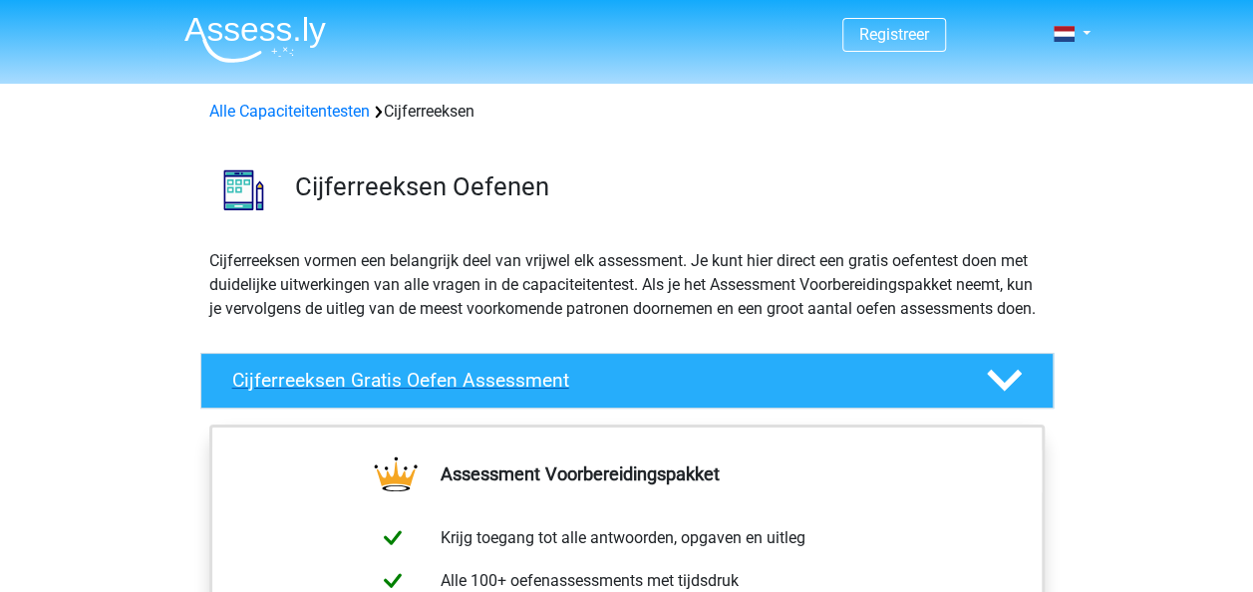
click at [973, 391] on div at bounding box center [1002, 380] width 68 height 35
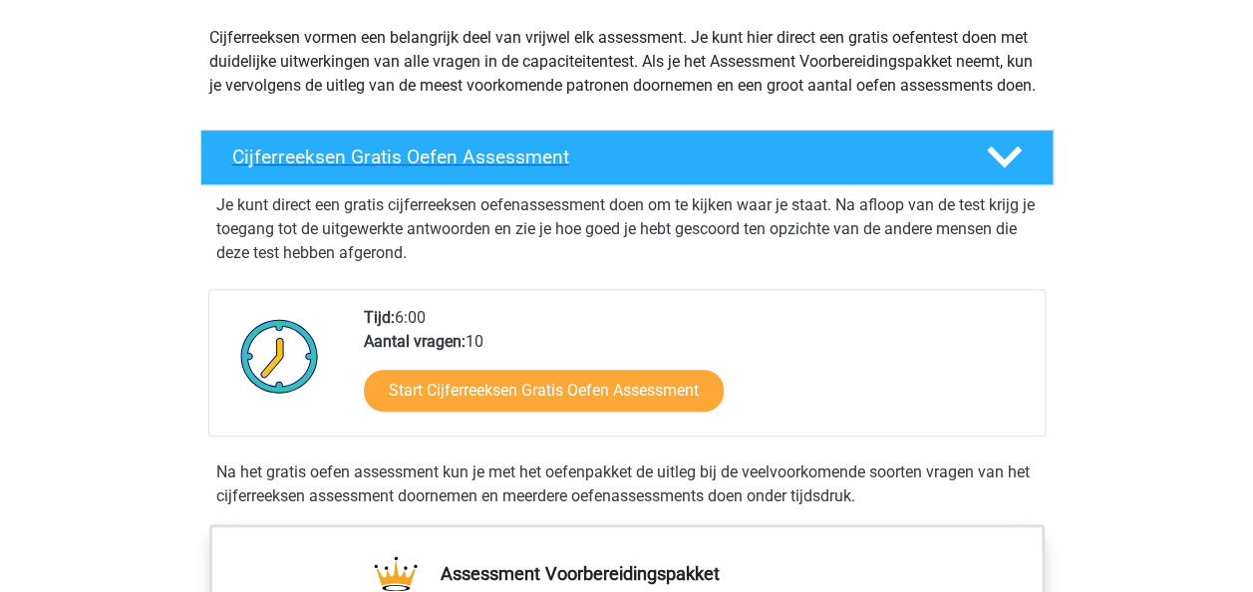
scroll to position [203, 0]
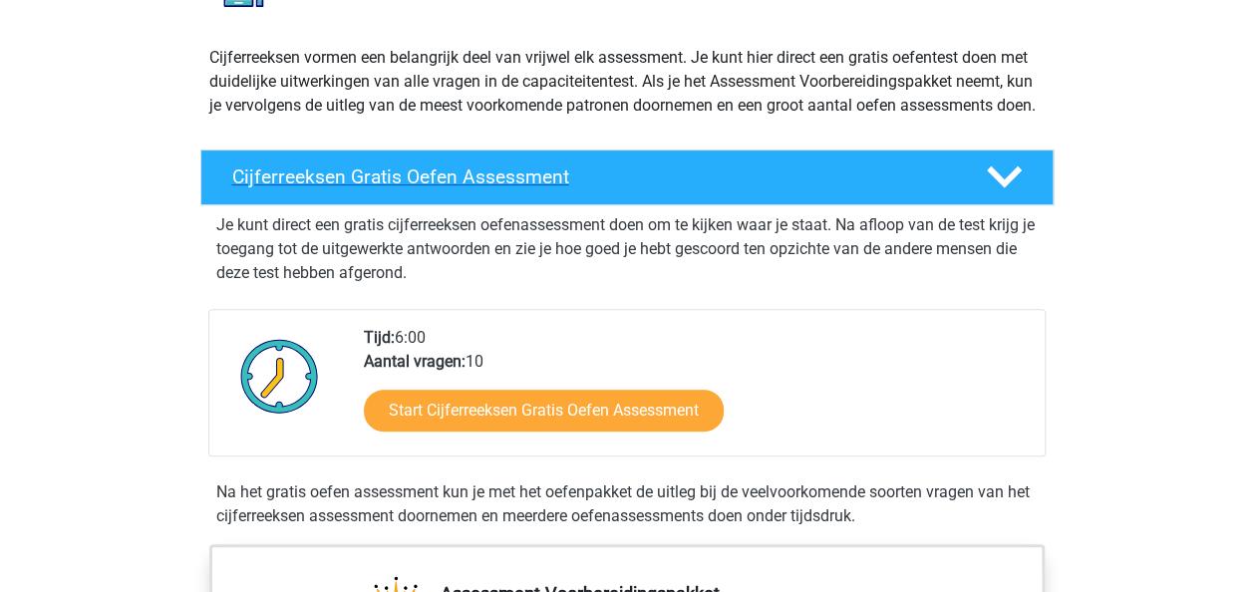
click at [951, 188] on h4 "Cijferreeksen Gratis Oefen Assessment" at bounding box center [593, 176] width 722 height 23
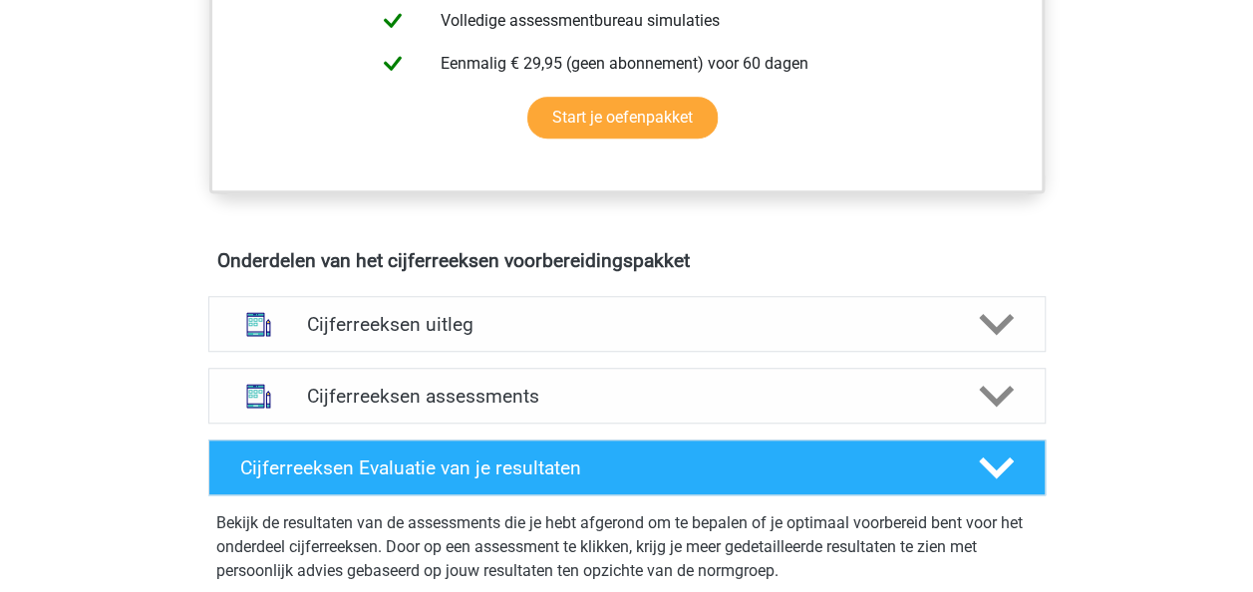
scroll to position [636, 0]
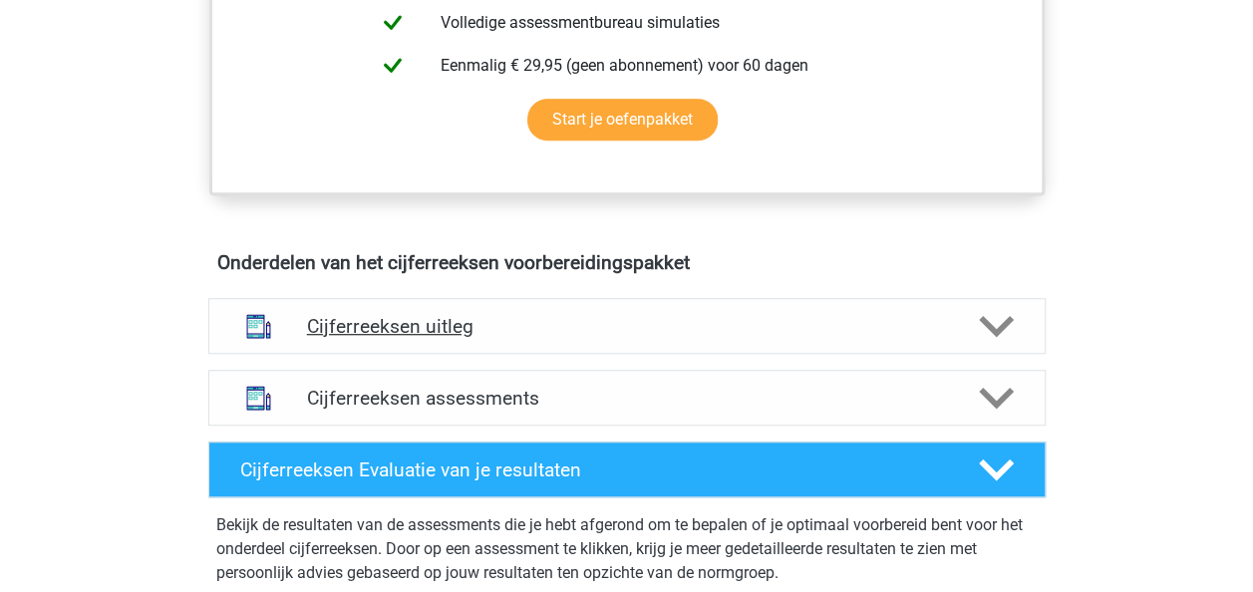
click at [950, 354] on div "Cijferreeksen uitleg" at bounding box center [626, 326] width 837 height 56
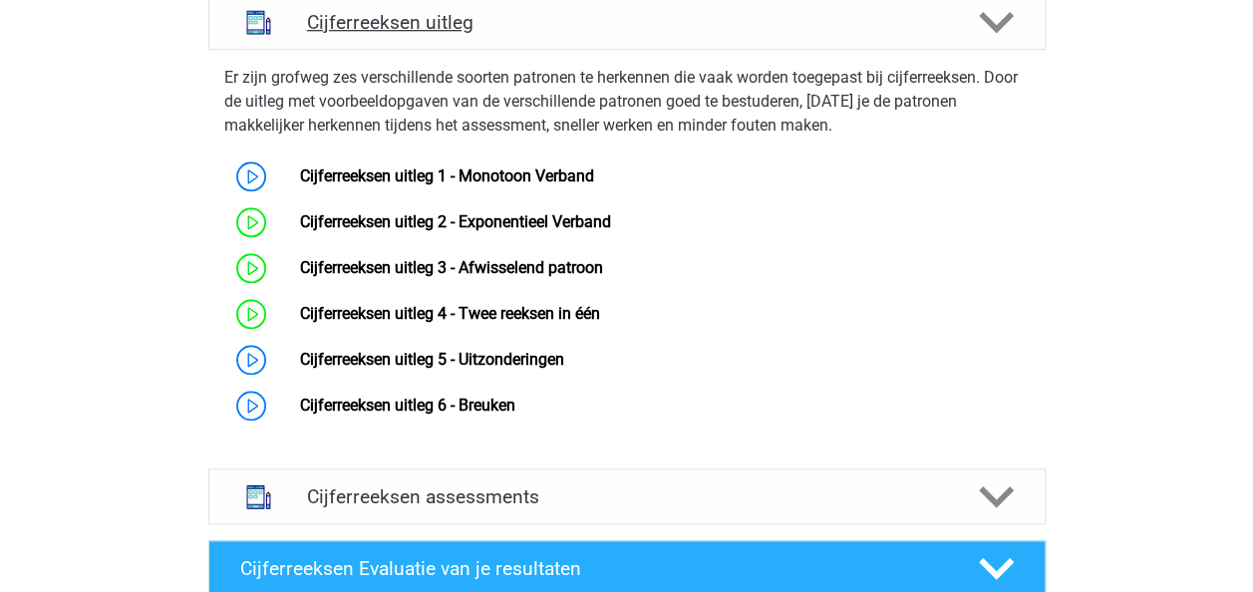
scroll to position [946, 0]
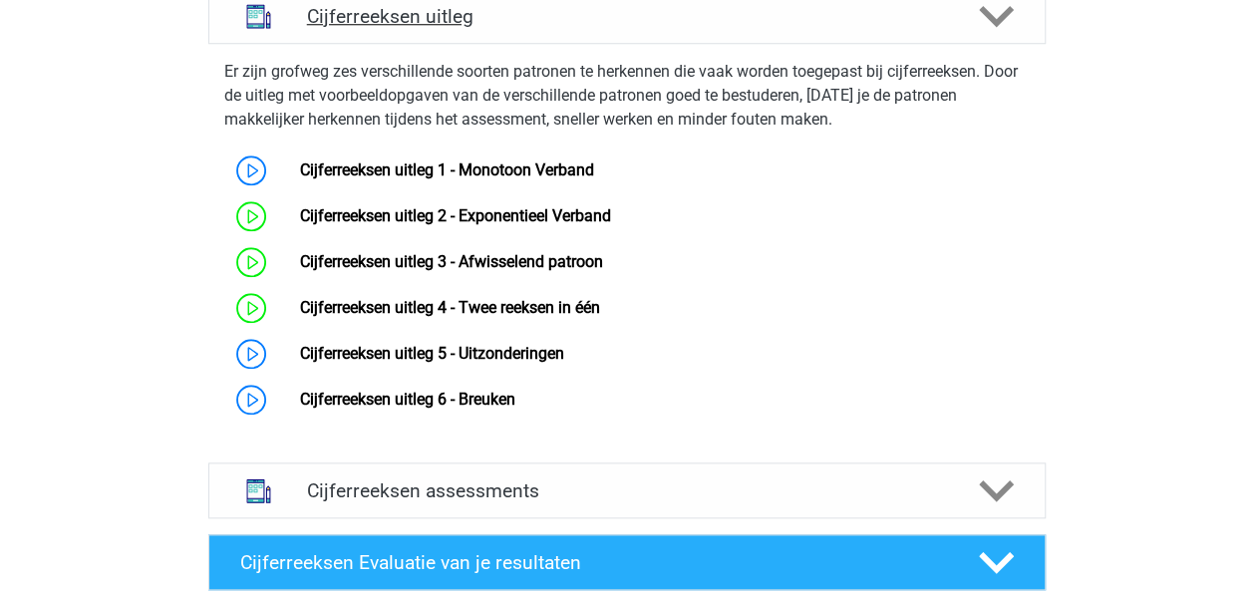
click at [524, 363] on link "Cijferreeksen uitleg 5 - Uitzonderingen" at bounding box center [432, 353] width 264 height 19
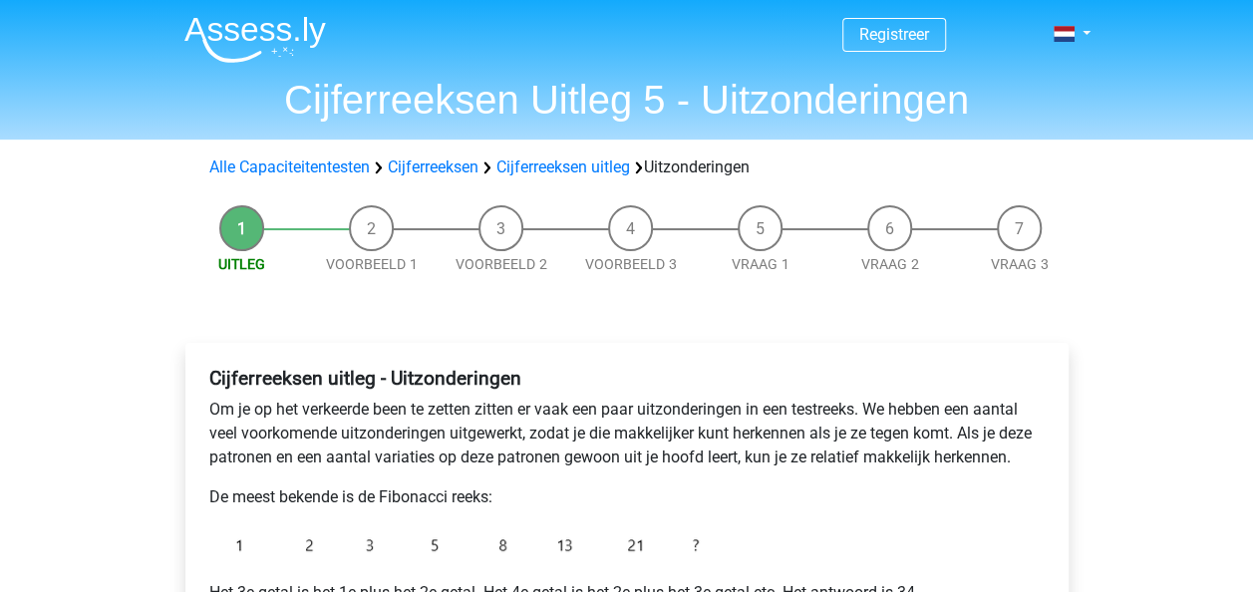
click at [743, 452] on p "Om je op het verkeerde been te zetten zitten er vaak een paar uitzonderingen in…" at bounding box center [626, 434] width 835 height 72
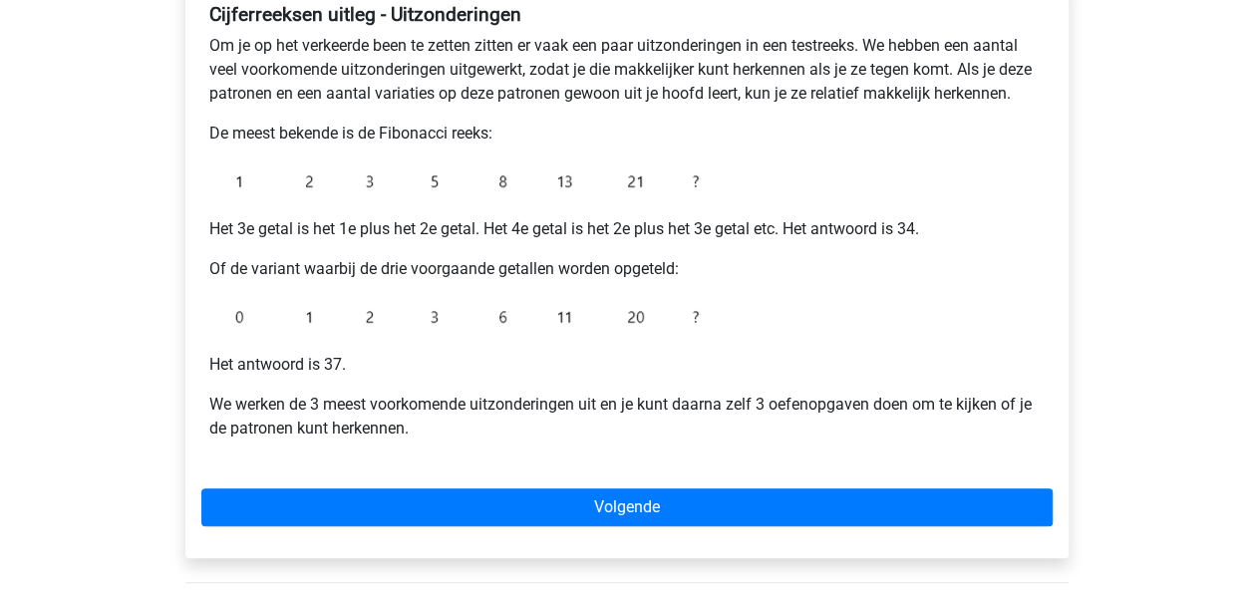
scroll to position [365, 0]
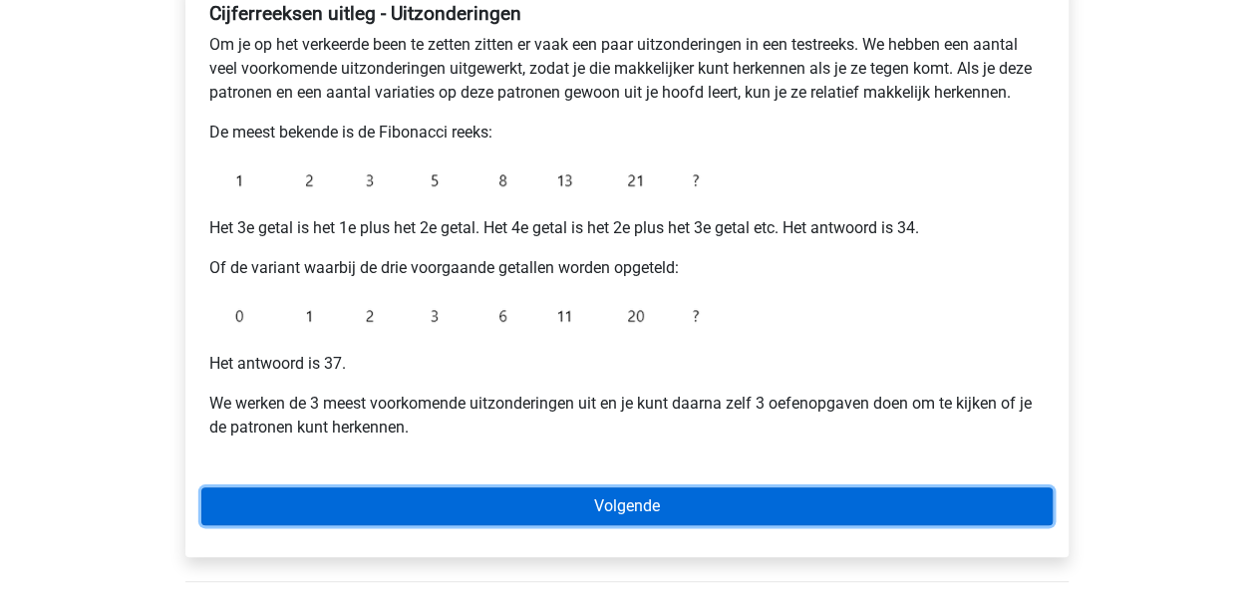
click at [838, 509] on link "Volgende" at bounding box center [626, 507] width 851 height 38
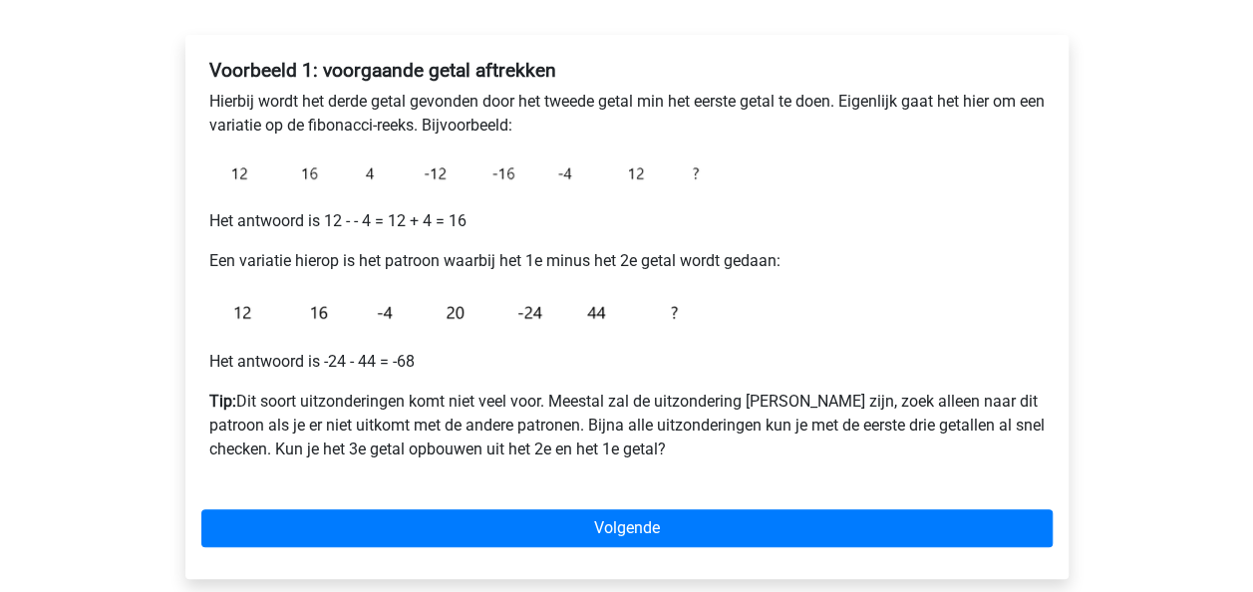
scroll to position [325, 0]
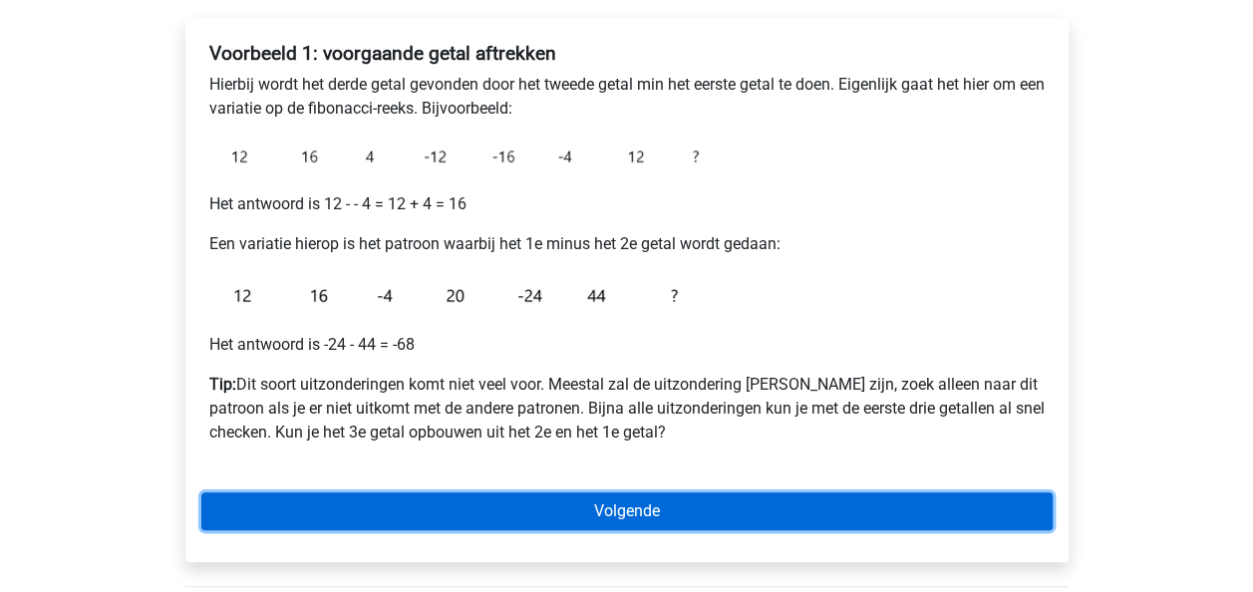
click at [799, 503] on link "Volgende" at bounding box center [626, 512] width 851 height 38
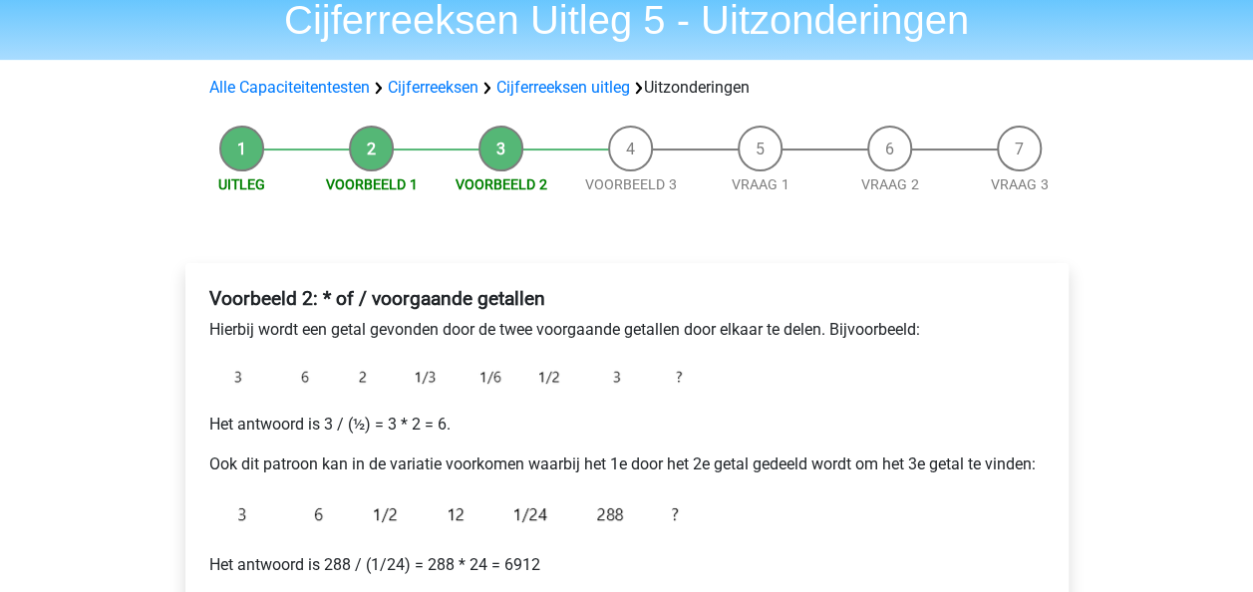
scroll to position [83, 0]
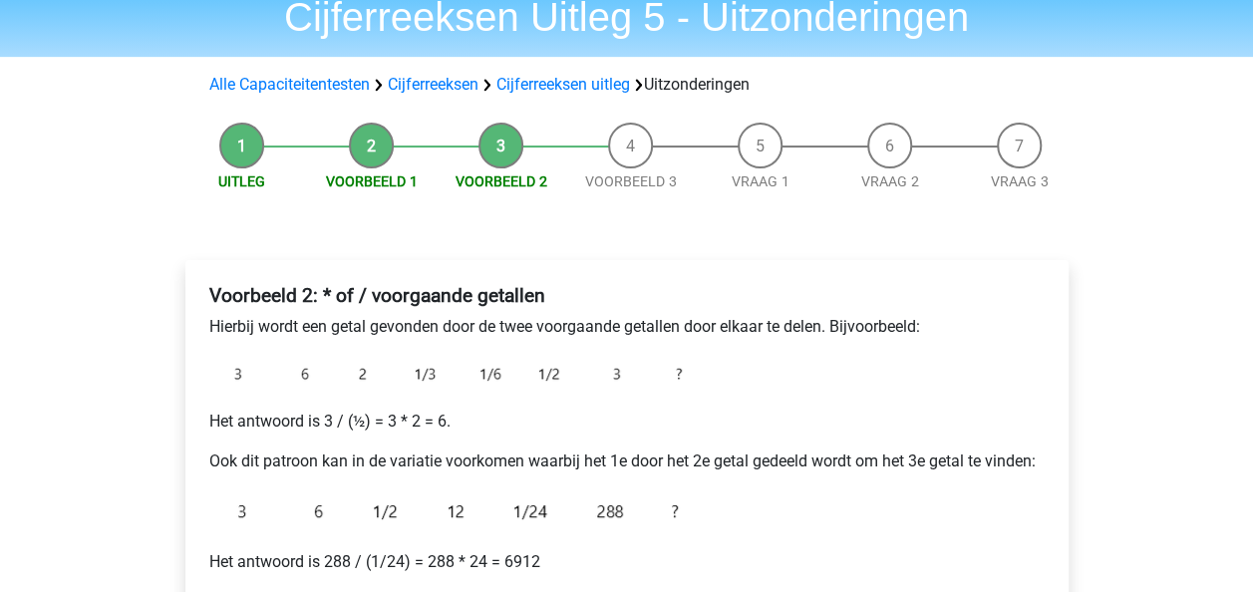
click at [789, 457] on p "Ook dit patroon kan in de variatie voorkomen waarbij het 1e door het 2e getal g…" at bounding box center [626, 462] width 835 height 24
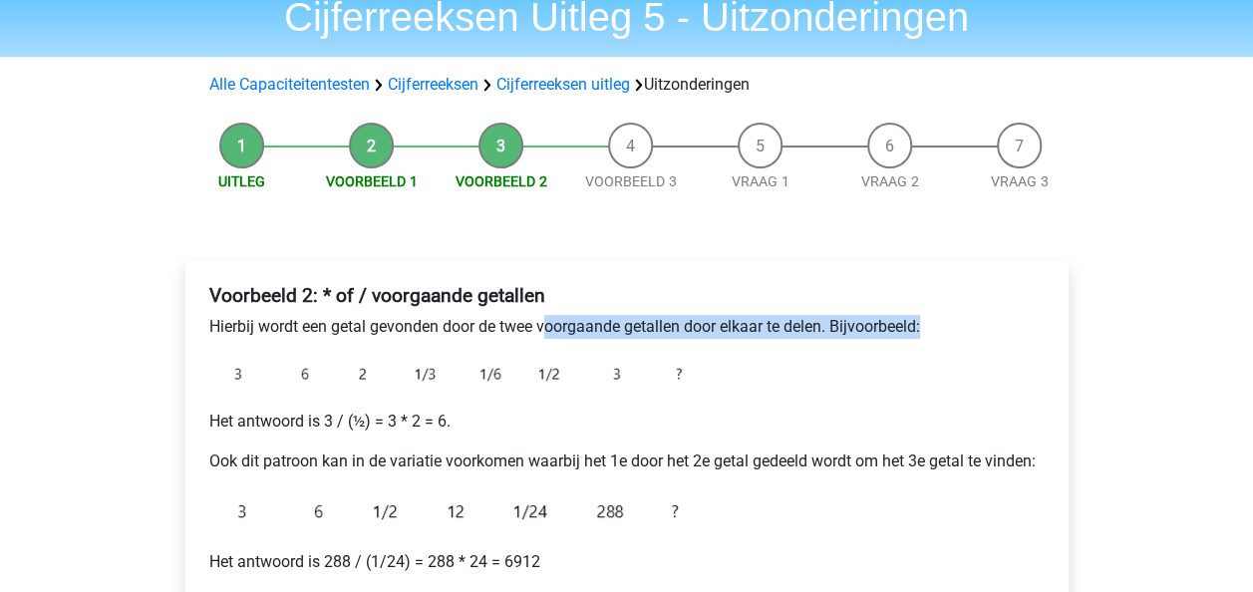
drag, startPoint x: 551, startPoint y: 338, endPoint x: 630, endPoint y: 337, distance: 78.8
click at [630, 337] on p "Hierbij wordt een getal gevonden door de twee voorgaande getallen door elkaar t…" at bounding box center [626, 327] width 835 height 24
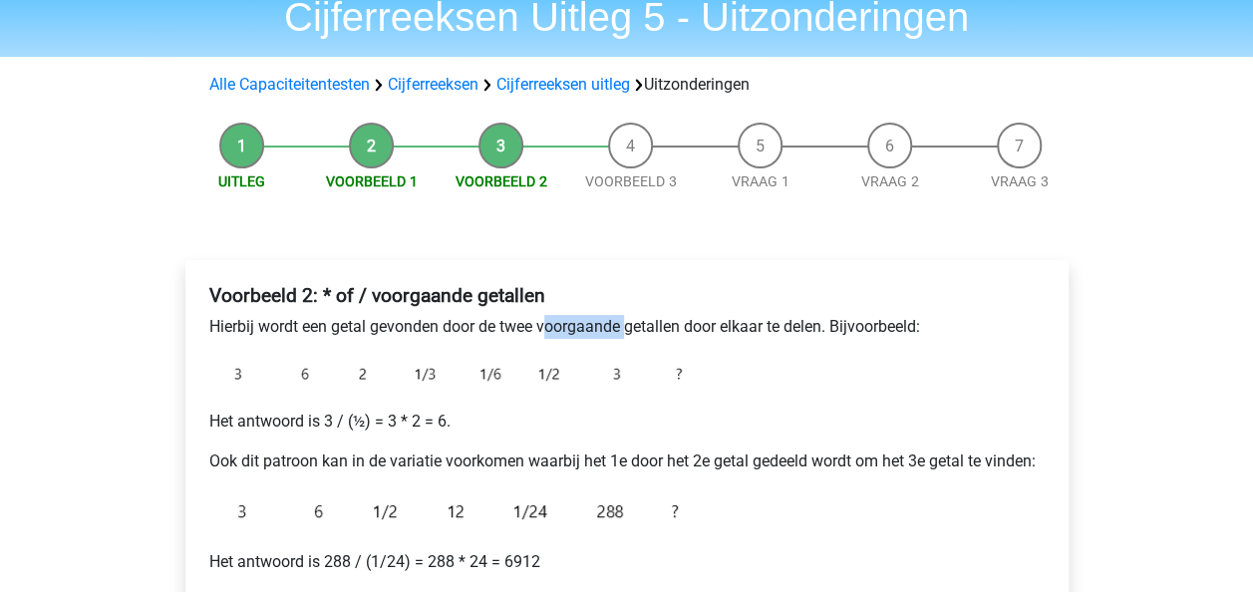
click at [630, 337] on p "Hierbij wordt een getal gevonden door de twee voorgaande getallen door elkaar t…" at bounding box center [626, 327] width 835 height 24
click at [354, 331] on p "Hierbij wordt een getal gevonden door de twee voorgaande getallen door elkaar t…" at bounding box center [626, 327] width 835 height 24
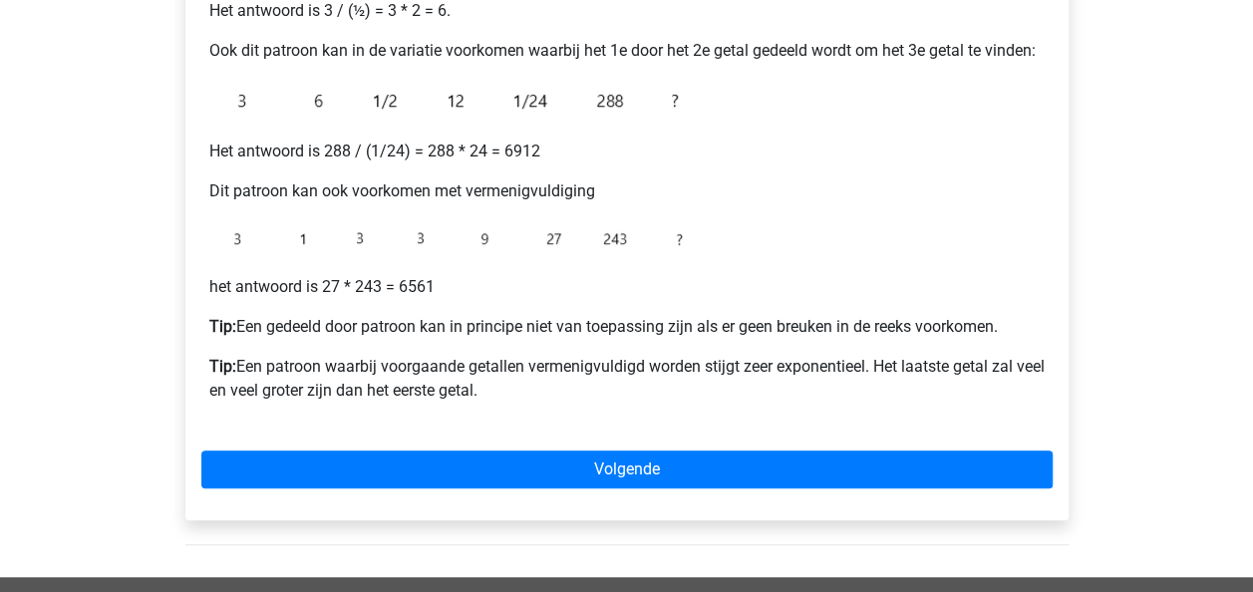
scroll to position [584, 0]
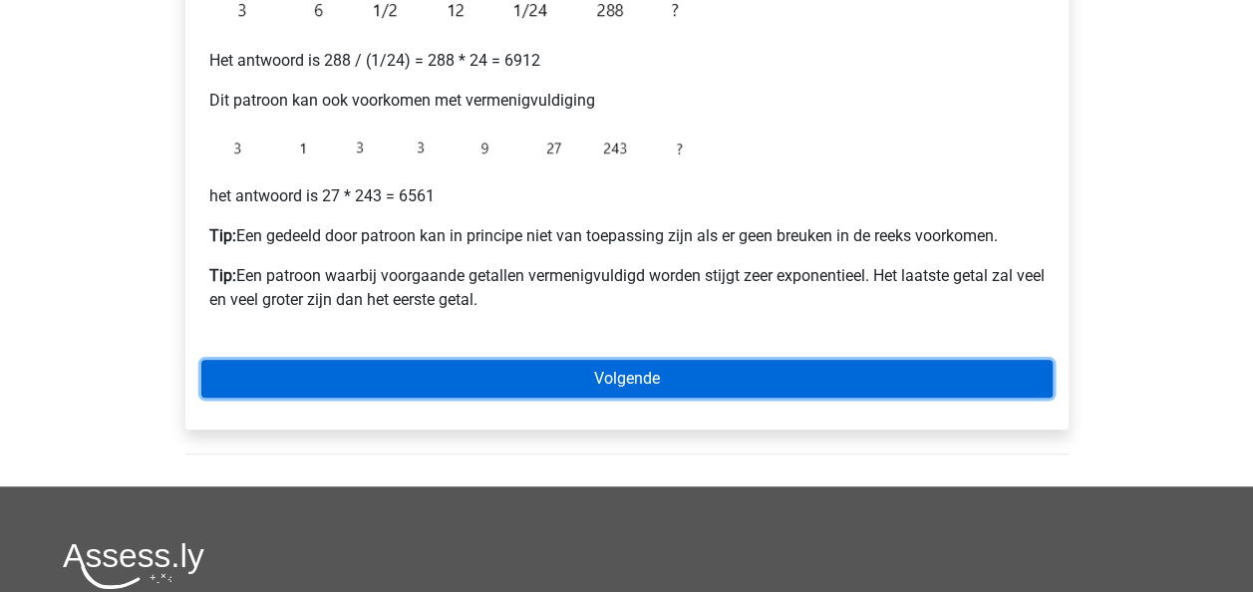
click at [778, 390] on link "Volgende" at bounding box center [626, 379] width 851 height 38
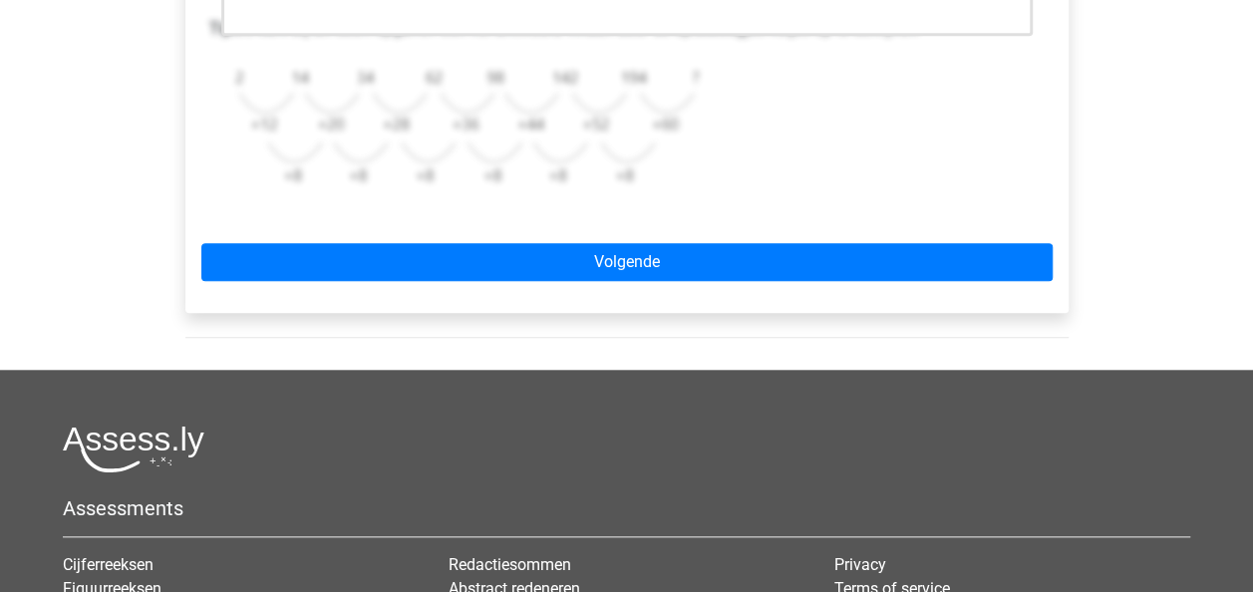
scroll to position [774, 0]
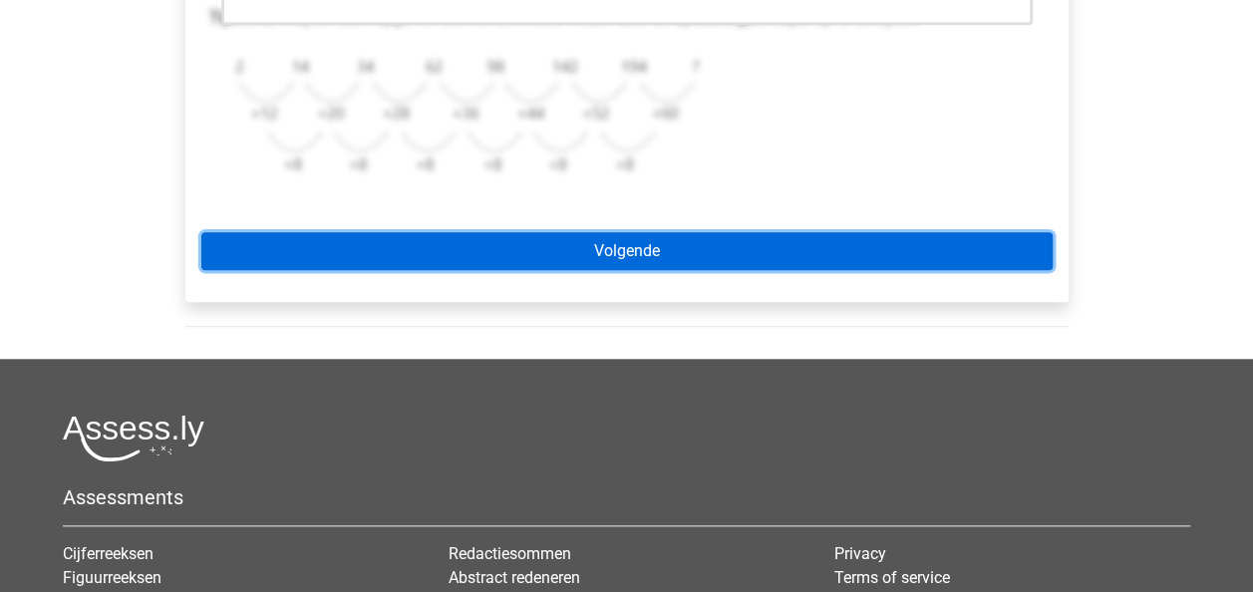
click at [649, 244] on link "Volgende" at bounding box center [626, 251] width 851 height 38
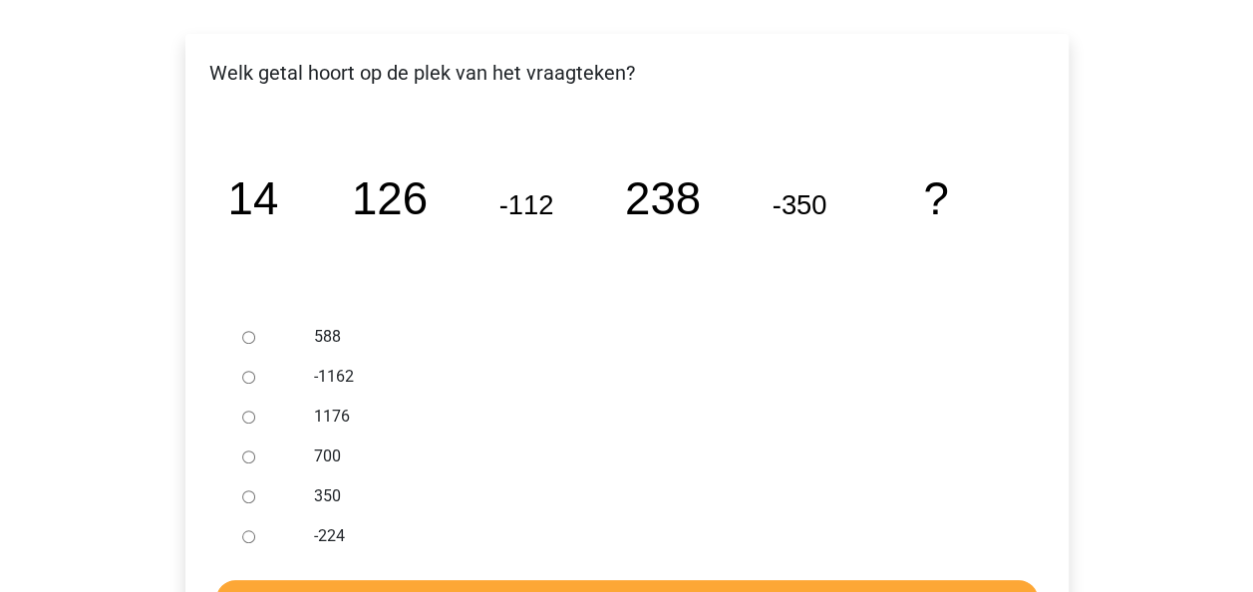
scroll to position [309, 0]
click at [315, 331] on label "588" at bounding box center [659, 337] width 690 height 24
click at [255, 331] on input "588" at bounding box center [248, 337] width 13 height 13
radio input "true"
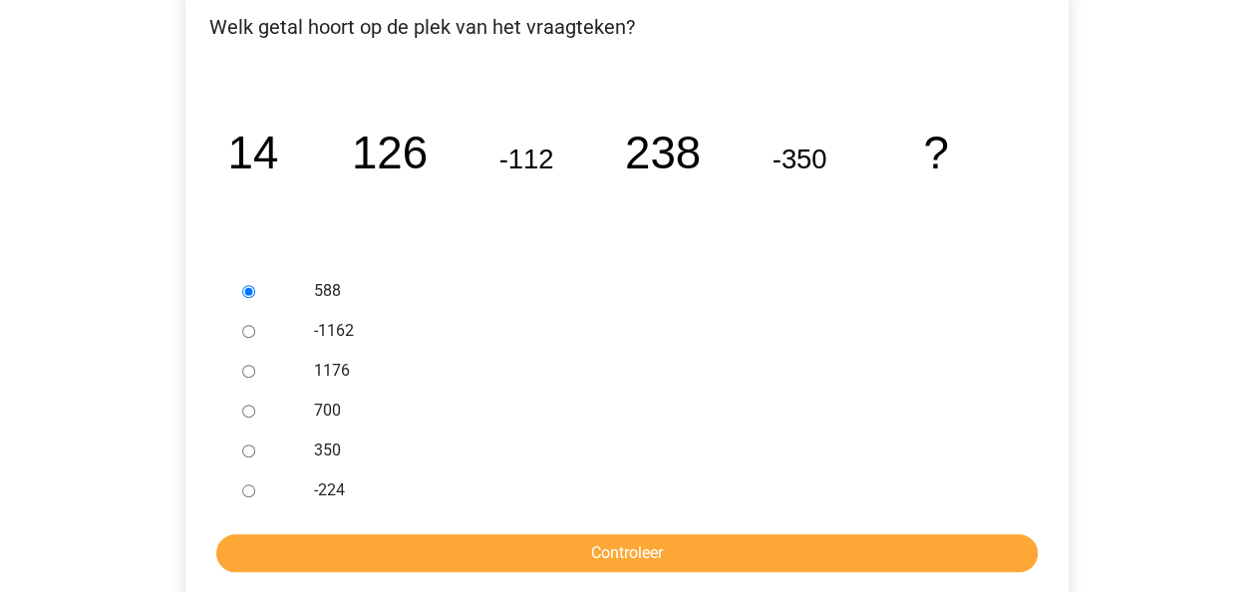
scroll to position [409, 0]
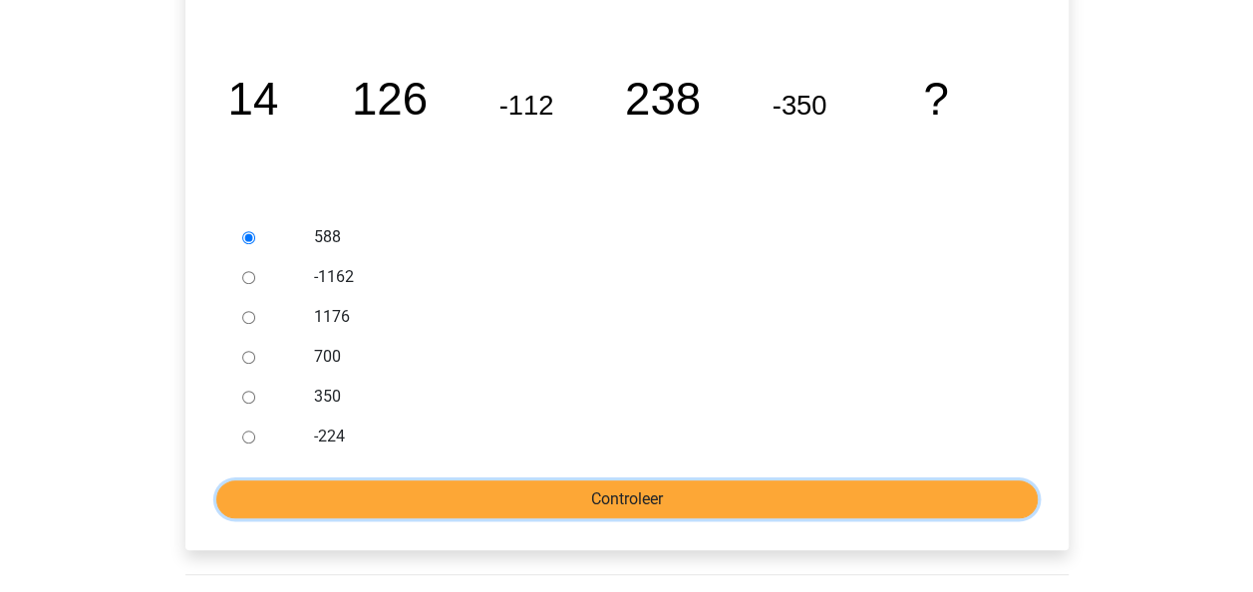
click at [434, 500] on input "Controleer" at bounding box center [627, 500] width 822 height 38
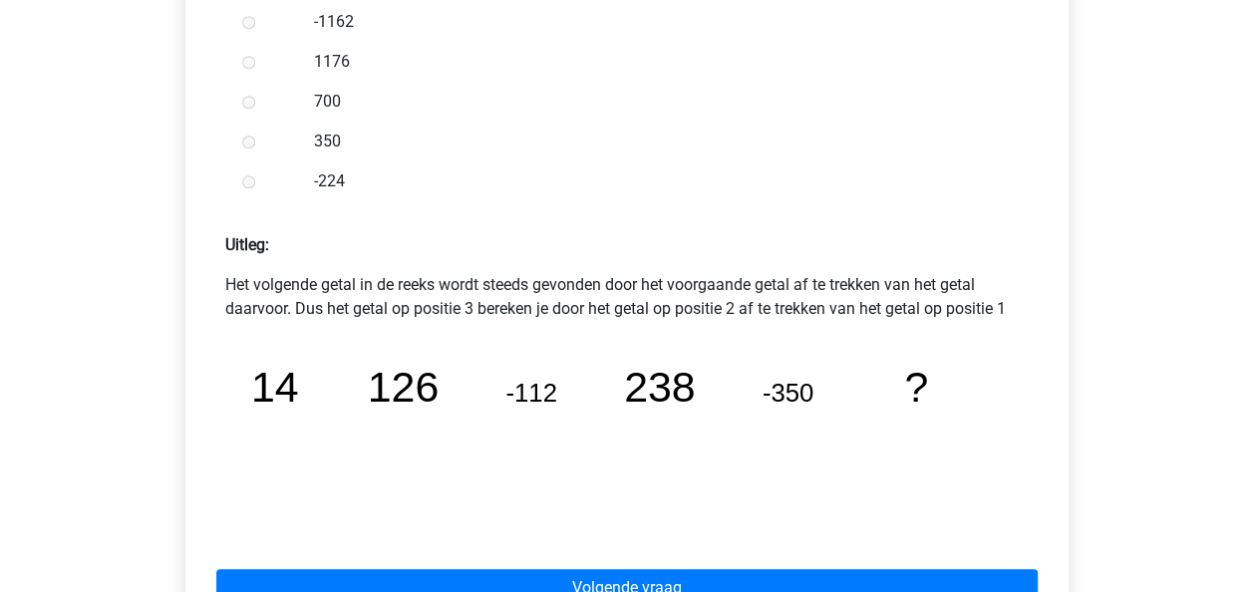
scroll to position [728, 0]
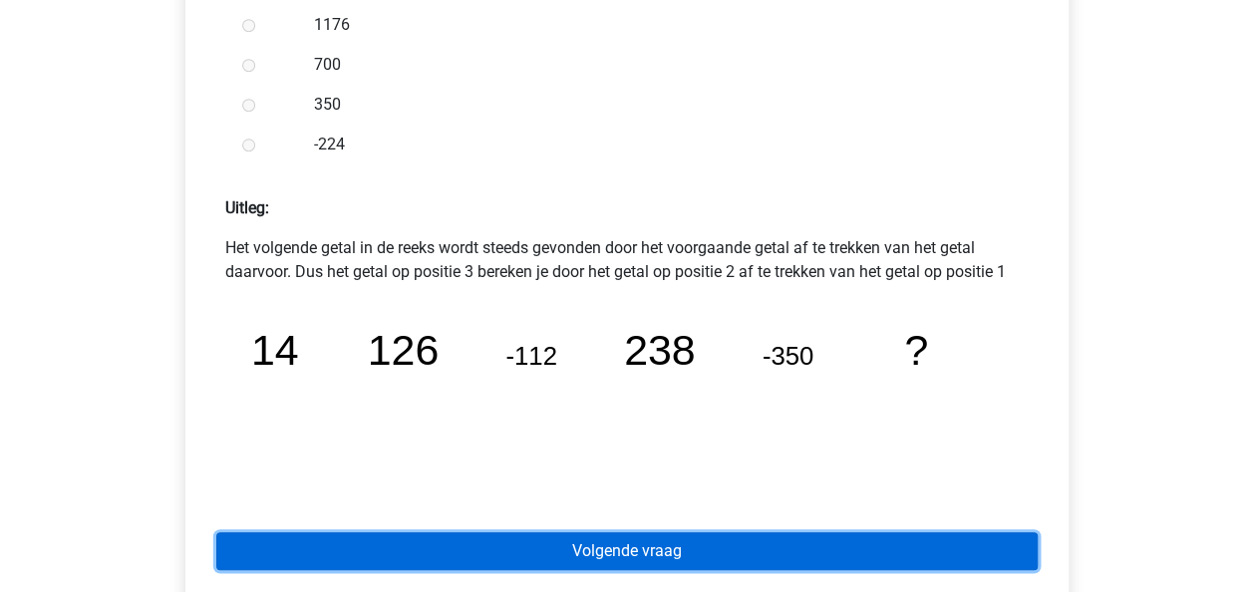
click at [807, 548] on link "Volgende vraag" at bounding box center [627, 551] width 822 height 38
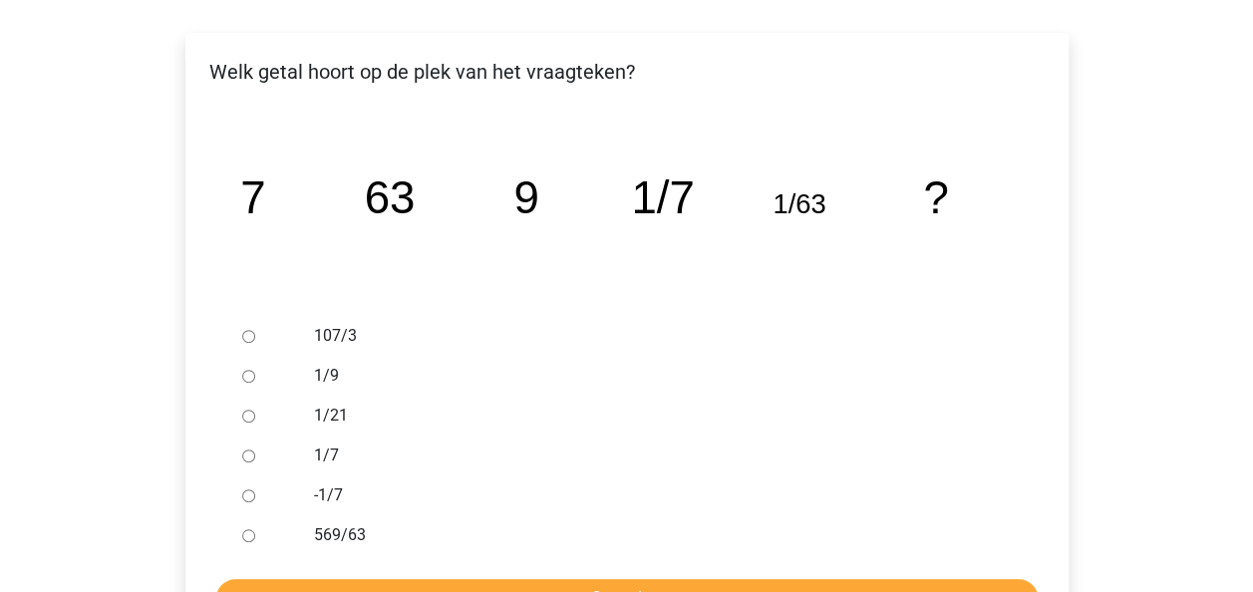
scroll to position [400, 0]
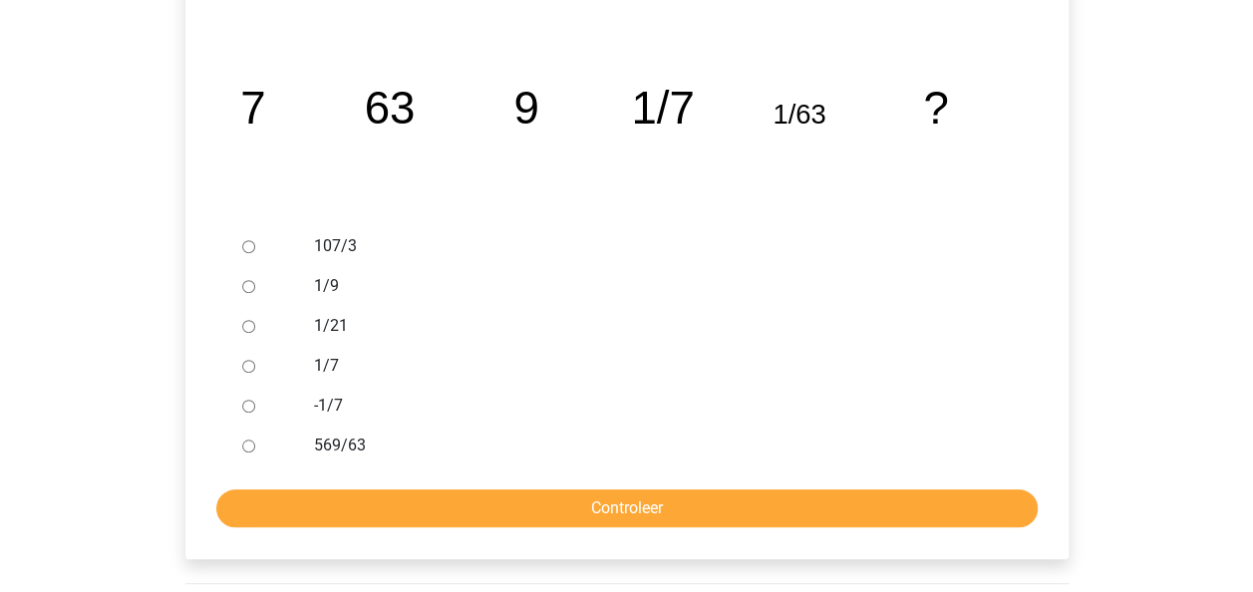
click at [333, 441] on label "569/63" at bounding box center [659, 446] width 690 height 24
click at [255, 441] on input "569/63" at bounding box center [248, 446] width 13 height 13
radio input "true"
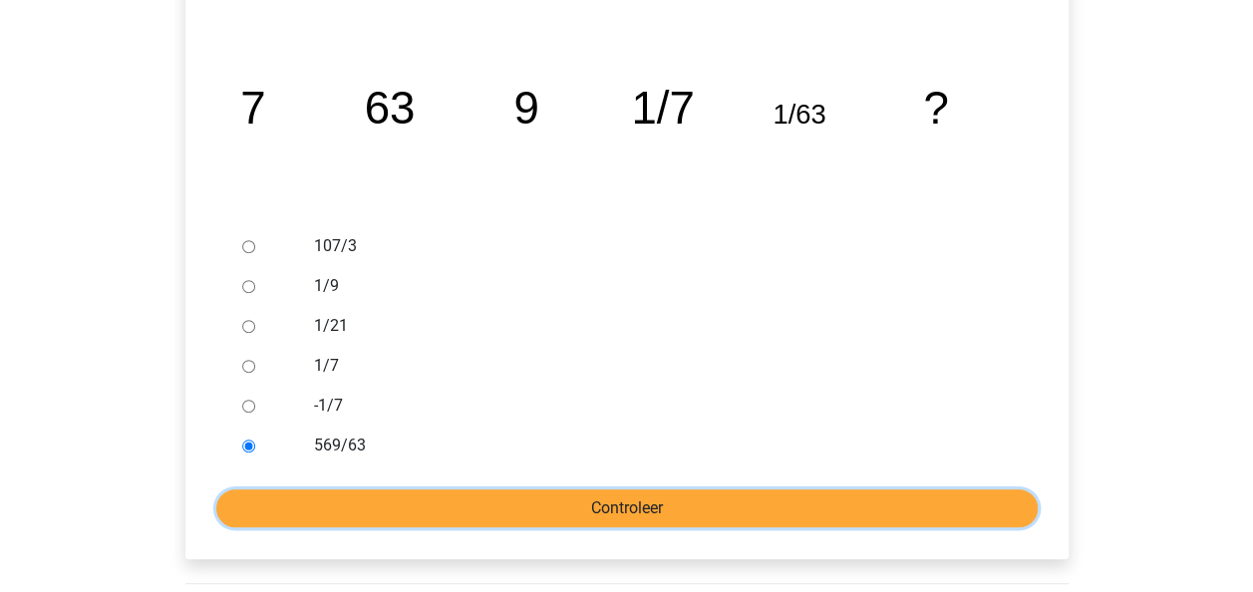
click at [409, 494] on input "Controleer" at bounding box center [627, 509] width 822 height 38
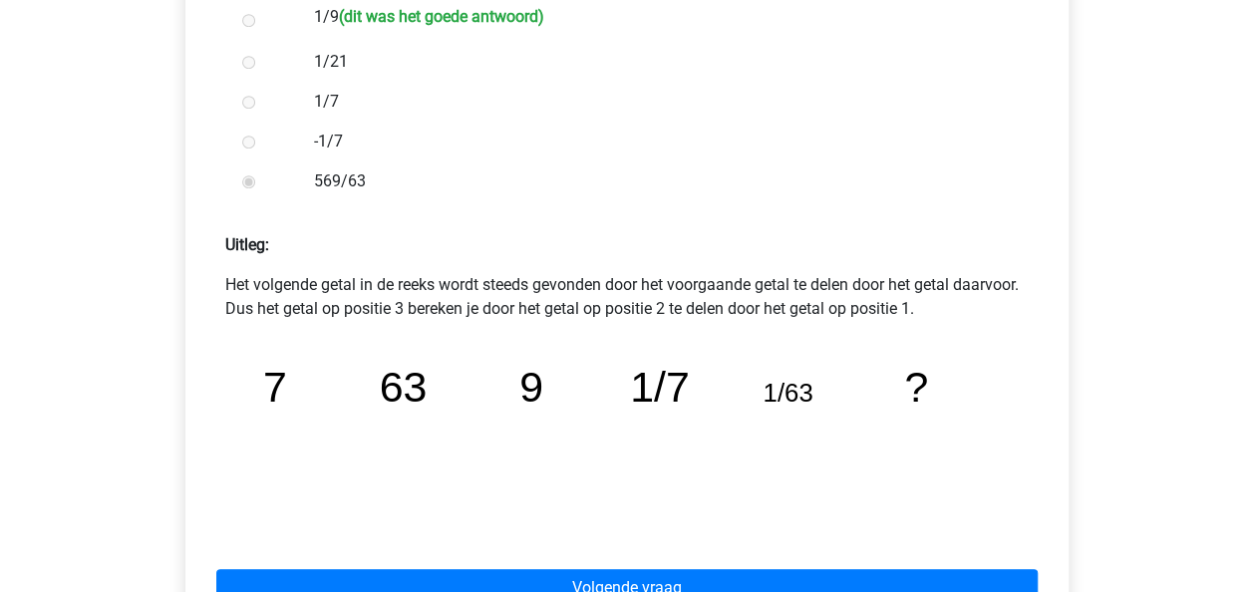
scroll to position [697, 0]
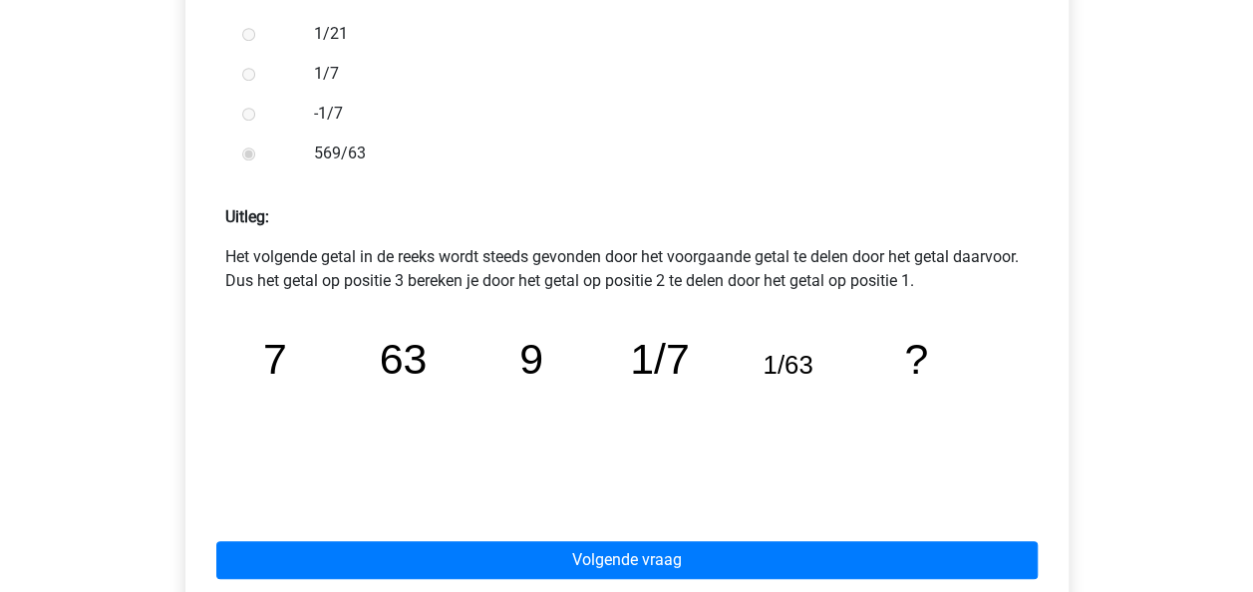
click at [712, 261] on p "Het volgende getal in de reeks wordt steeds gevonden door het voorgaande getal …" at bounding box center [627, 269] width 804 height 48
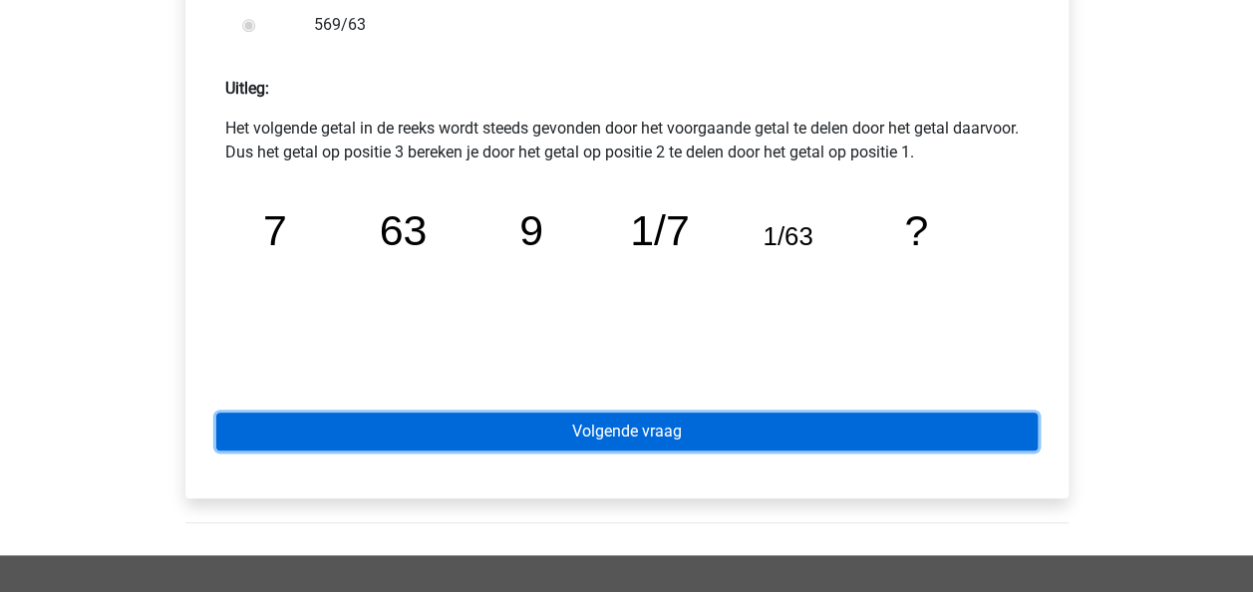
click at [773, 423] on link "Volgende vraag" at bounding box center [627, 432] width 822 height 38
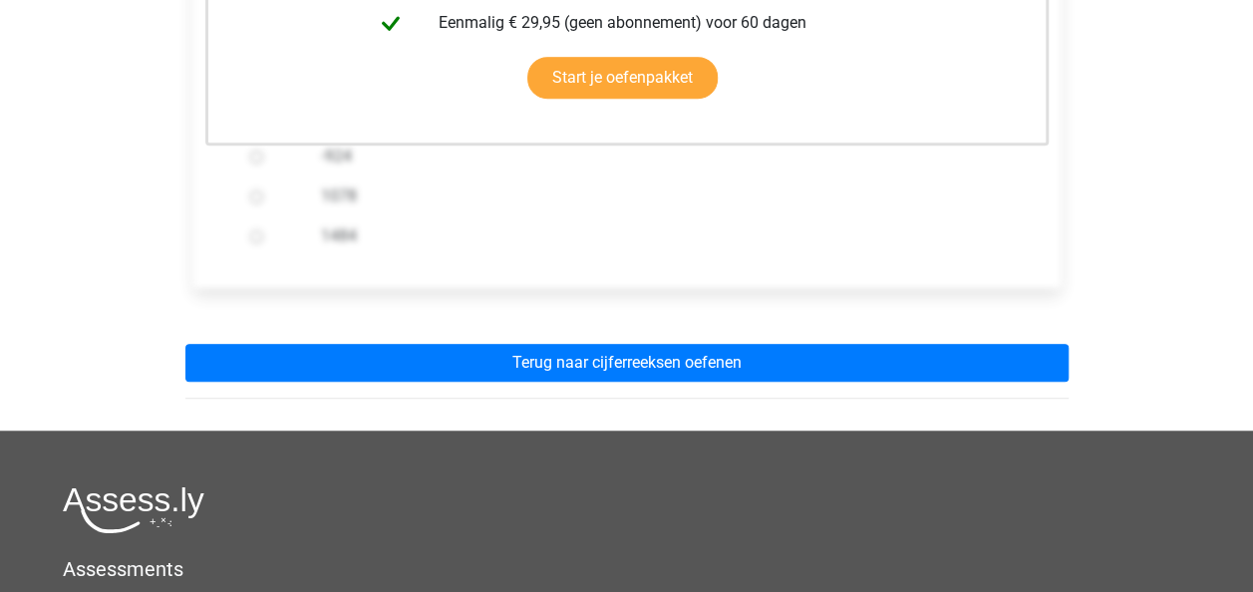
scroll to position [702, 0]
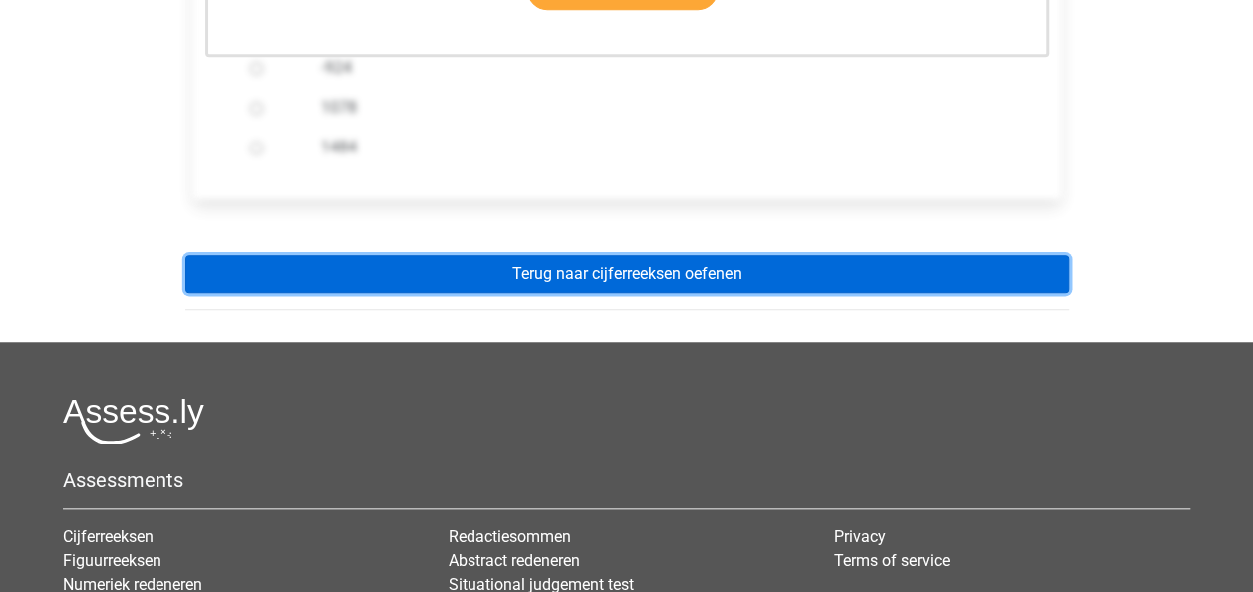
click at [661, 272] on link "Terug naar cijferreeksen oefenen" at bounding box center [626, 274] width 883 height 38
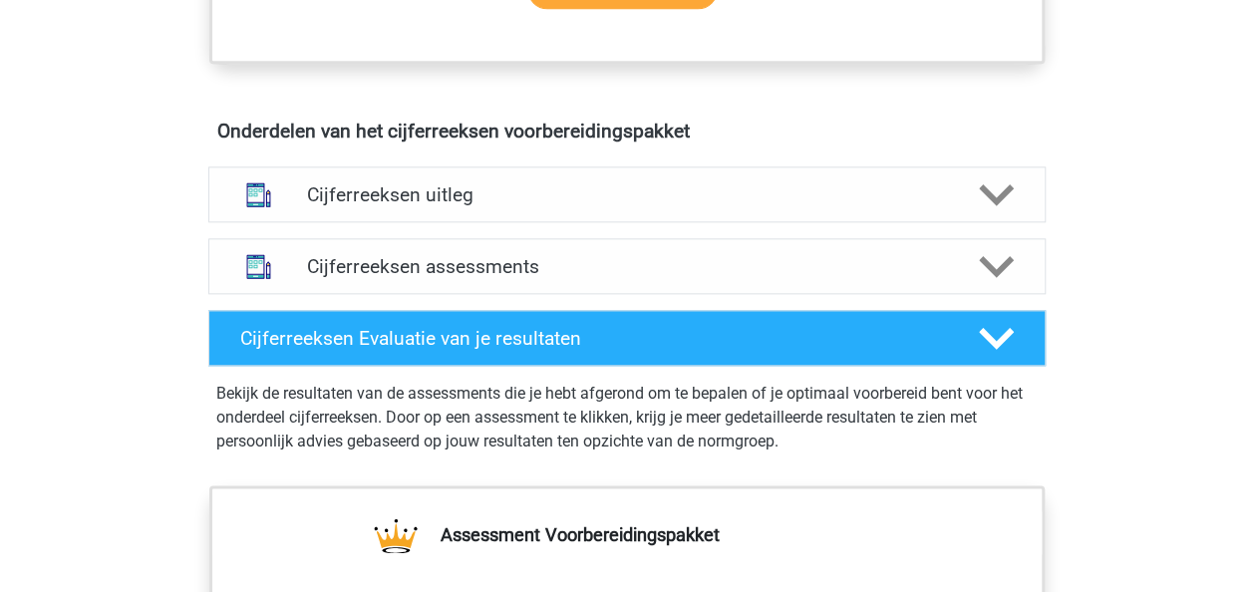
scroll to position [1109, 0]
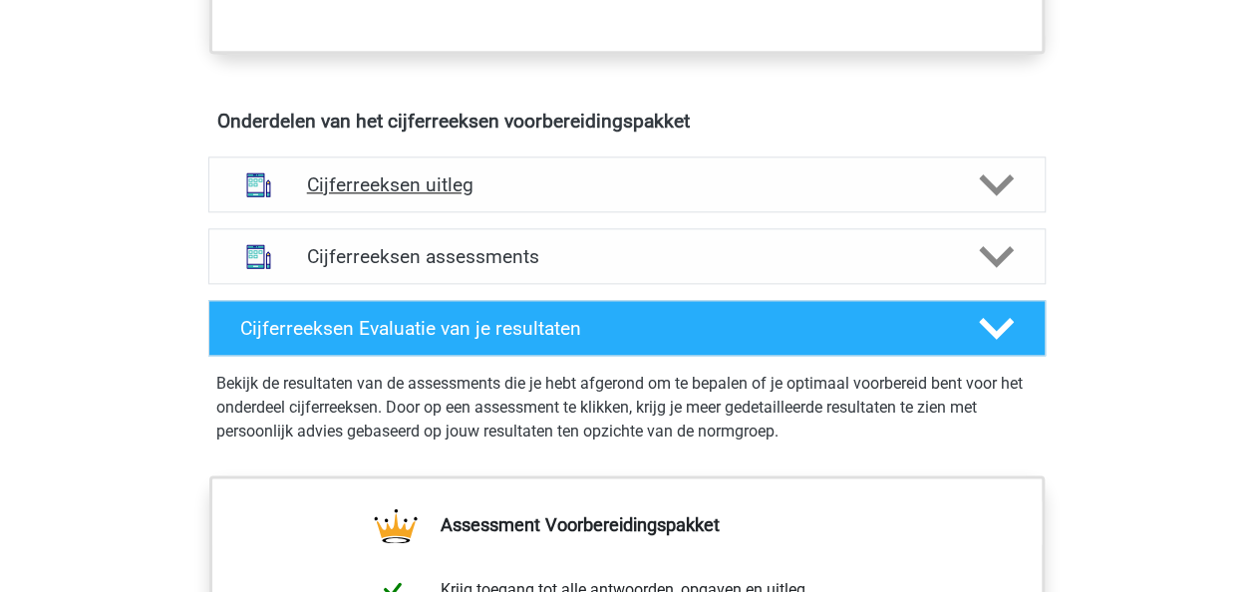
click at [993, 197] on icon at bounding box center [996, 184] width 35 height 35
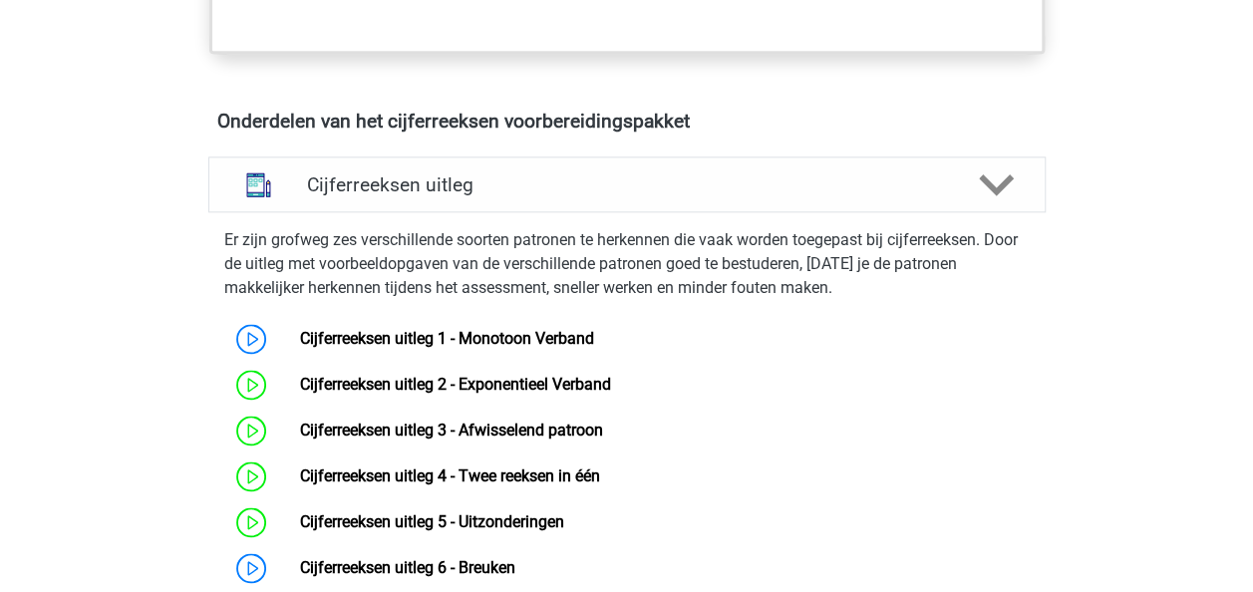
scroll to position [1444, 0]
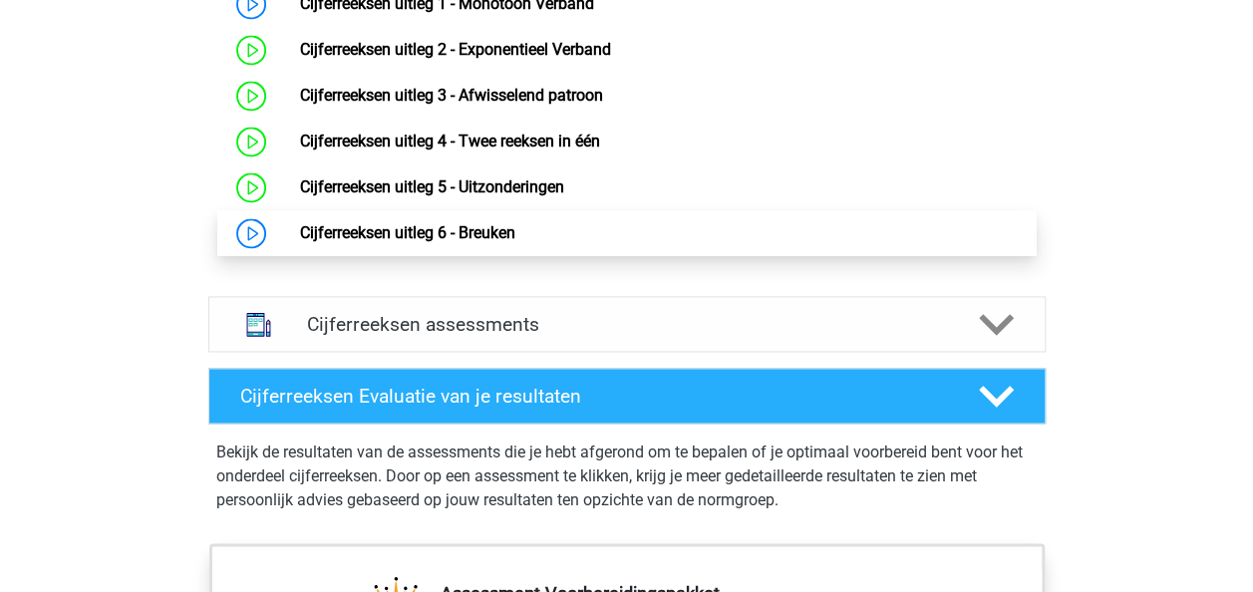
click at [487, 242] on link "Cijferreeksen uitleg 6 - Breuken" at bounding box center [407, 232] width 215 height 19
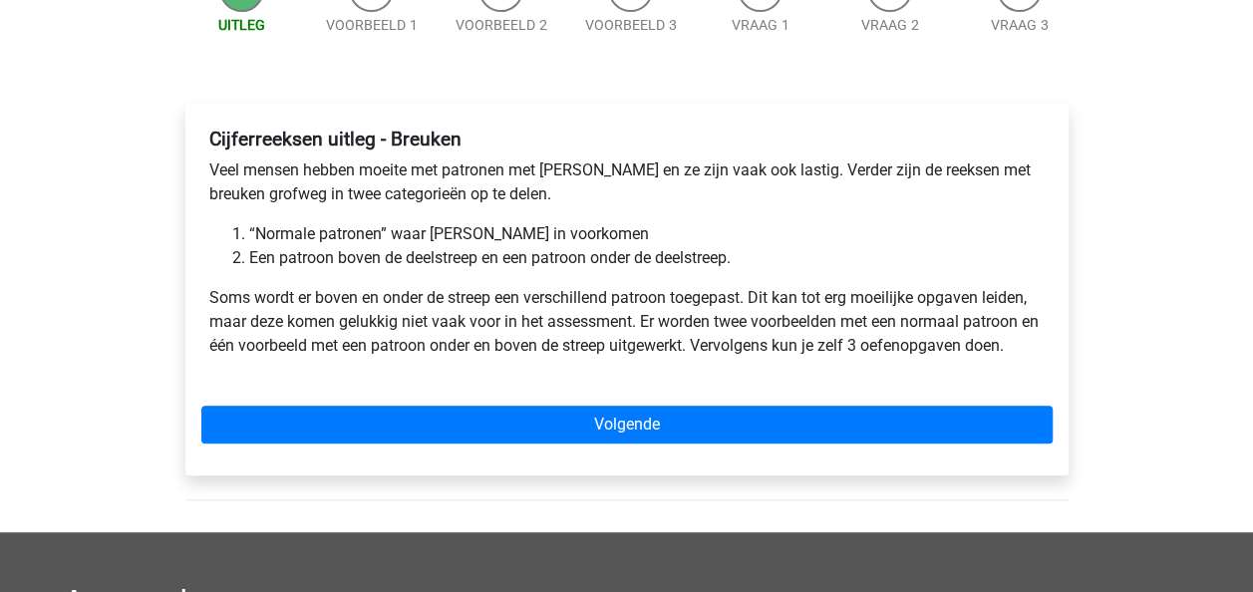
scroll to position [241, 0]
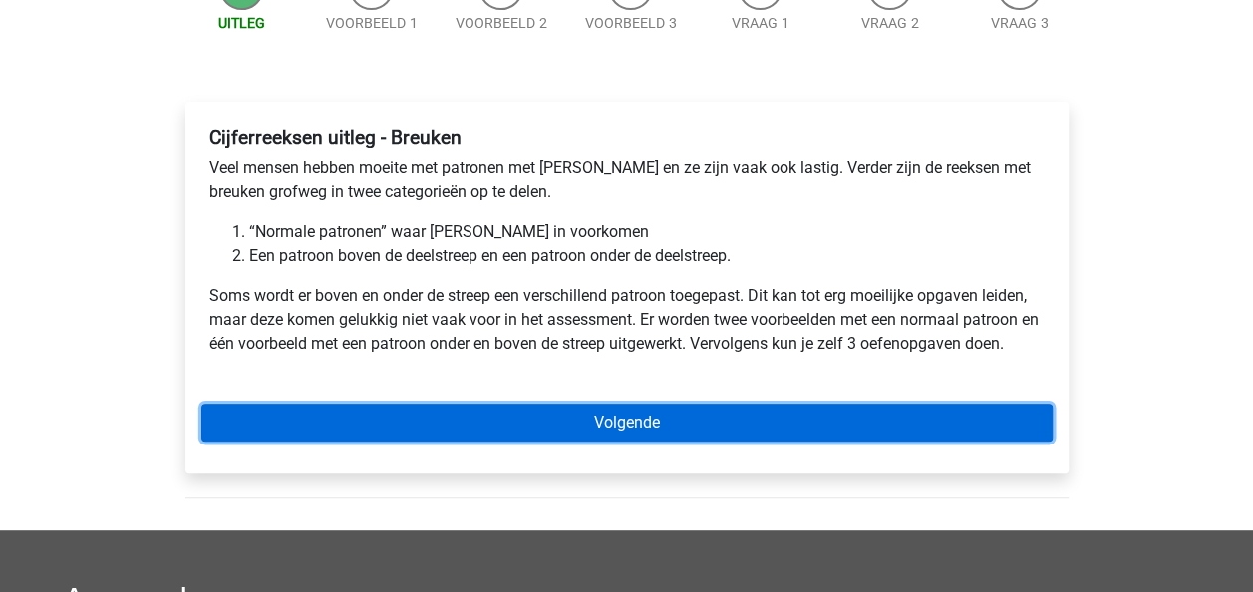
click at [809, 423] on link "Volgende" at bounding box center [626, 423] width 851 height 38
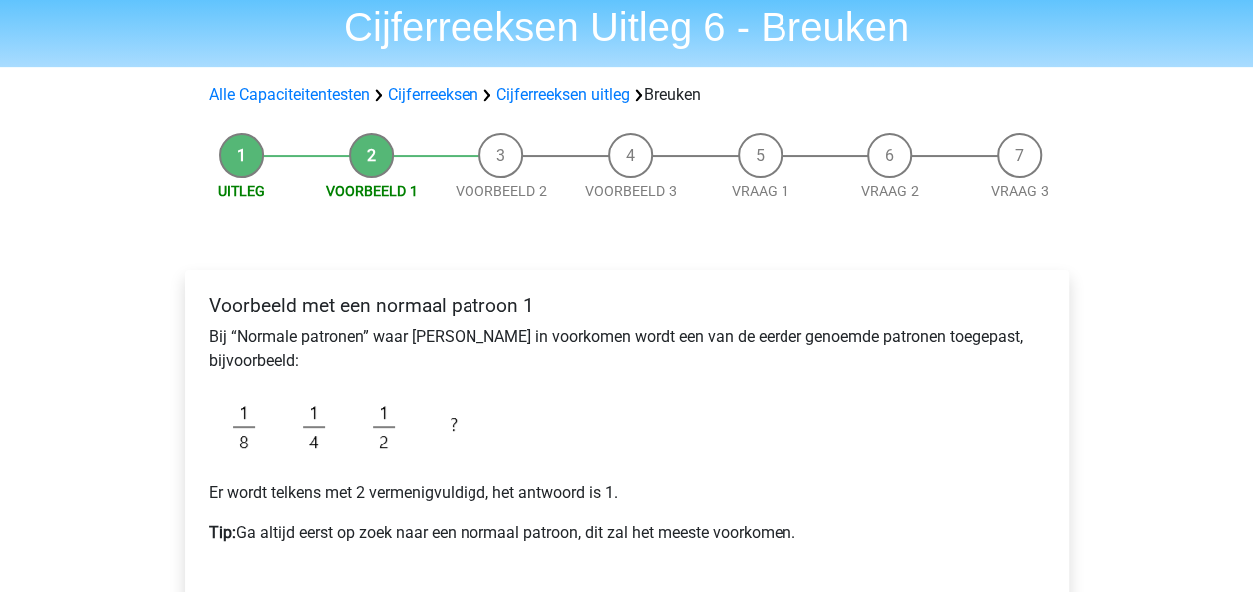
scroll to position [78, 0]
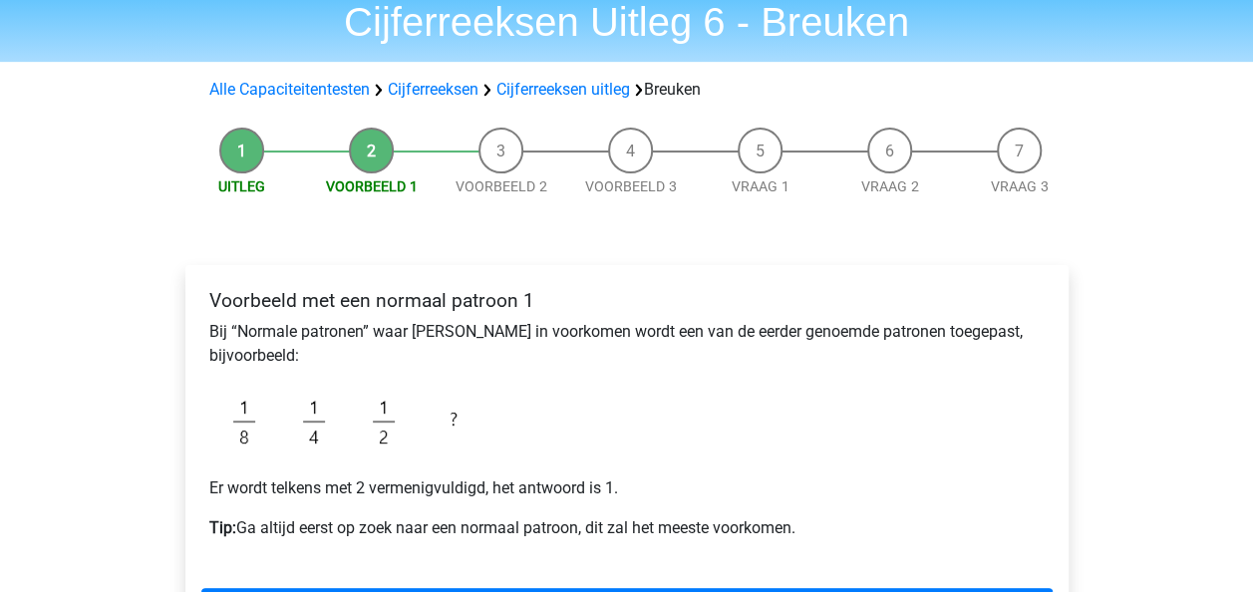
click at [798, 399] on div "Voorbeeld met een normaal patroon 1 Bij “Normale patronen” waar breuken in voor…" at bounding box center [626, 422] width 851 height 283
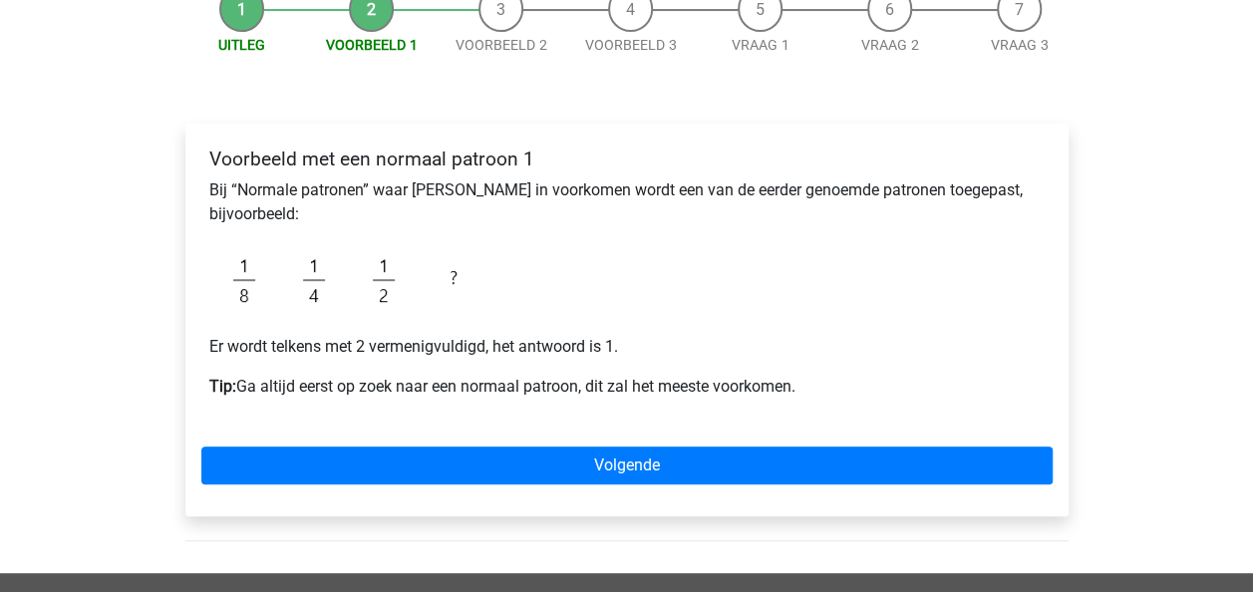
scroll to position [222, 0]
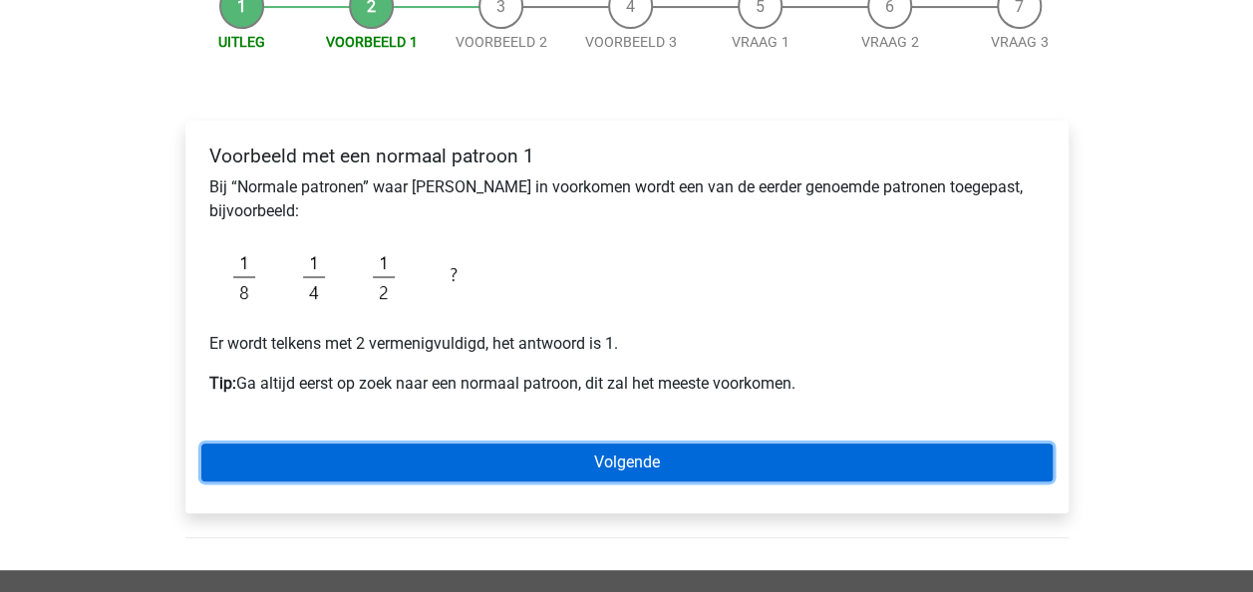
click at [761, 456] on link "Volgende" at bounding box center [626, 463] width 851 height 38
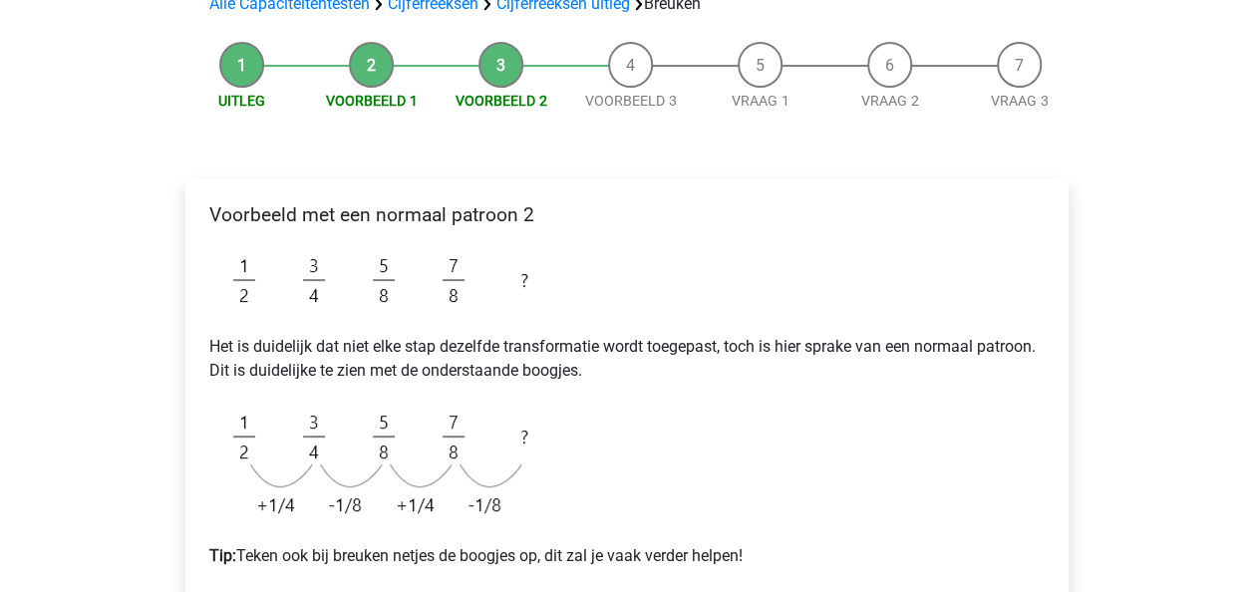
scroll to position [165, 0]
click at [752, 550] on p "Tip: Teken ook bij breuken netjes de boogjes op, dit zal je vaak verder helpen!" at bounding box center [626, 554] width 835 height 24
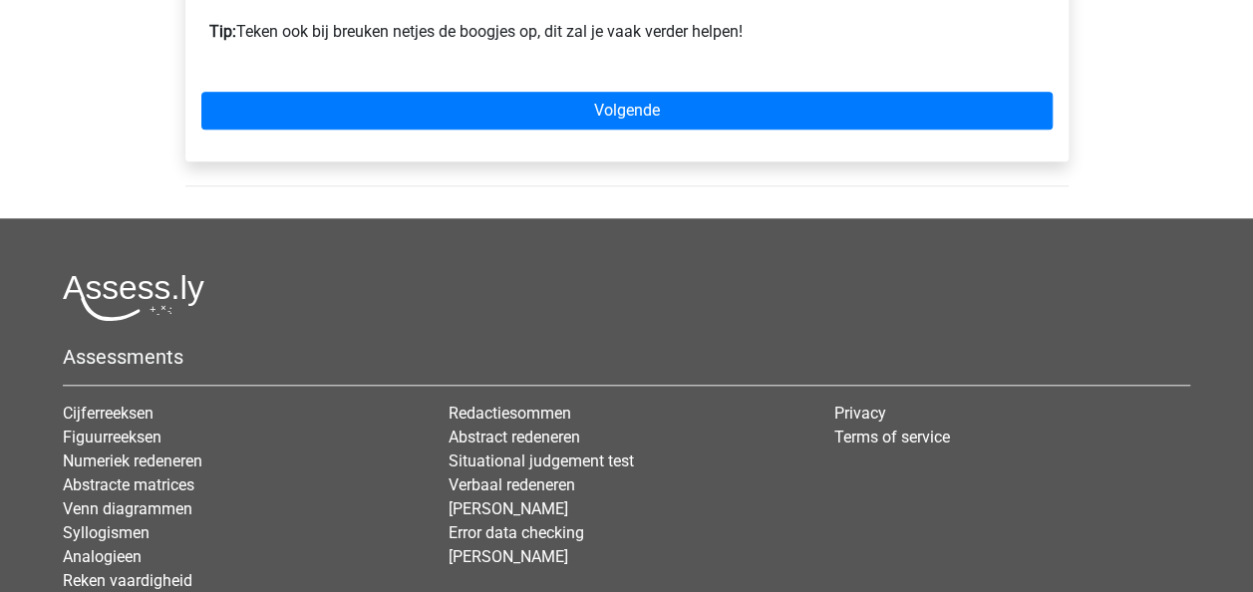
scroll to position [720, 0]
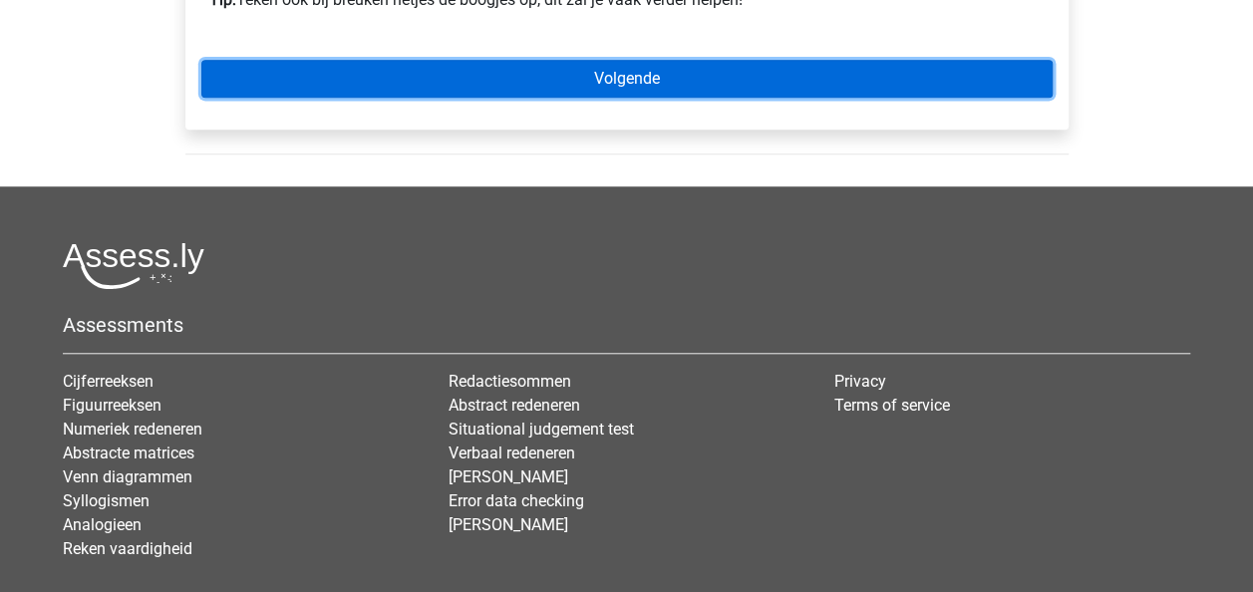
click at [898, 83] on link "Volgende" at bounding box center [626, 79] width 851 height 38
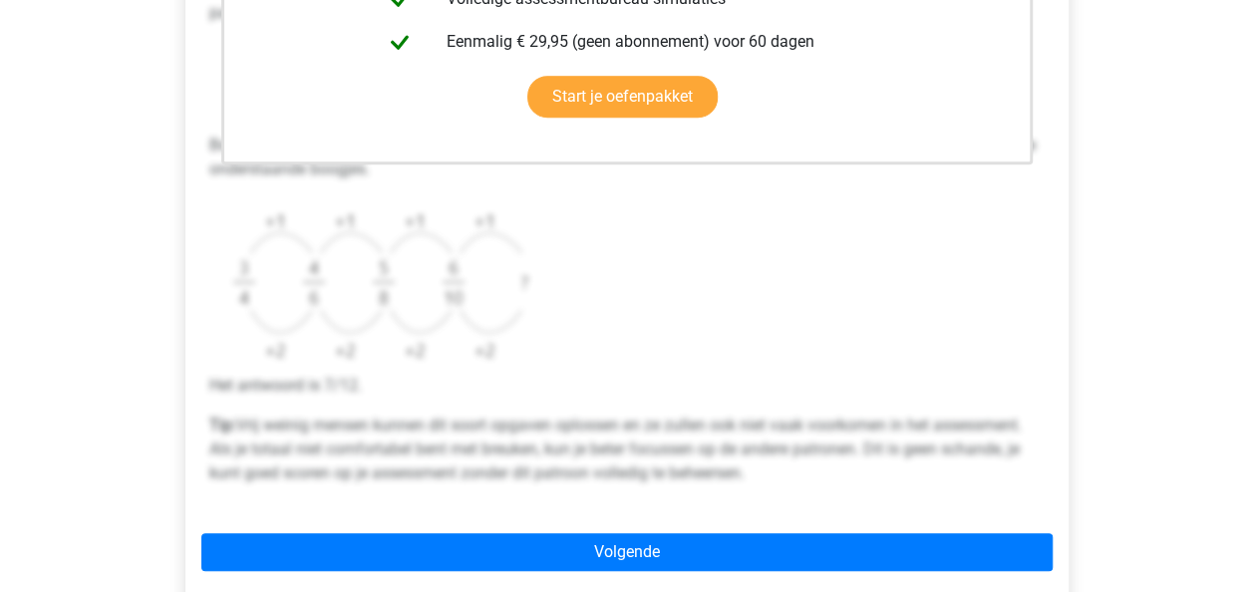
scroll to position [777, 0]
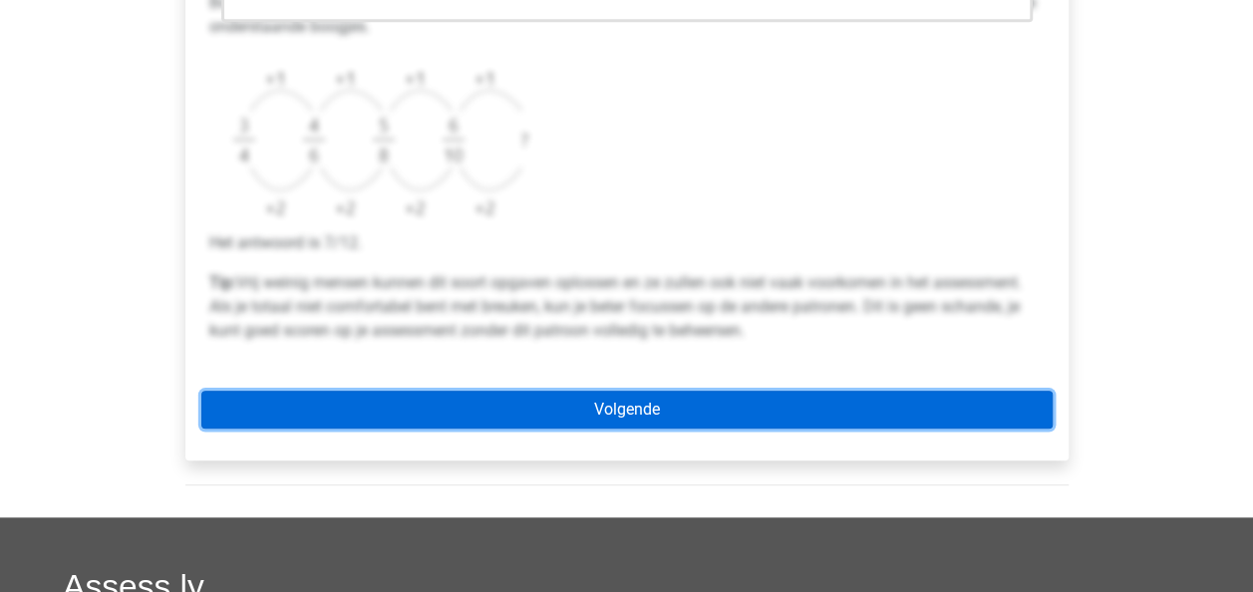
click at [654, 423] on link "Volgende" at bounding box center [626, 410] width 851 height 38
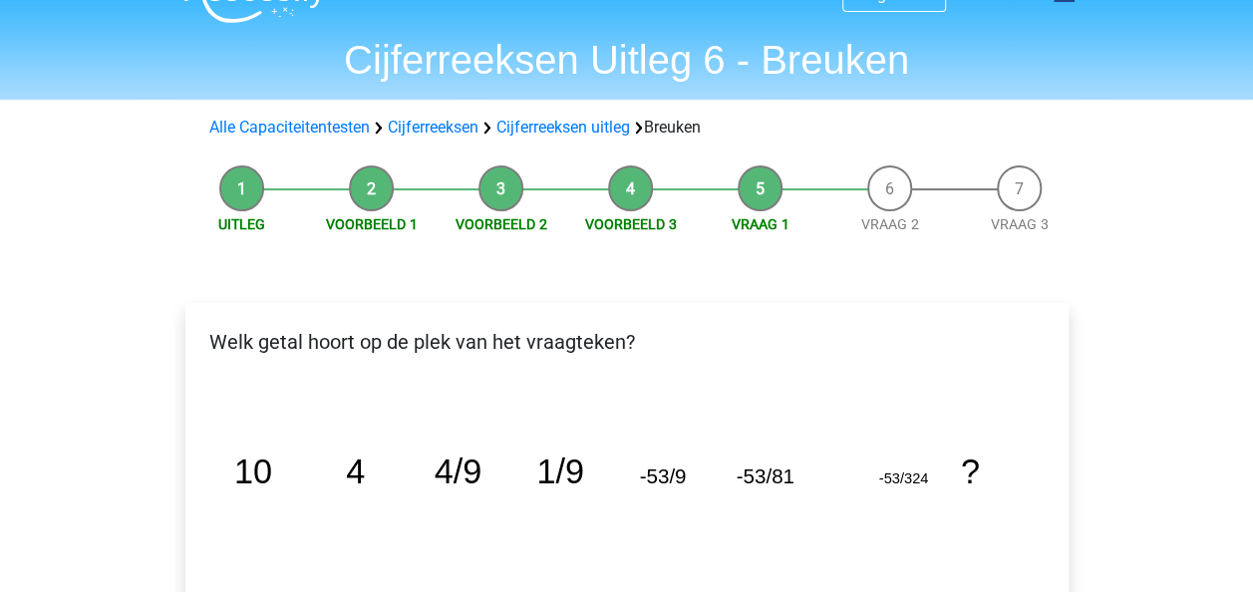
scroll to position [38, 0]
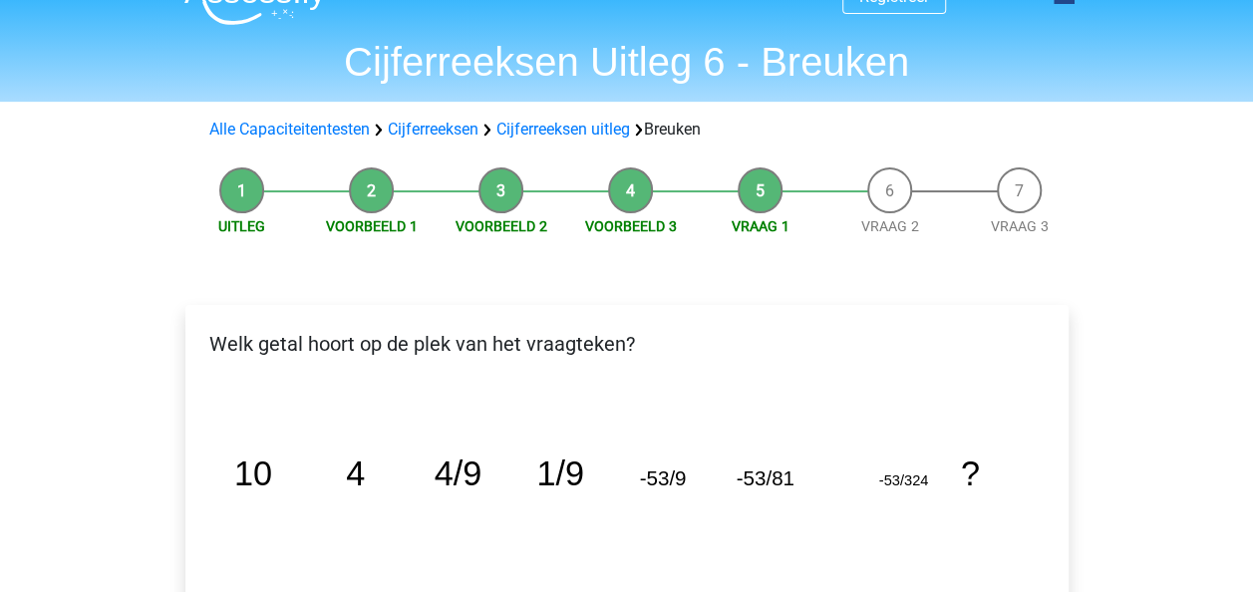
click at [705, 570] on icon "image/svg+xml 10 4 4/9 1/9 -53/9 -53/81 -53/324 ?" at bounding box center [627, 485] width 820 height 205
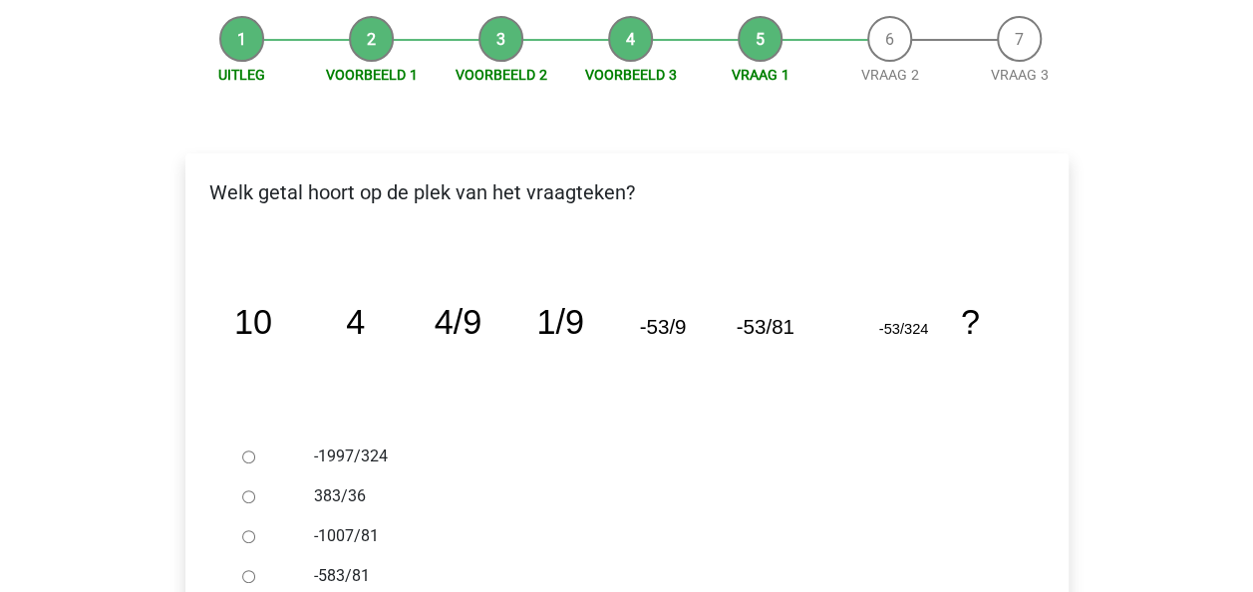
scroll to position [193, 0]
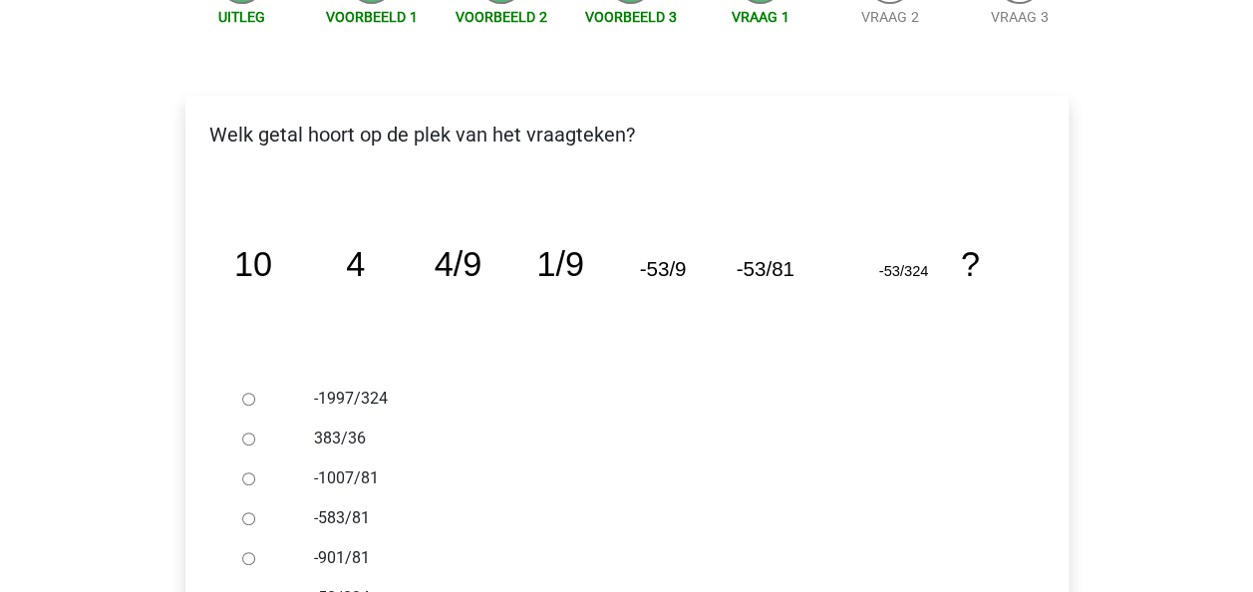
click at [318, 485] on label "-1007/81" at bounding box center [659, 479] width 690 height 24
click at [255, 485] on input "-1007/81" at bounding box center [248, 479] width 13 height 13
radio input "true"
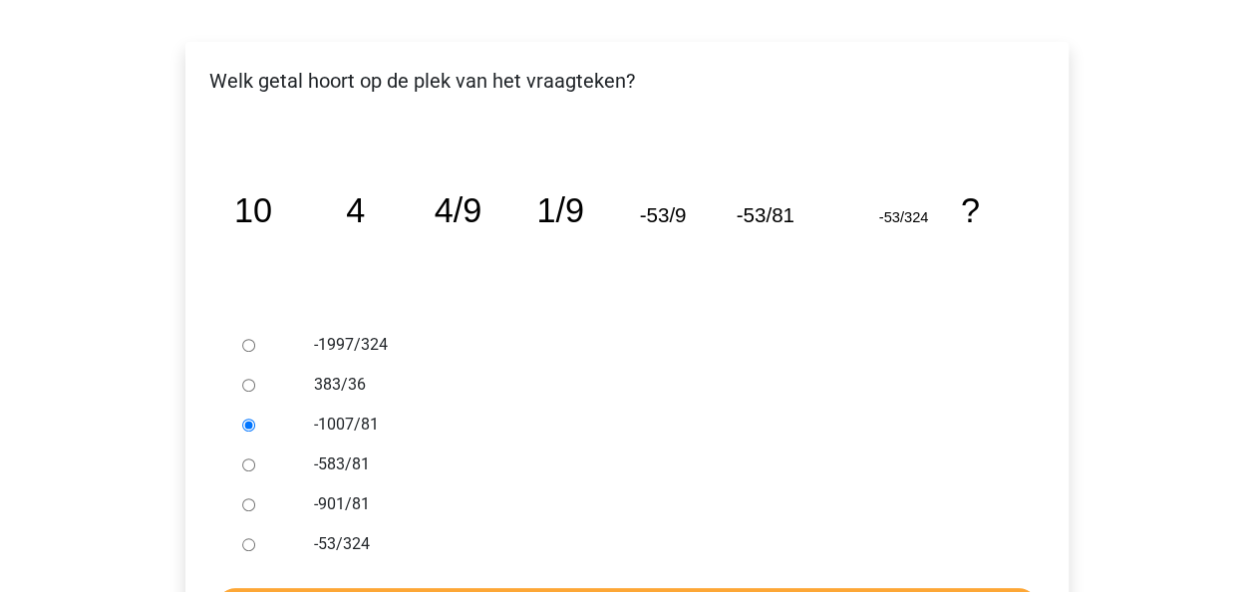
scroll to position [470, 0]
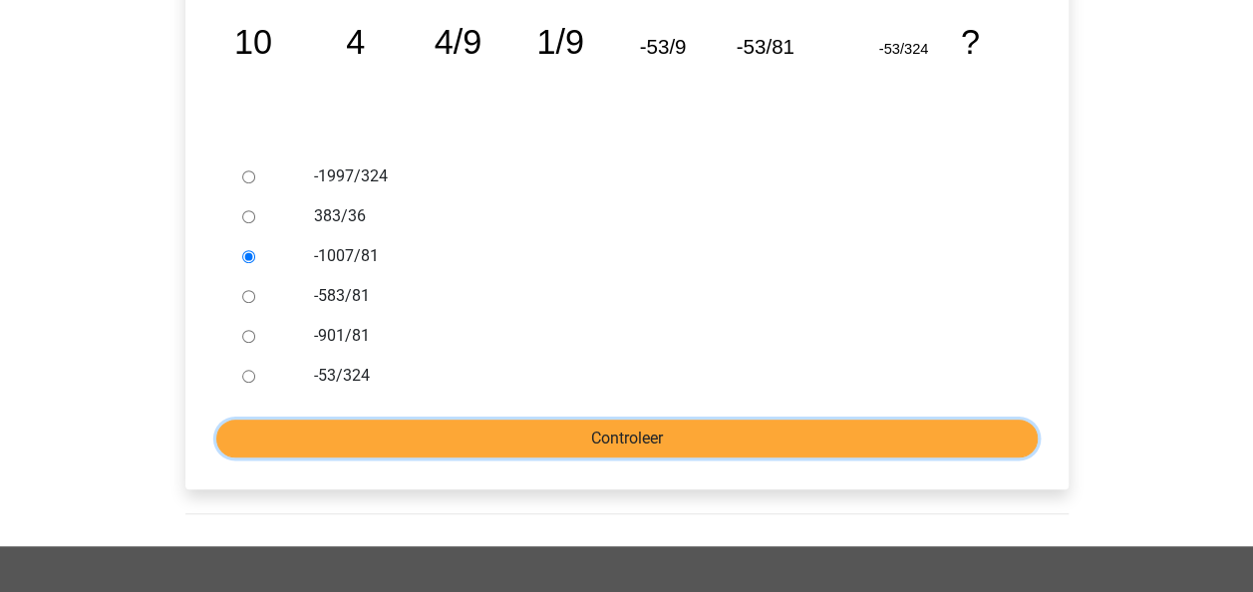
click at [539, 451] on input "Controleer" at bounding box center [627, 439] width 822 height 38
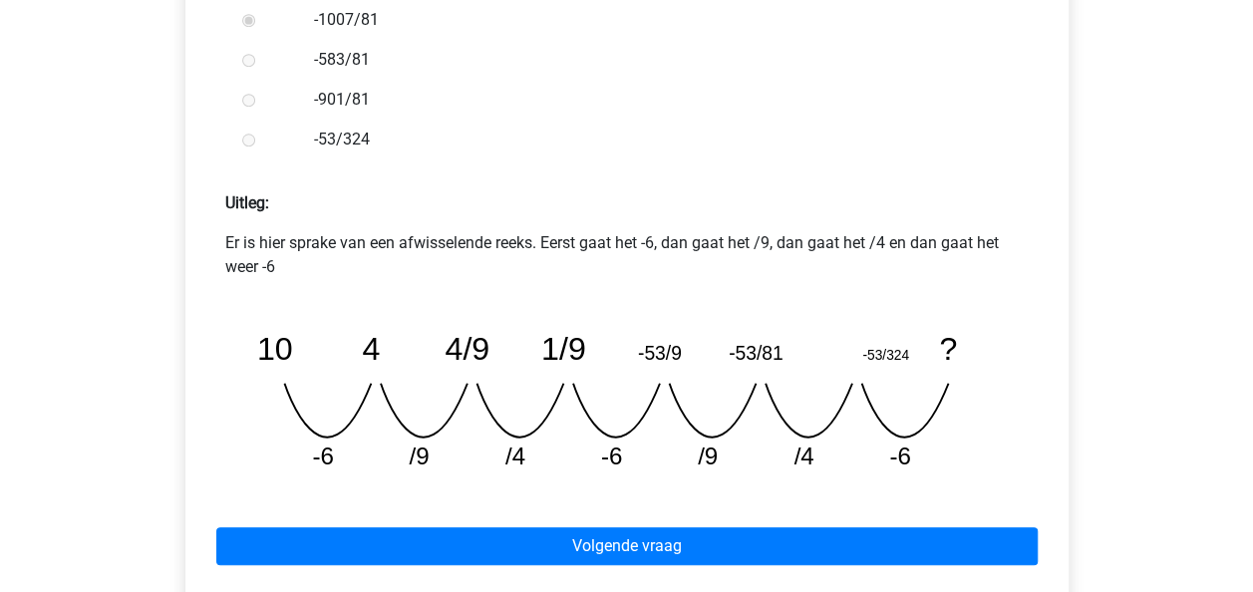
scroll to position [765, 0]
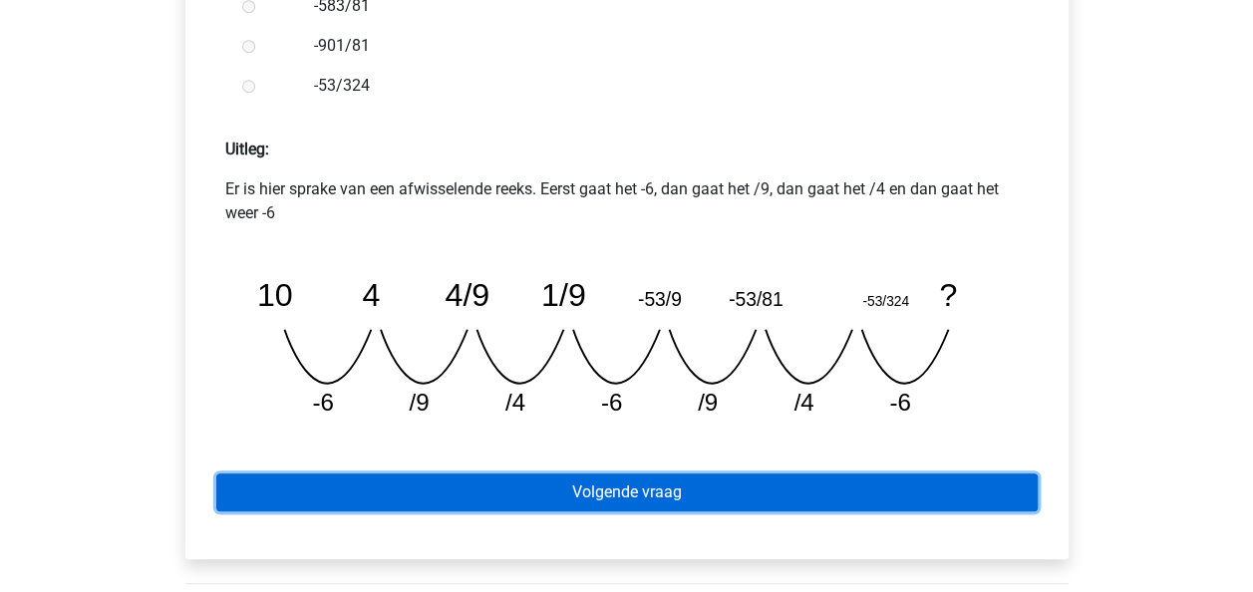
click at [788, 495] on link "Volgende vraag" at bounding box center [627, 493] width 822 height 38
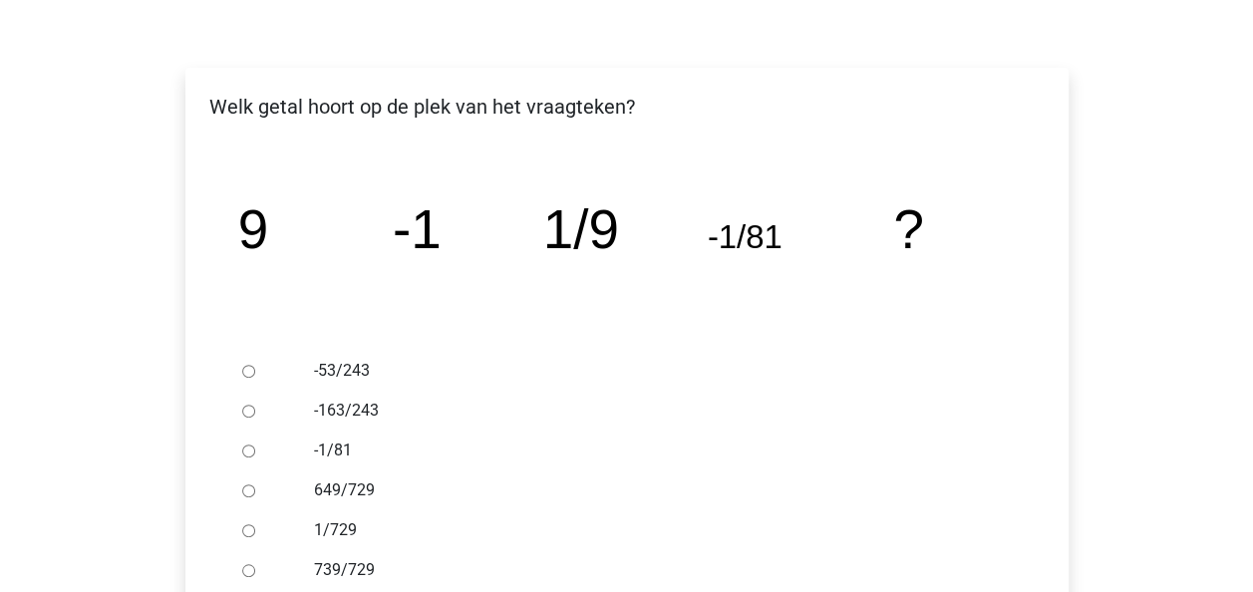
scroll to position [323, 0]
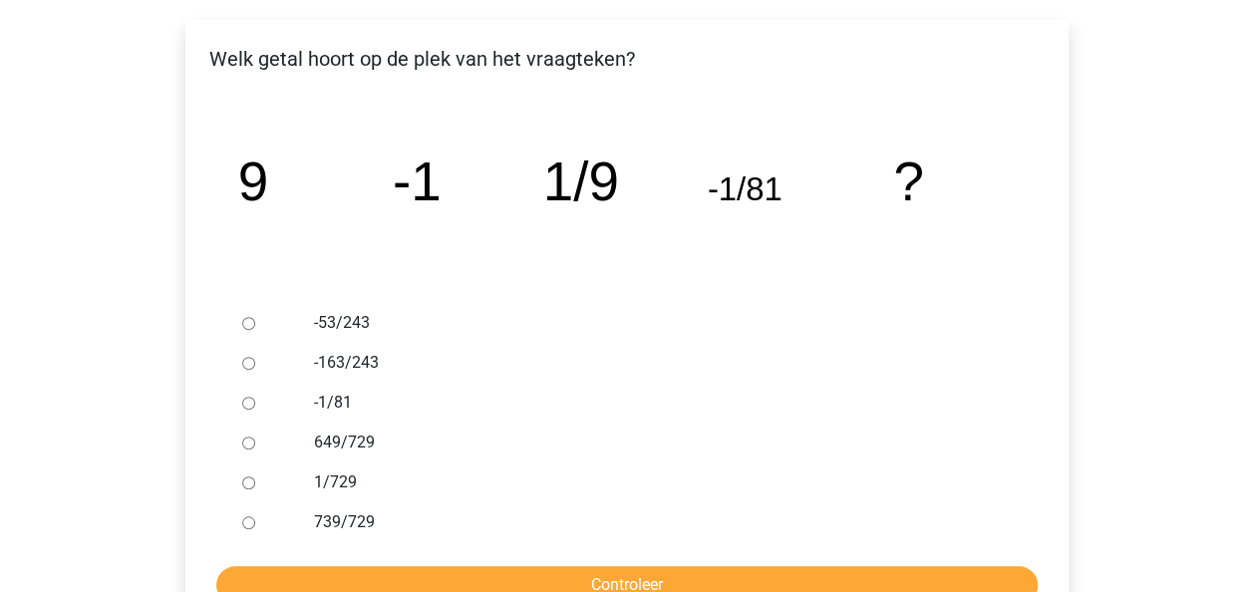
click at [316, 487] on label "1/729" at bounding box center [659, 483] width 690 height 24
click at [255, 487] on input "1/729" at bounding box center [248, 483] width 13 height 13
radio input "true"
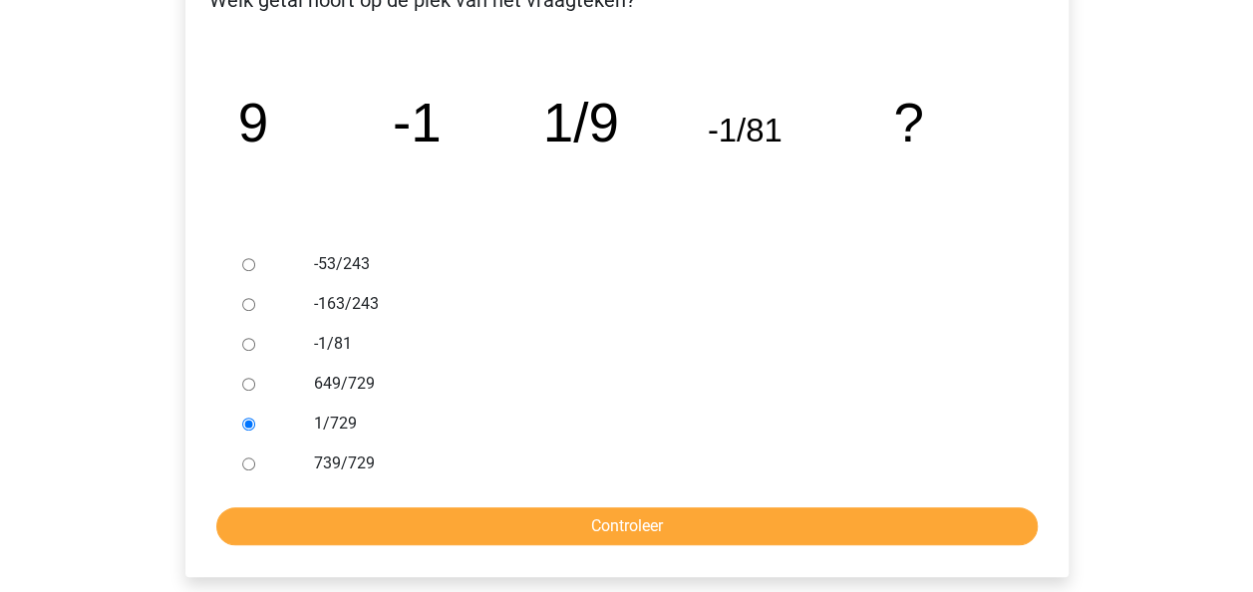
scroll to position [383, 0]
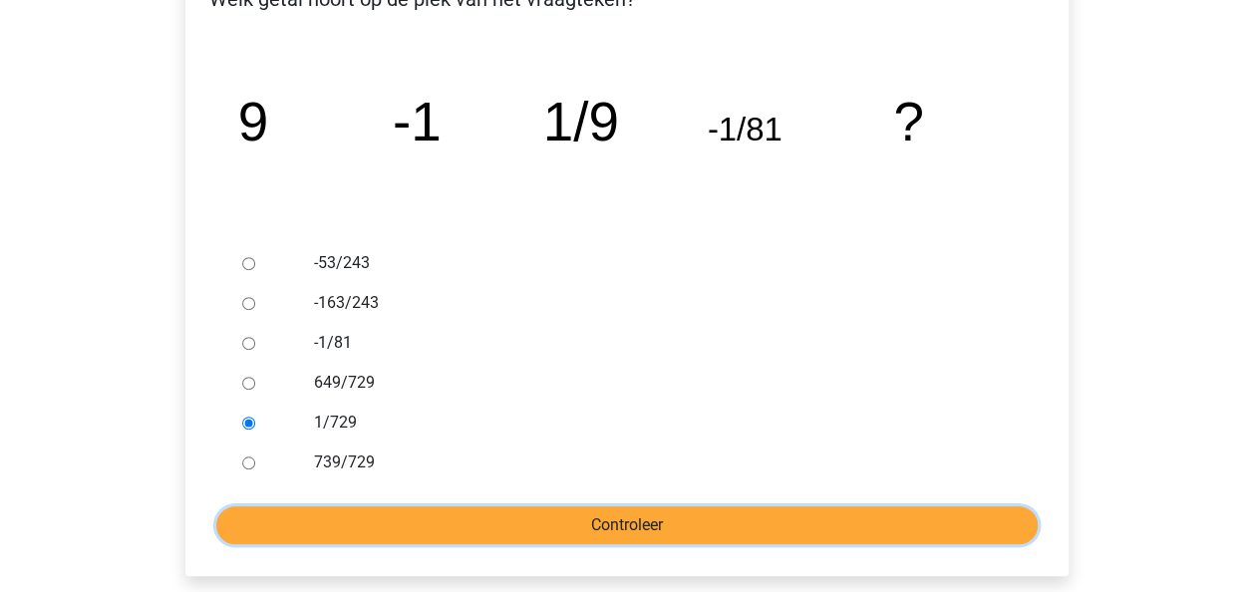
click at [460, 531] on input "Controleer" at bounding box center [627, 525] width 822 height 38
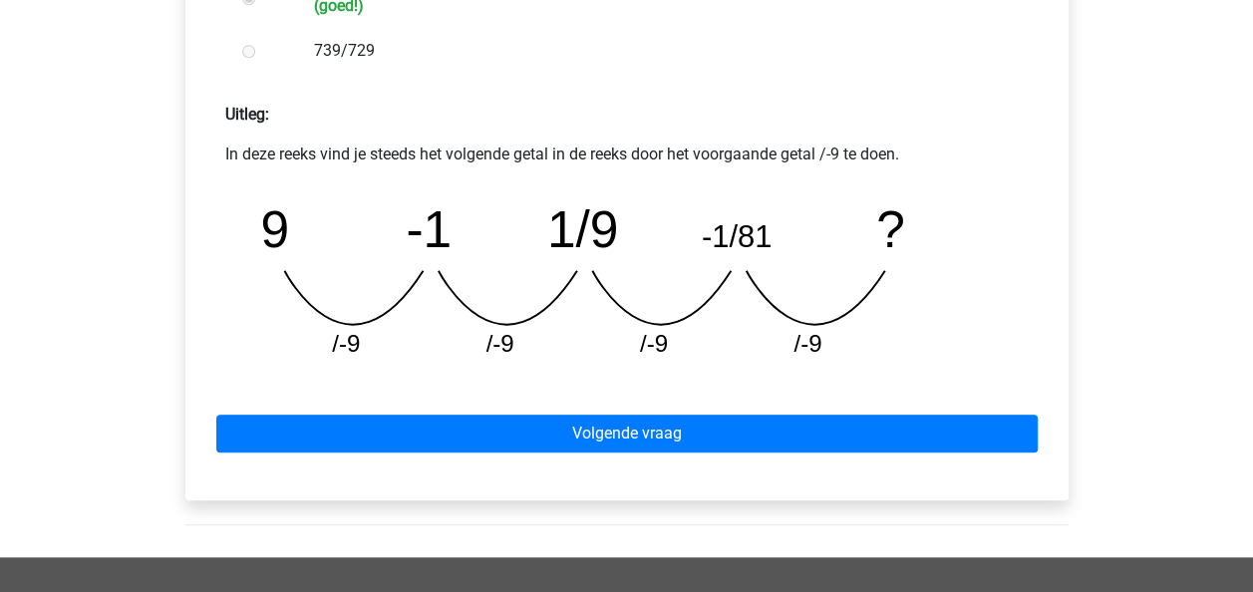
scroll to position [827, 0]
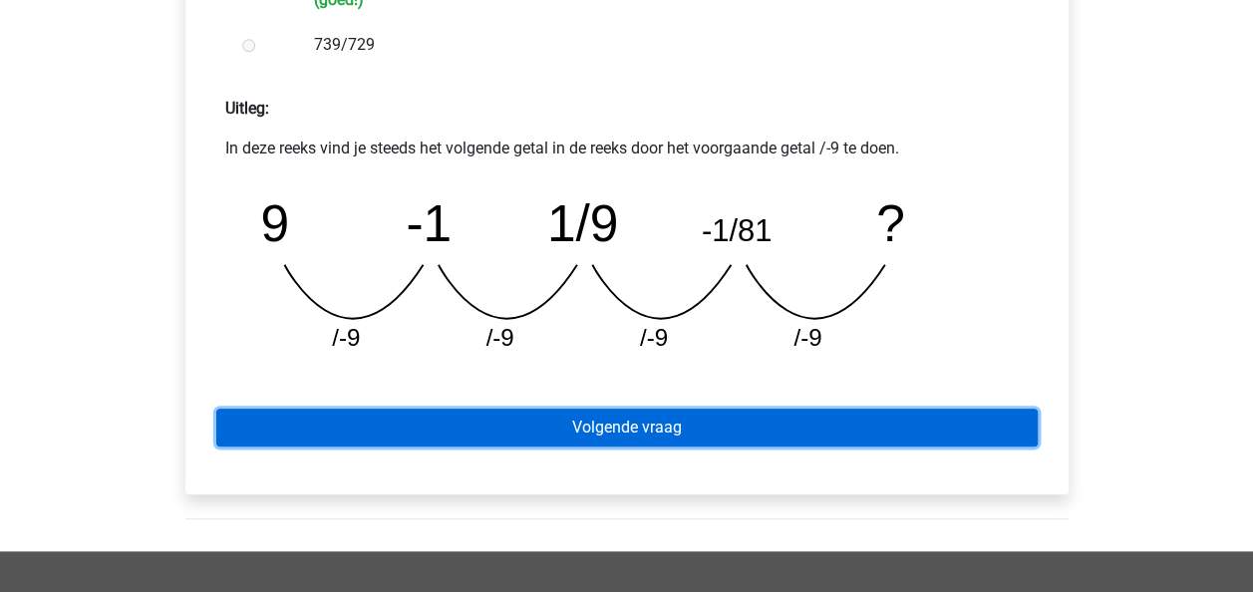
click at [674, 432] on link "Volgende vraag" at bounding box center [627, 428] width 822 height 38
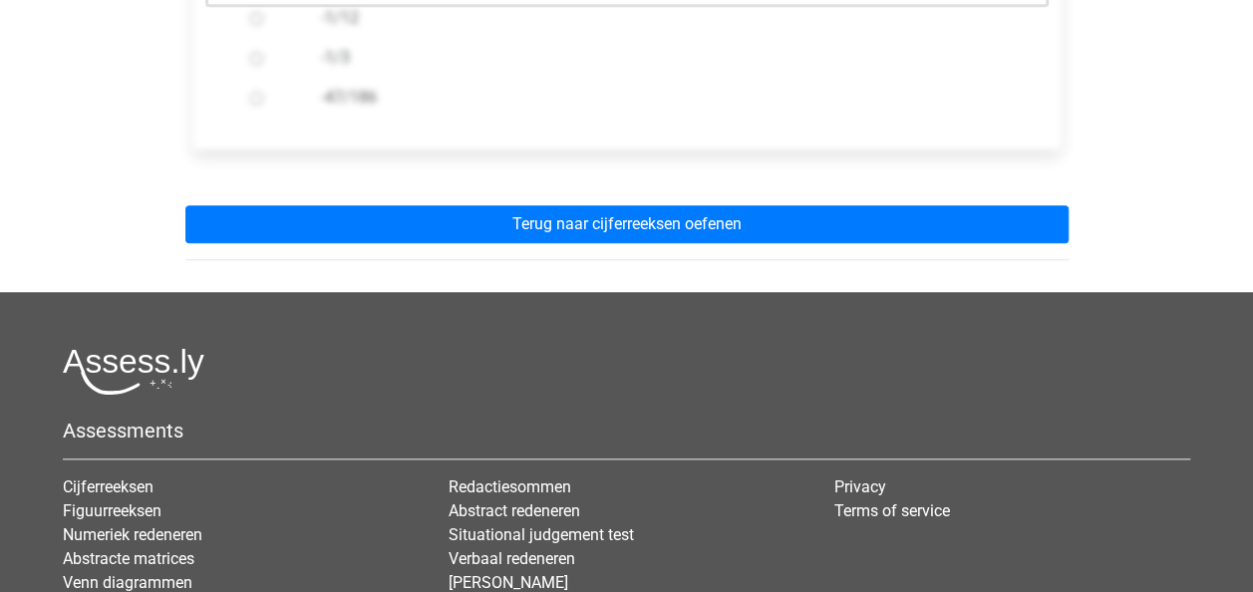
scroll to position [766, 0]
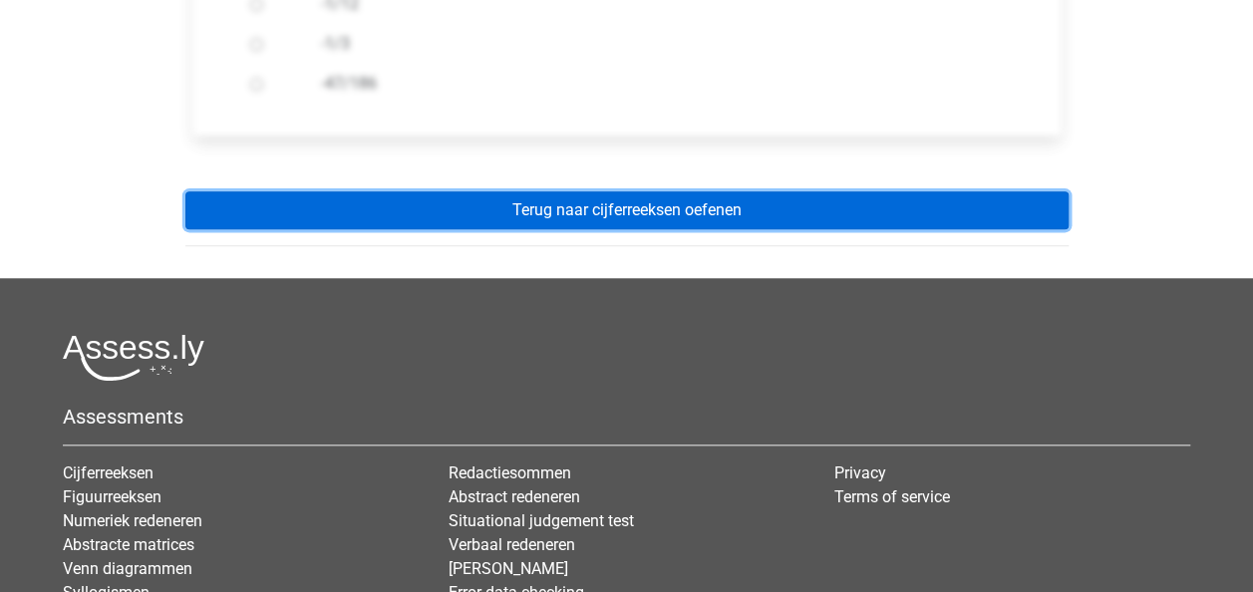
click at [744, 215] on link "Terug naar cijferreeksen oefenen" at bounding box center [626, 210] width 883 height 38
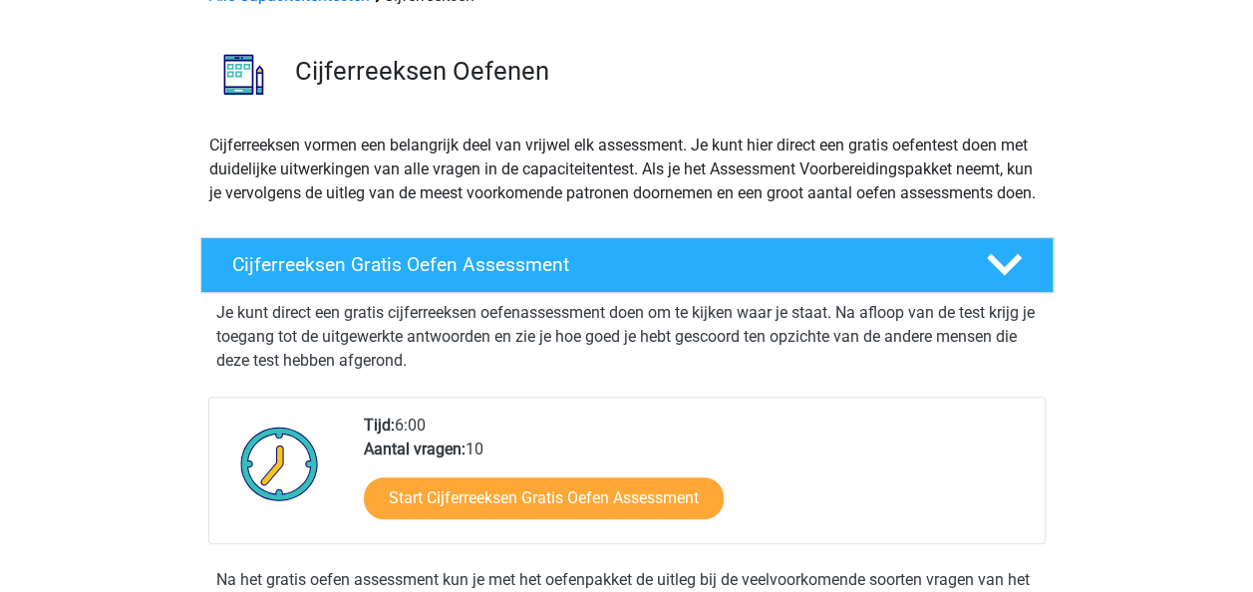
scroll to position [141, 0]
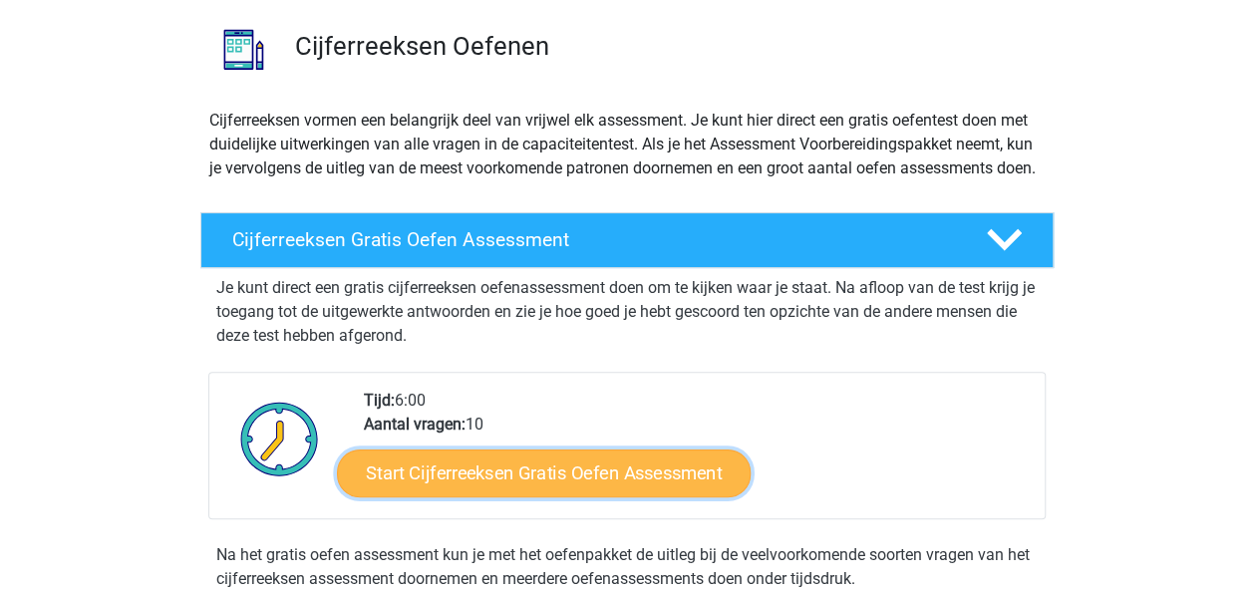
click at [676, 496] on link "Start Cijferreeksen Gratis Oefen Assessment" at bounding box center [544, 473] width 414 height 48
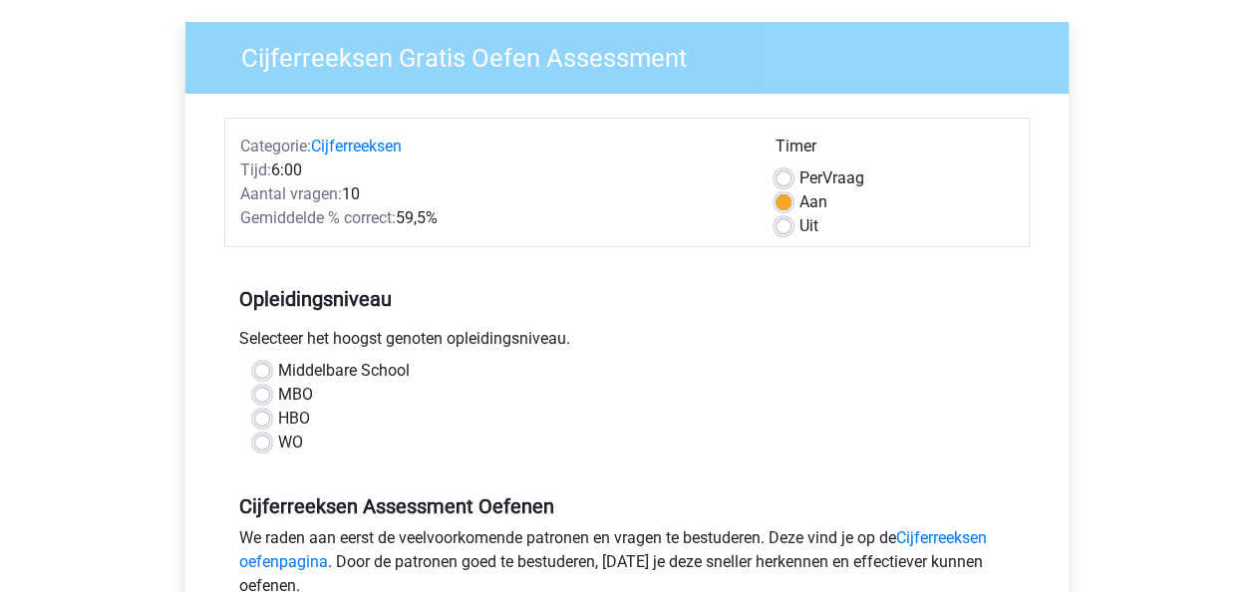
scroll to position [119, 0]
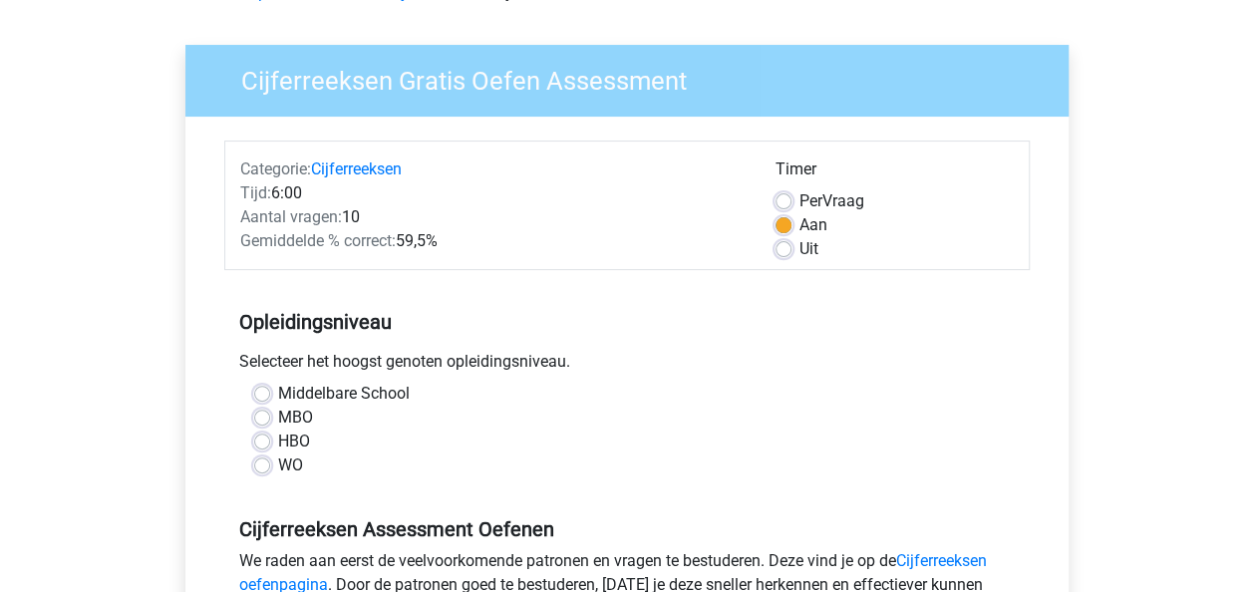
click at [317, 402] on label "Middelbare School" at bounding box center [344, 394] width 132 height 24
click at [270, 402] on input "Middelbare School" at bounding box center [262, 392] width 16 height 20
radio input "true"
click at [298, 450] on label "HBO" at bounding box center [294, 442] width 32 height 24
click at [270, 450] on input "HBO" at bounding box center [262, 440] width 16 height 20
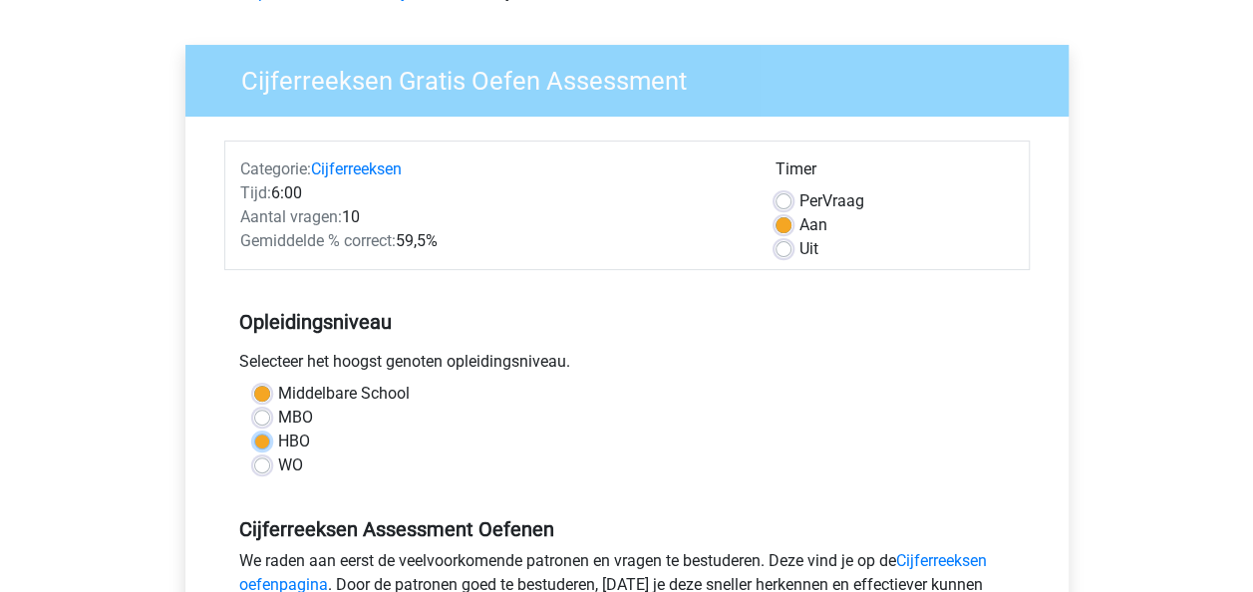
radio input "true"
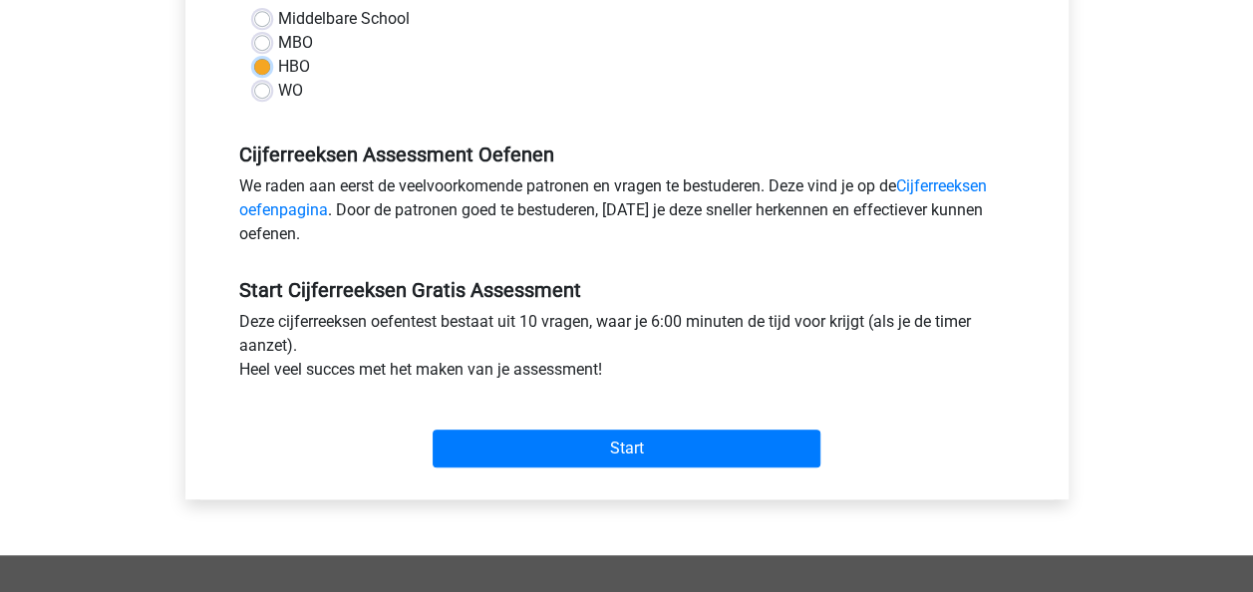
scroll to position [517, 0]
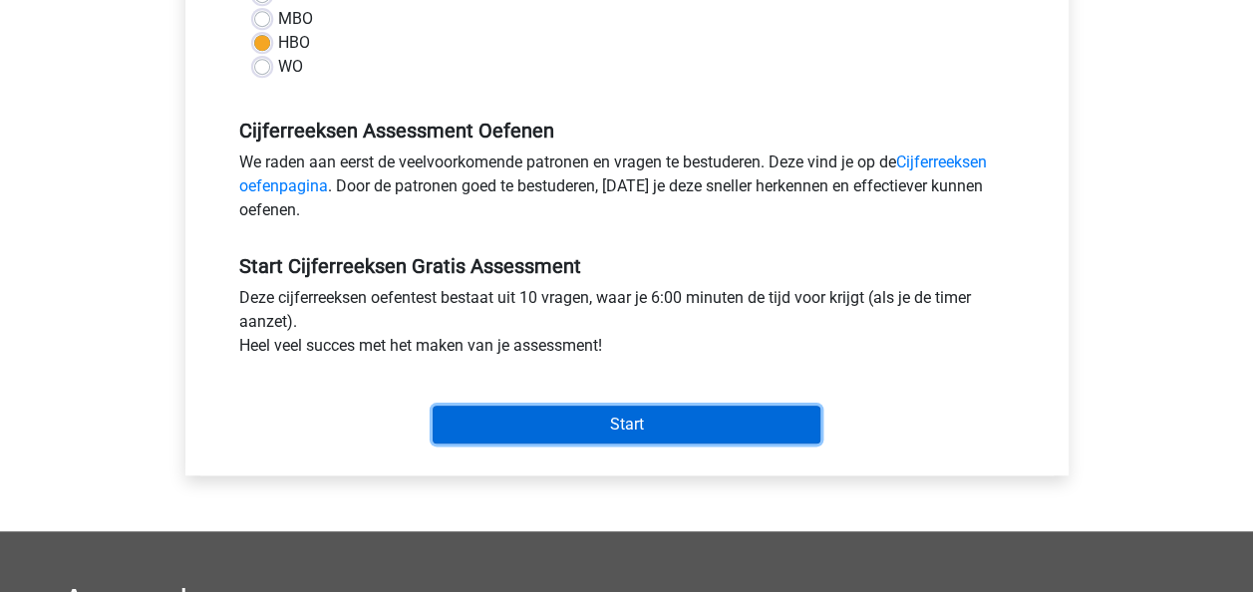
click at [633, 440] on input "Start" at bounding box center [627, 425] width 388 height 38
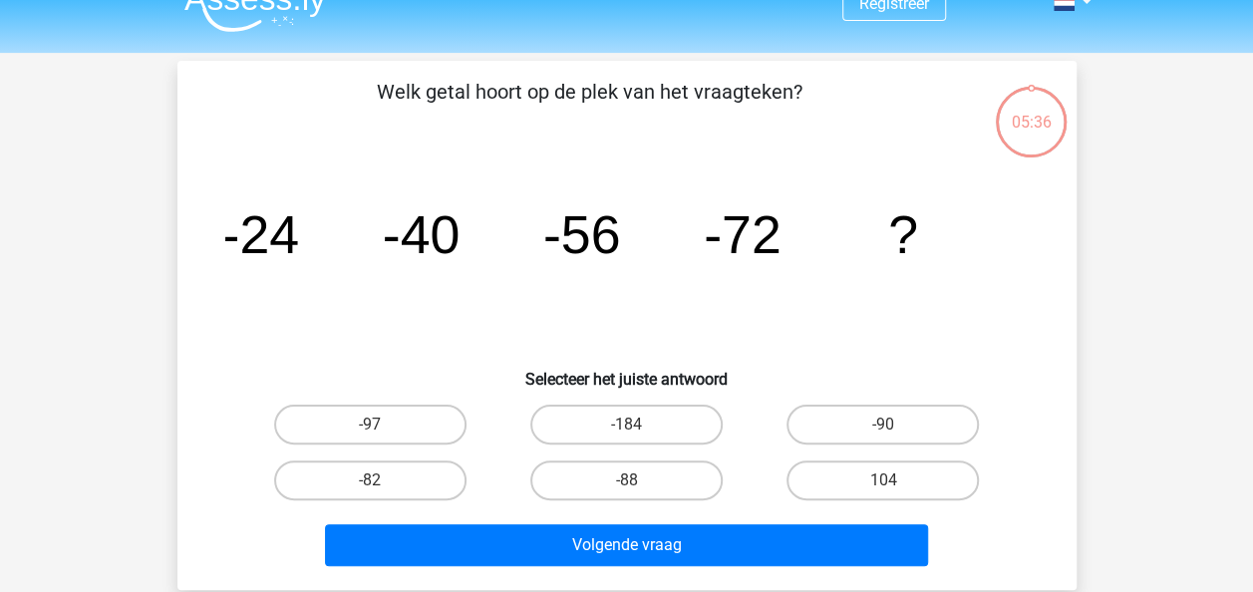
scroll to position [32, 0]
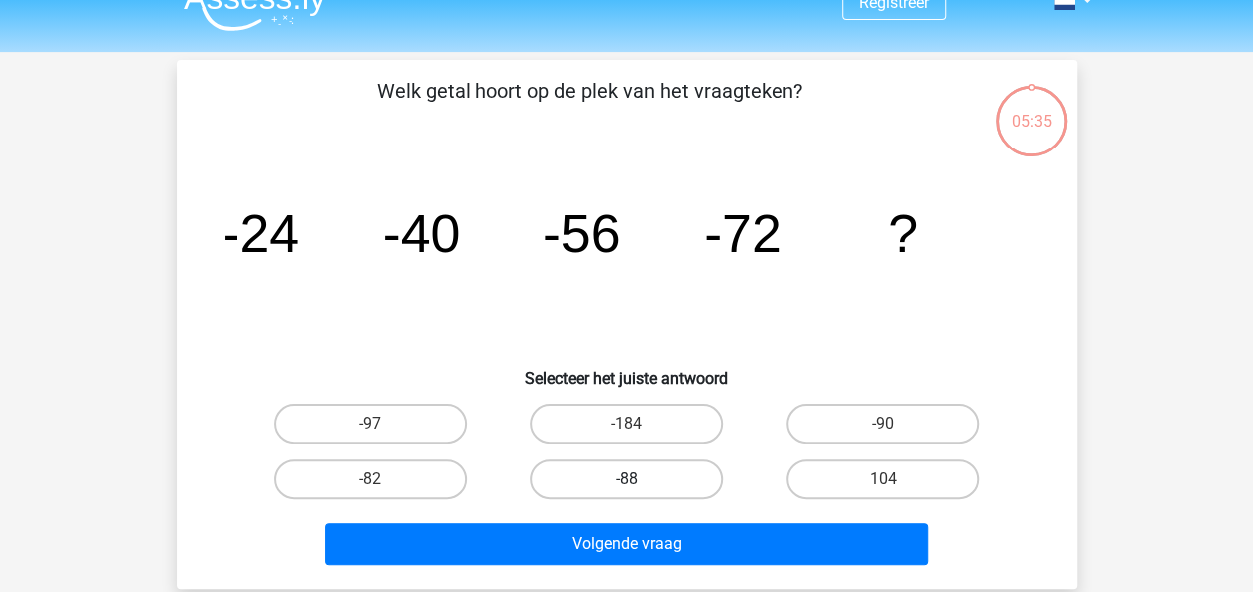
click at [652, 489] on label "-88" at bounding box center [626, 480] width 192 height 40
click at [639, 489] on input "-88" at bounding box center [632, 486] width 13 height 13
radio input "true"
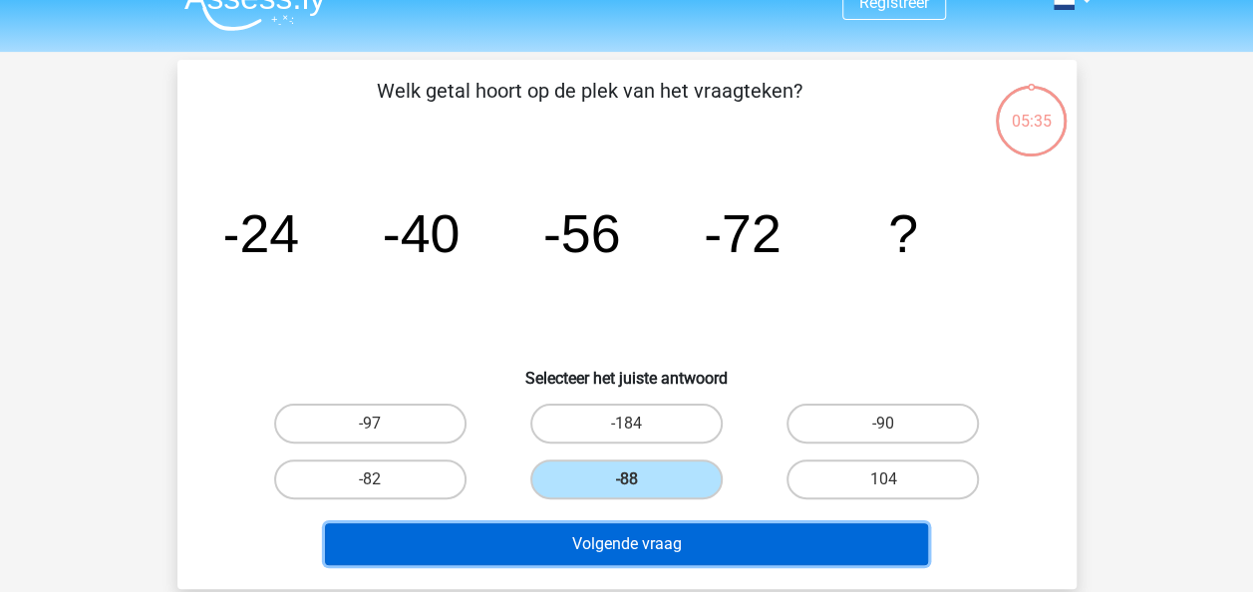
click at [673, 562] on button "Volgende vraag" at bounding box center [626, 544] width 603 height 42
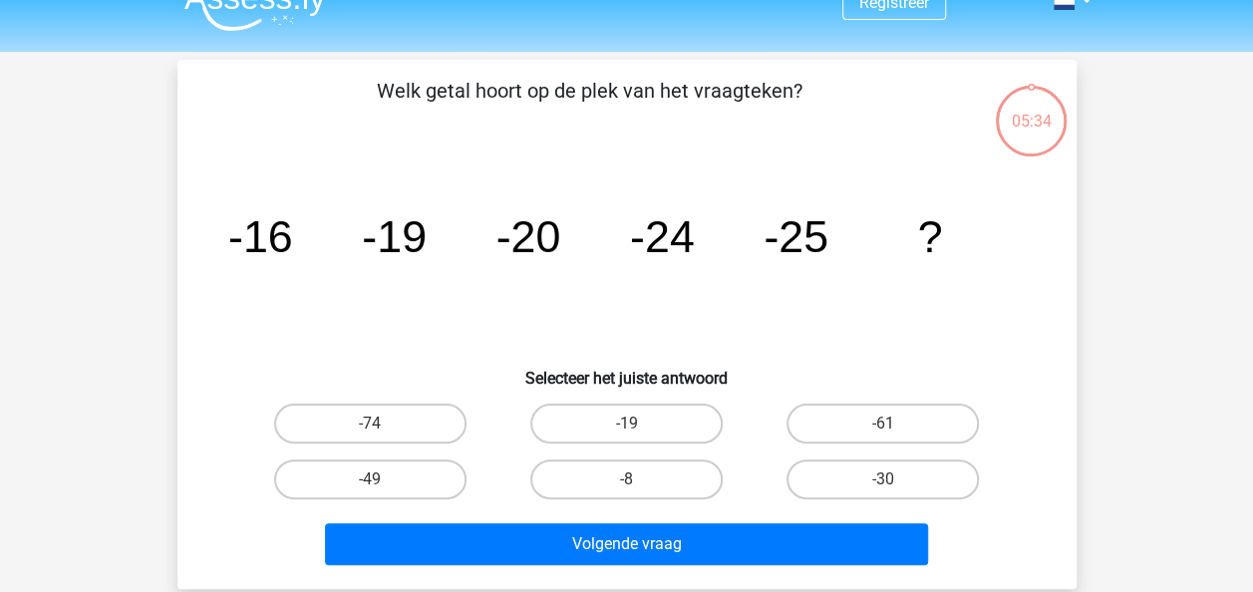
scroll to position [92, 0]
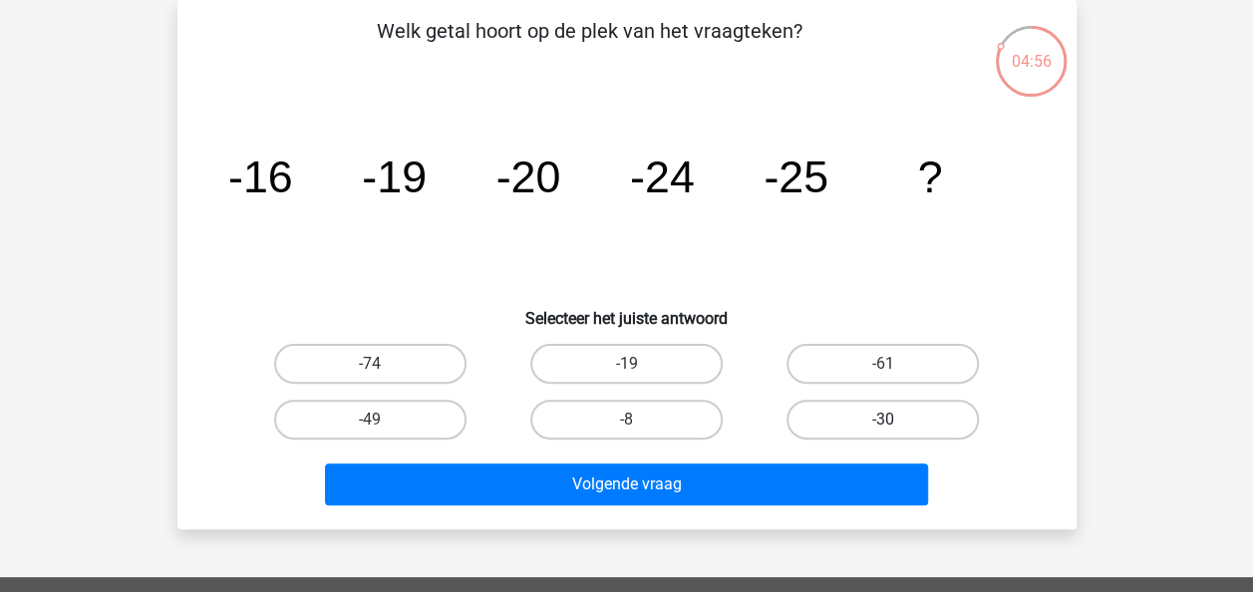
click at [874, 413] on label "-30" at bounding box center [883, 420] width 192 height 40
click at [883, 420] on input "-30" at bounding box center [889, 426] width 13 height 13
radio input "true"
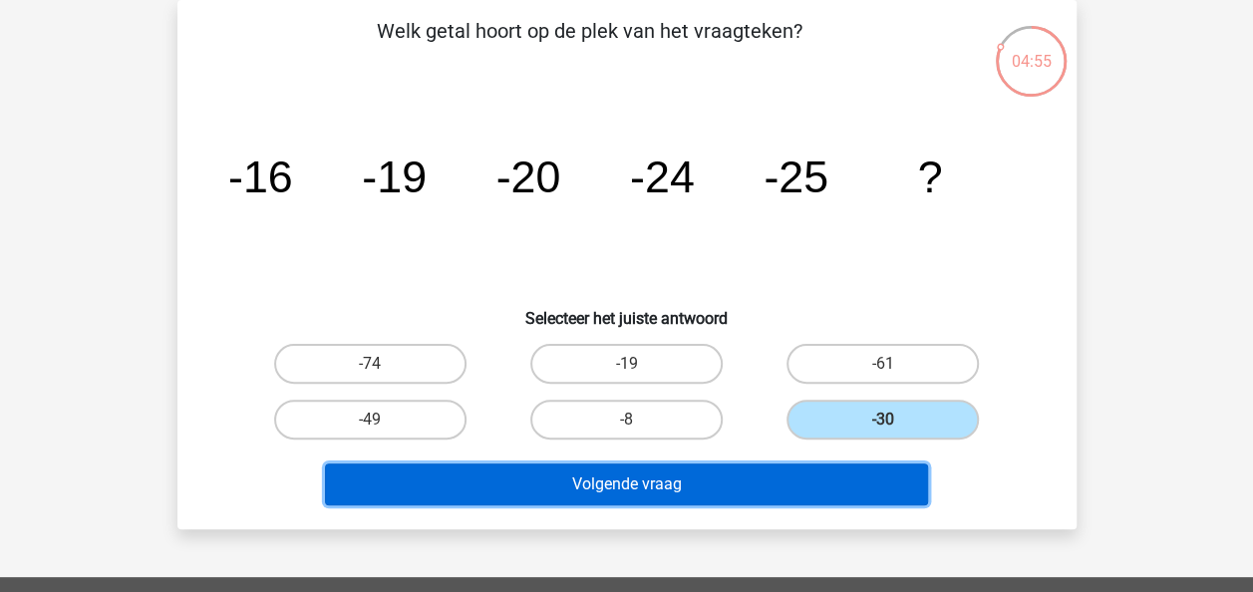
click at [834, 493] on button "Volgende vraag" at bounding box center [626, 485] width 603 height 42
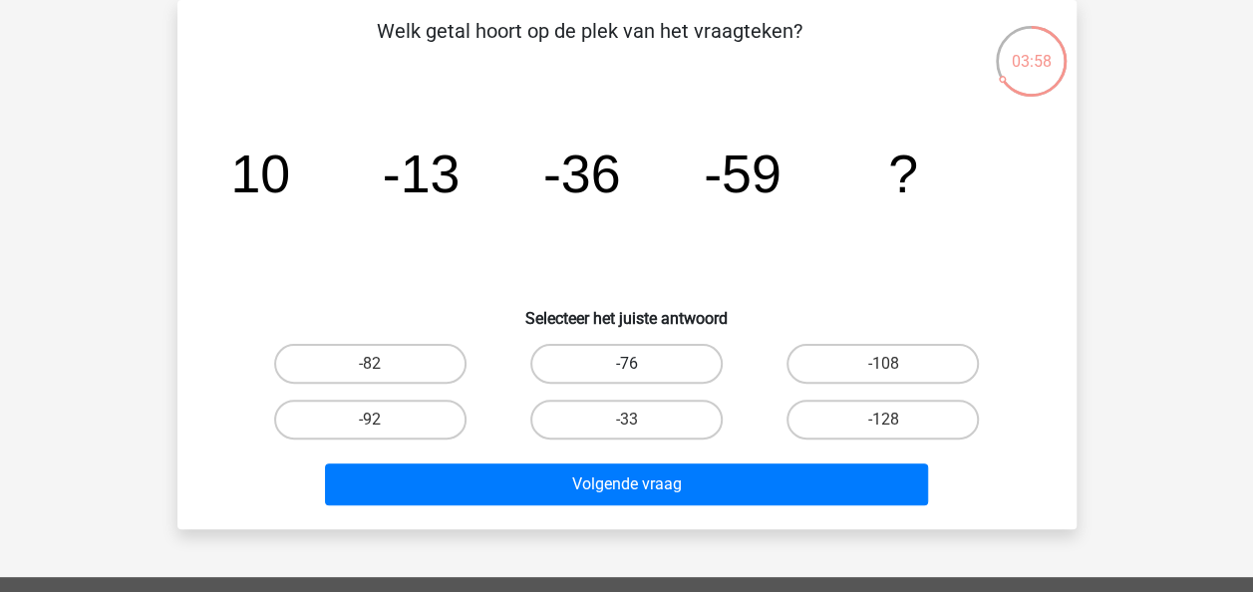
click at [625, 351] on label "-76" at bounding box center [626, 364] width 192 height 40
click at [626, 364] on input "-76" at bounding box center [632, 370] width 13 height 13
radio input "true"
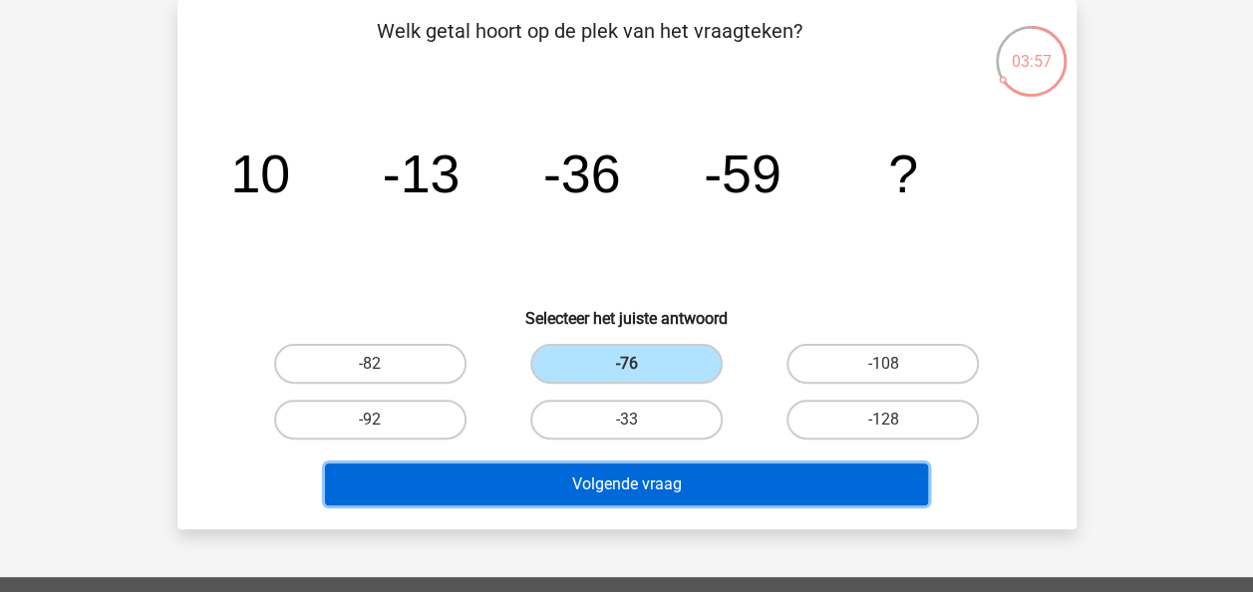
click at [638, 485] on button "Volgende vraag" at bounding box center [626, 485] width 603 height 42
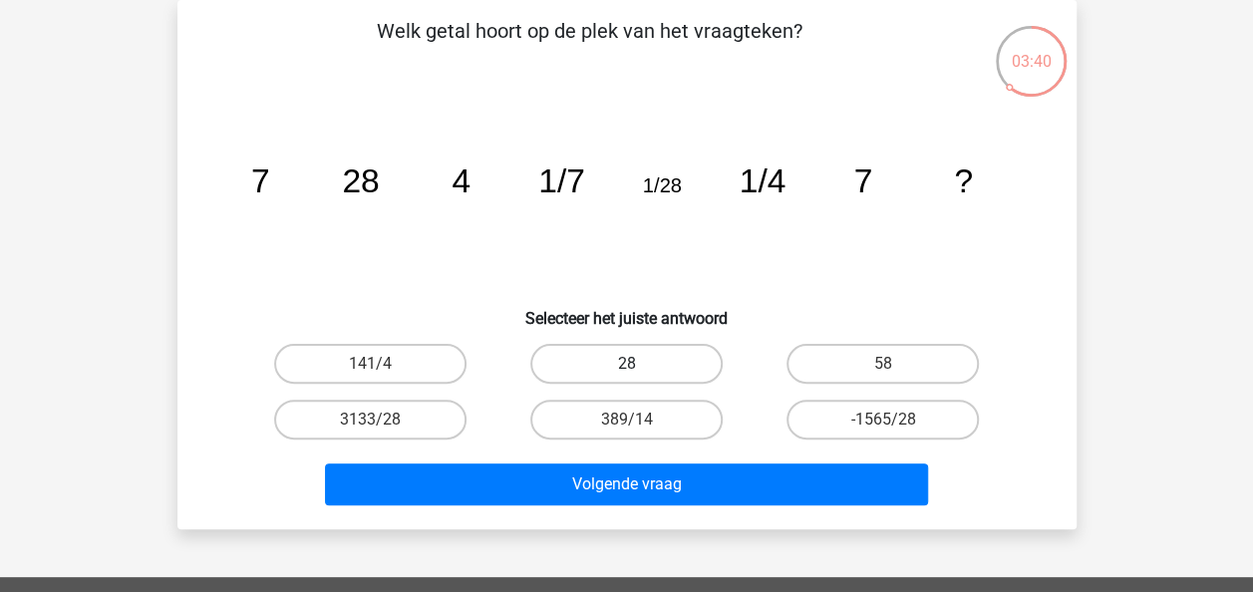
click at [595, 355] on label "28" at bounding box center [626, 364] width 192 height 40
click at [626, 364] on input "28" at bounding box center [632, 370] width 13 height 13
radio input "true"
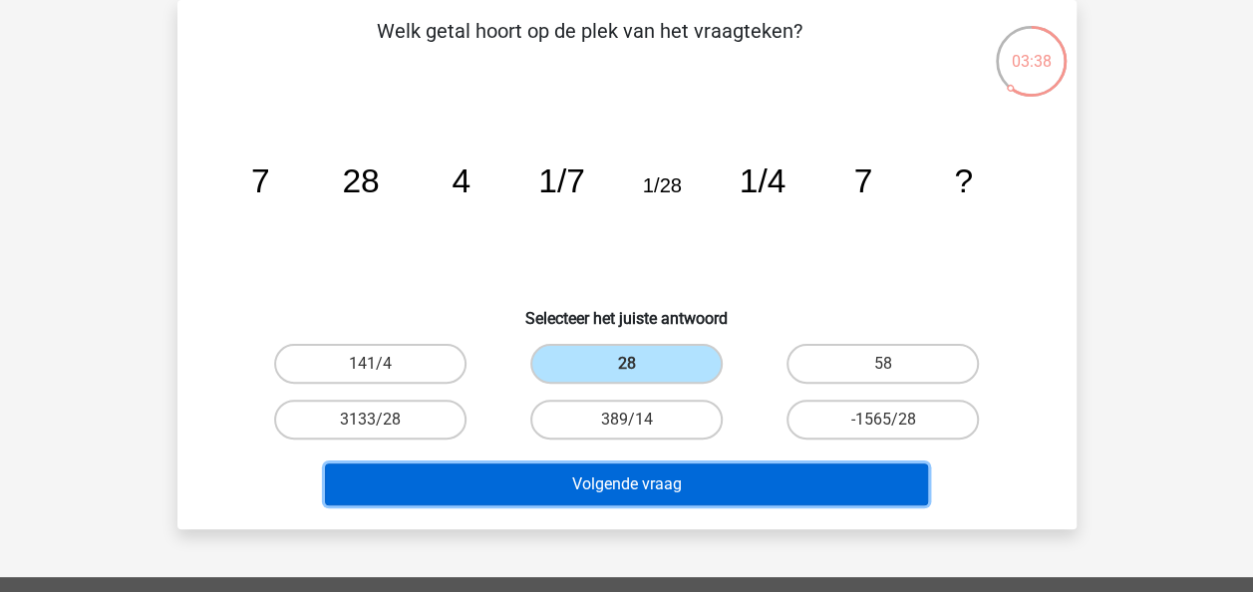
click at [562, 482] on button "Volgende vraag" at bounding box center [626, 485] width 603 height 42
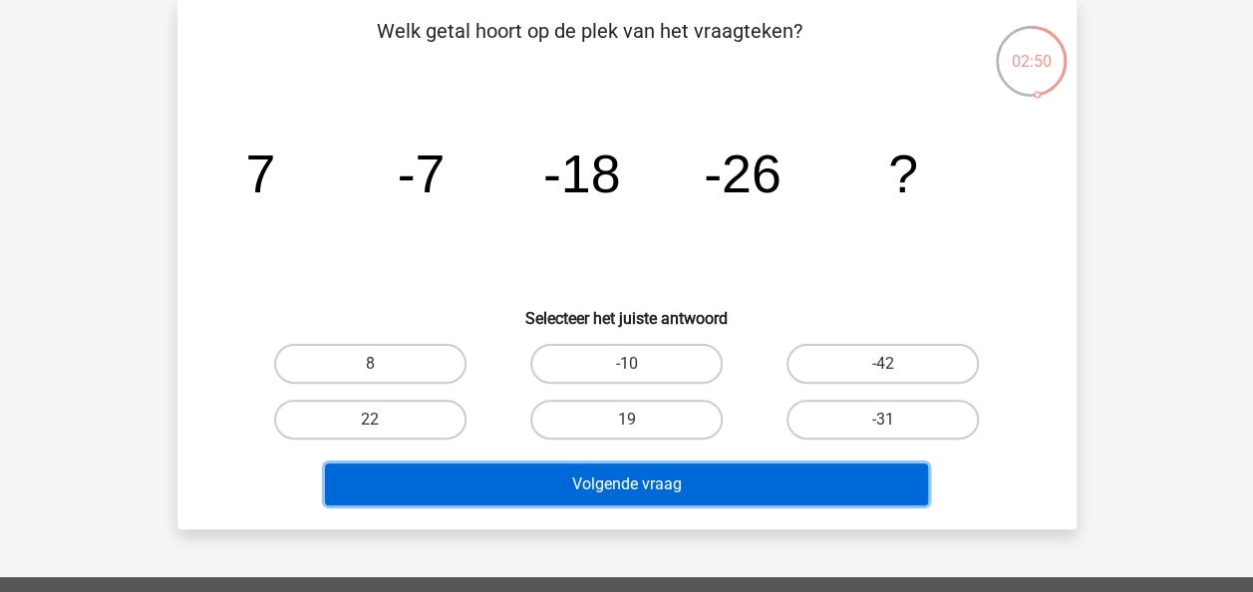
click at [613, 466] on button "Volgende vraag" at bounding box center [626, 485] width 603 height 42
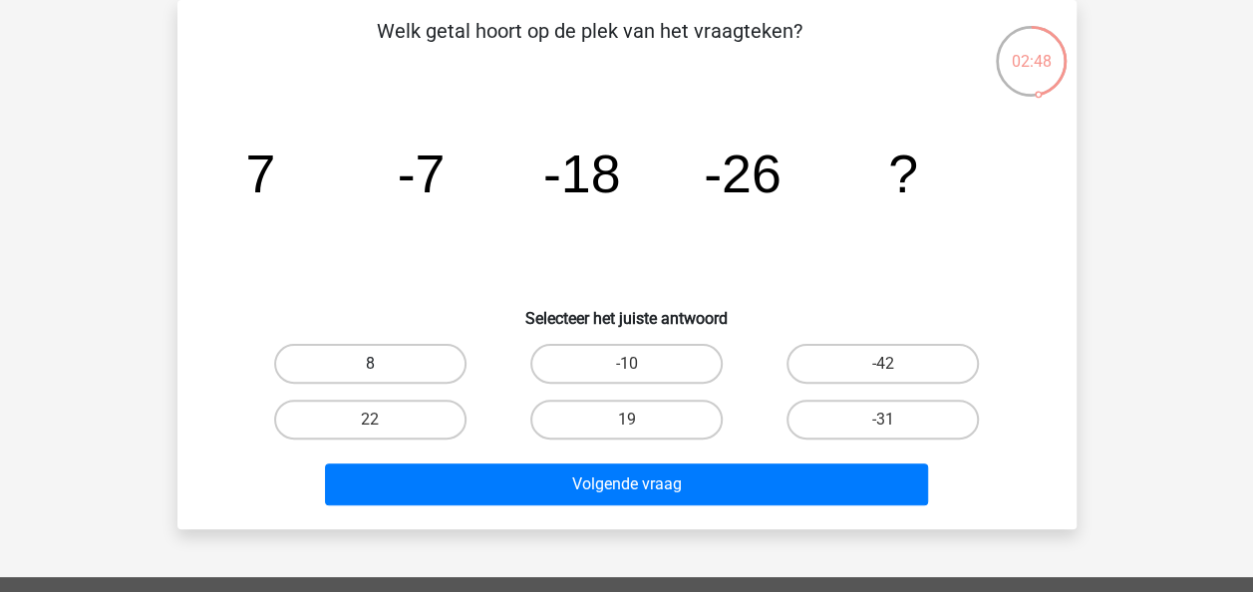
click at [418, 357] on label "8" at bounding box center [370, 364] width 192 height 40
click at [383, 364] on input "8" at bounding box center [376, 370] width 13 height 13
radio input "true"
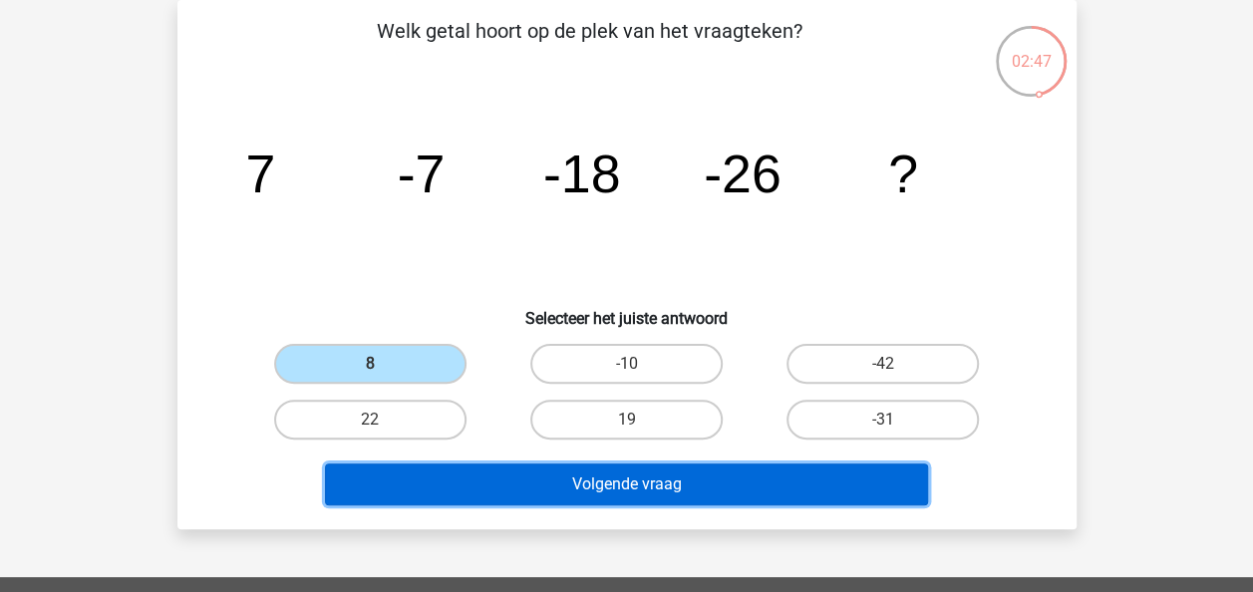
click at [457, 487] on button "Volgende vraag" at bounding box center [626, 485] width 603 height 42
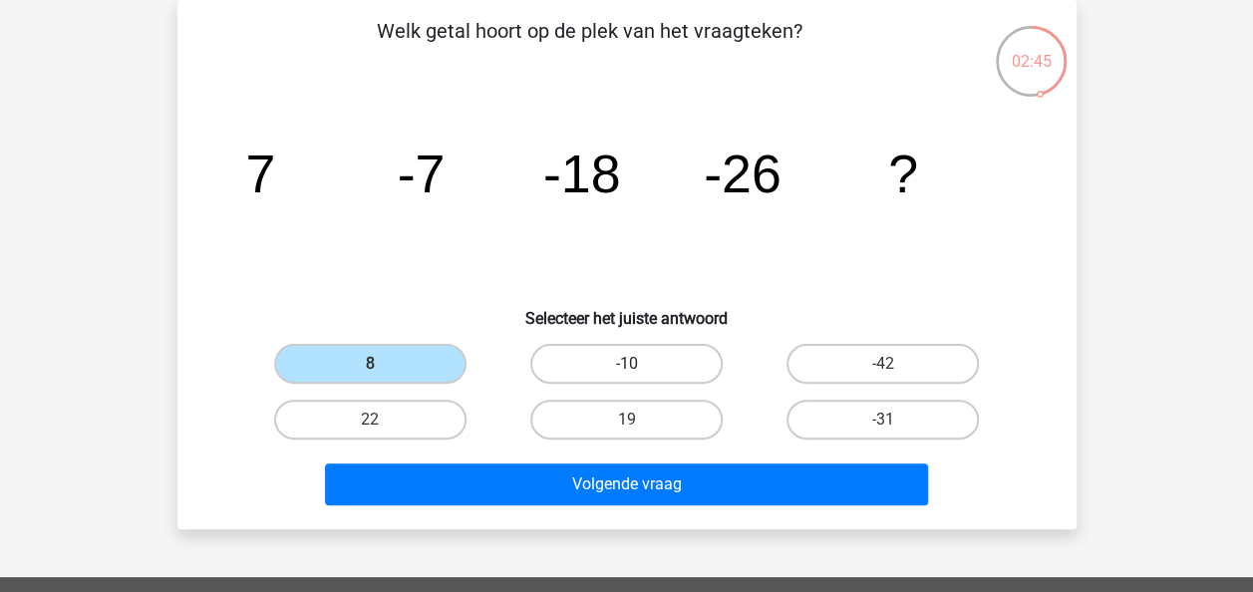
click at [574, 346] on label "-10" at bounding box center [626, 364] width 192 height 40
click at [626, 364] on input "-10" at bounding box center [632, 370] width 13 height 13
radio input "true"
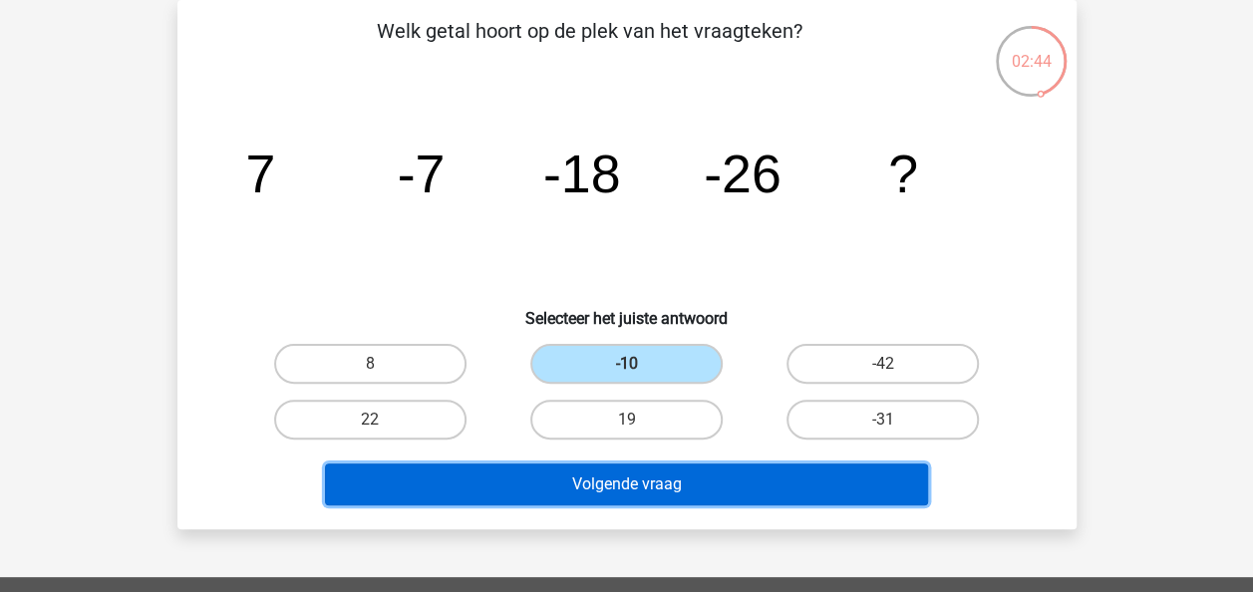
click at [545, 488] on button "Volgende vraag" at bounding box center [626, 485] width 603 height 42
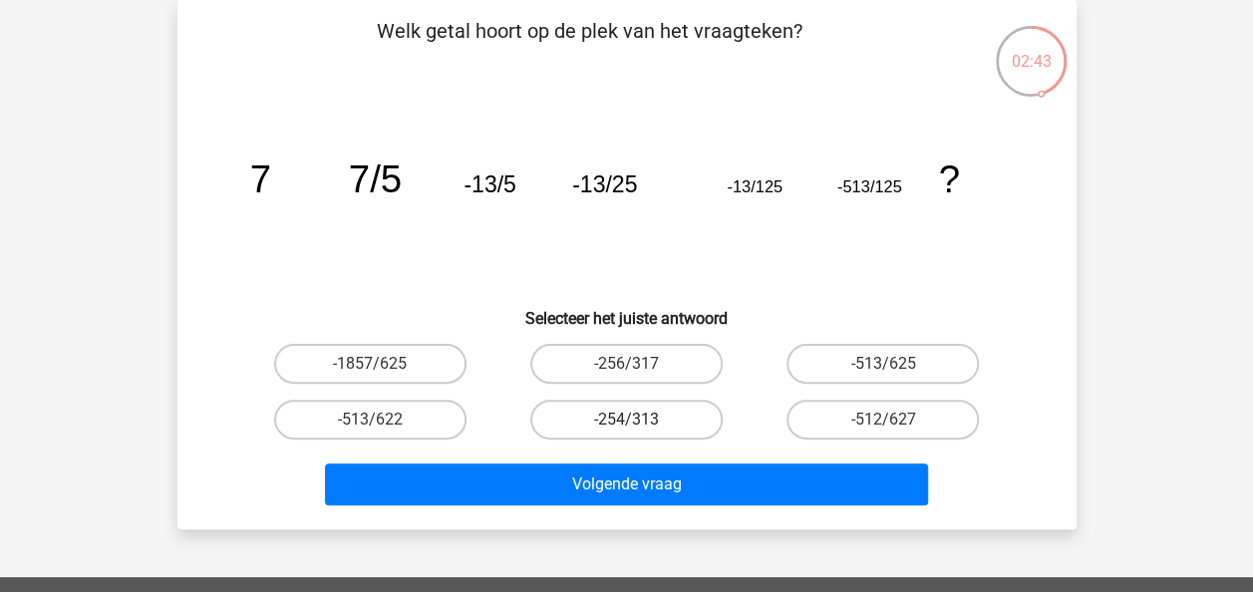
click at [613, 425] on label "-254/313" at bounding box center [626, 420] width 192 height 40
click at [626, 425] on input "-254/313" at bounding box center [632, 426] width 13 height 13
radio input "true"
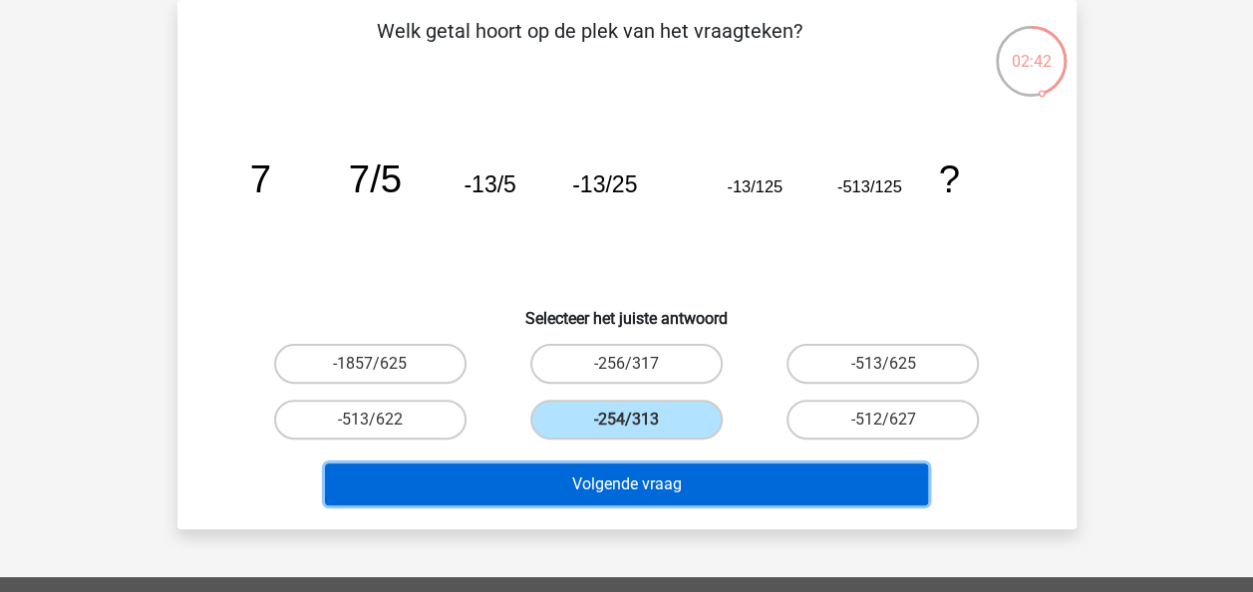
click at [624, 488] on button "Volgende vraag" at bounding box center [626, 485] width 603 height 42
